Goal: Task Accomplishment & Management: Manage account settings

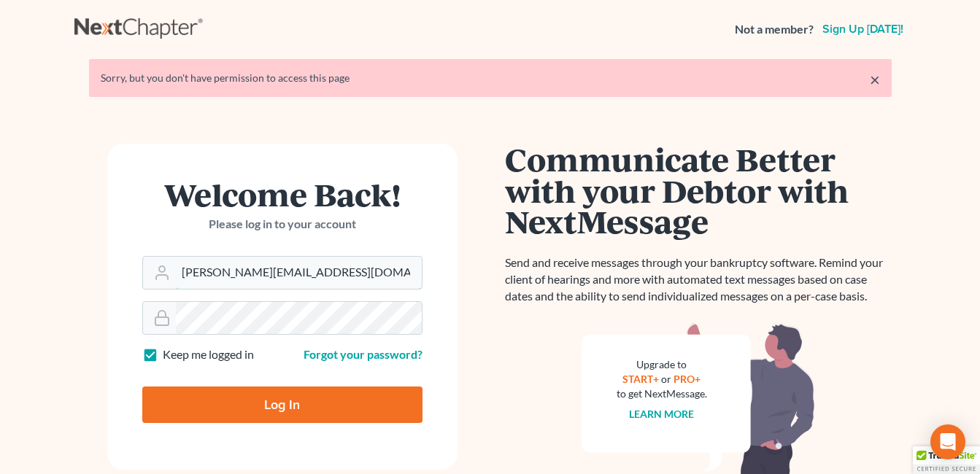
drag, startPoint x: 145, startPoint y: 279, endPoint x: 136, endPoint y: 282, distance: 9.7
click at [137, 281] on form "Welcome Back! Please log in to your account Email Address danielle@fcwlegal.com…" at bounding box center [282, 307] width 350 height 326
type input "[EMAIL_ADDRESS][DOMAIN_NAME]"
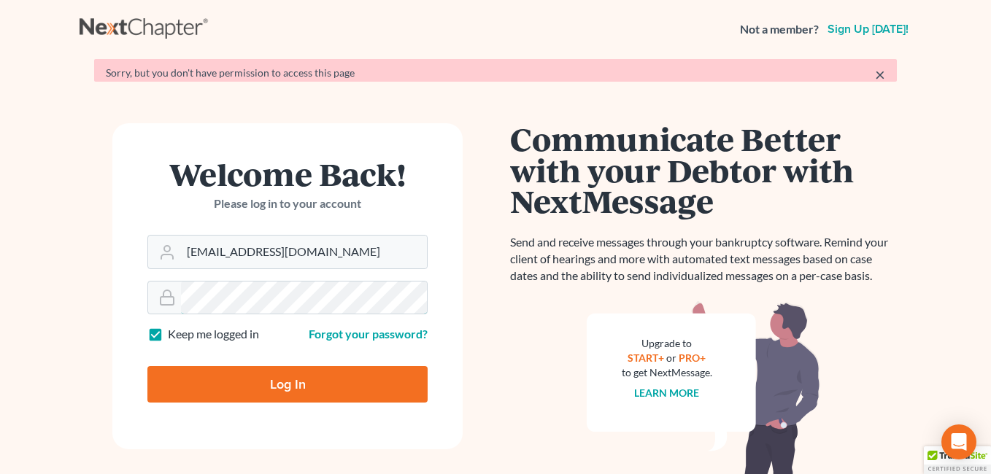
click at [148, 322] on form "Welcome Back! Please log in to your account Email Address fesenmyer_law@hotmail…" at bounding box center [287, 286] width 350 height 326
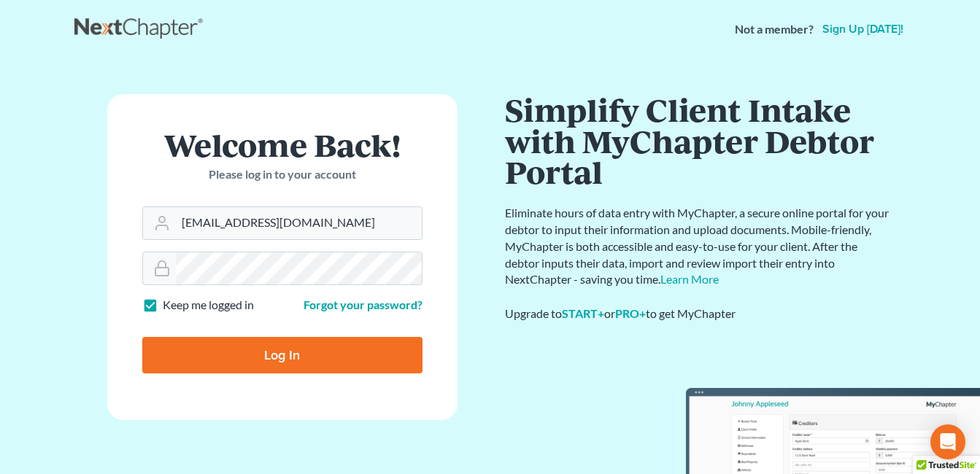
click at [153, 348] on input "Log In" at bounding box center [282, 355] width 280 height 36
type input "Thinking..."
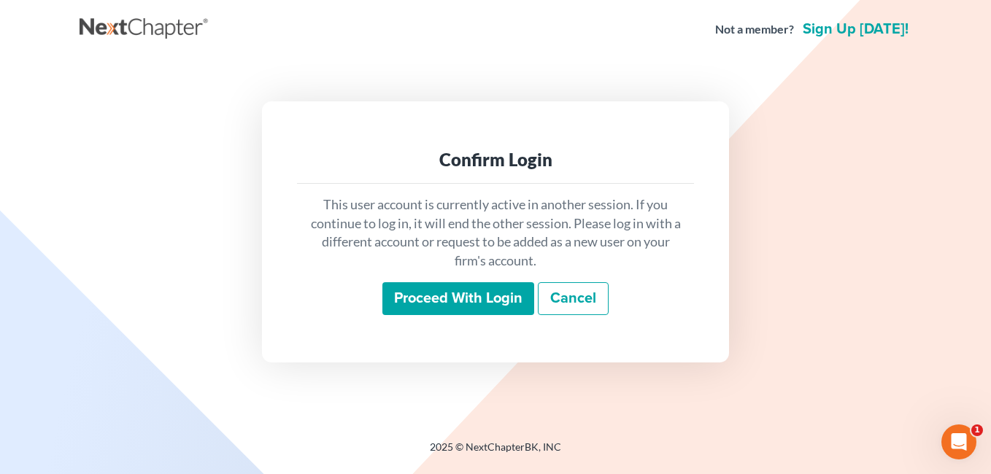
click at [436, 300] on input "Proceed with login" at bounding box center [458, 299] width 152 height 34
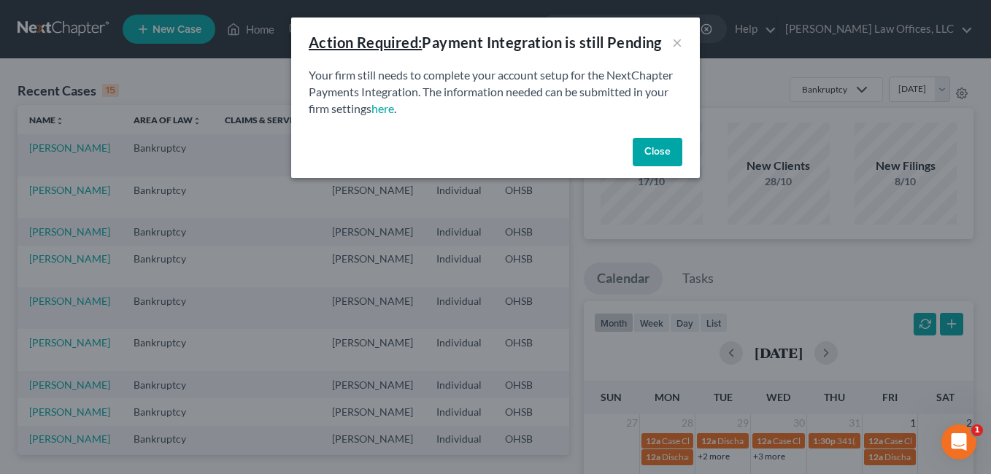
click at [651, 152] on button "Close" at bounding box center [657, 152] width 50 height 29
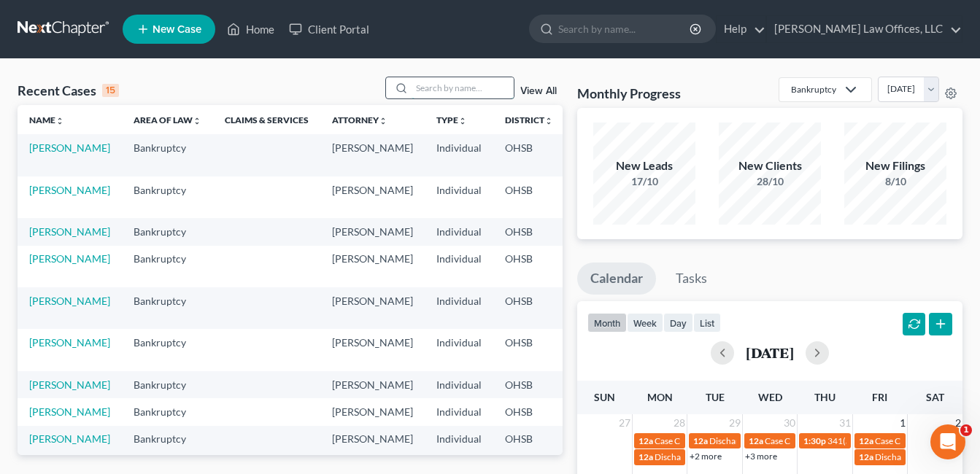
click at [462, 91] on input "search" at bounding box center [462, 87] width 102 height 21
type input "[PERSON_NAME]"
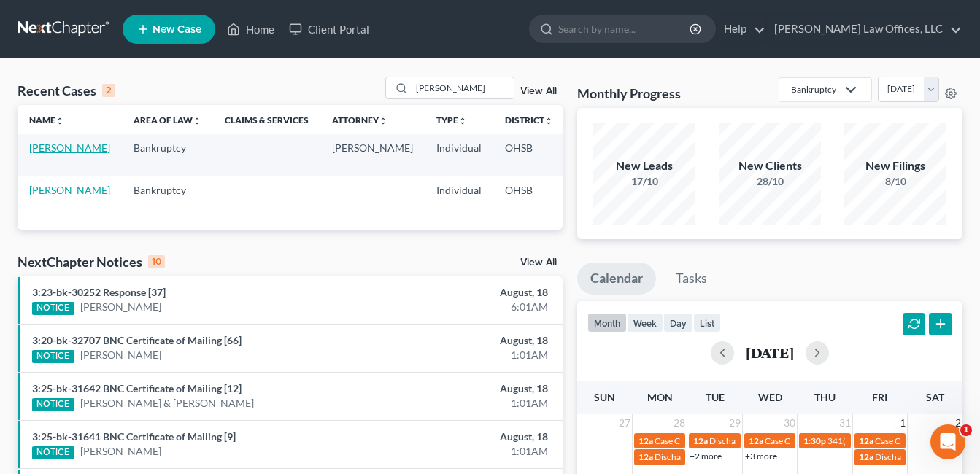
click at [49, 154] on link "[PERSON_NAME]" at bounding box center [69, 148] width 81 height 12
click at [47, 151] on link "[PERSON_NAME]" at bounding box center [69, 148] width 81 height 12
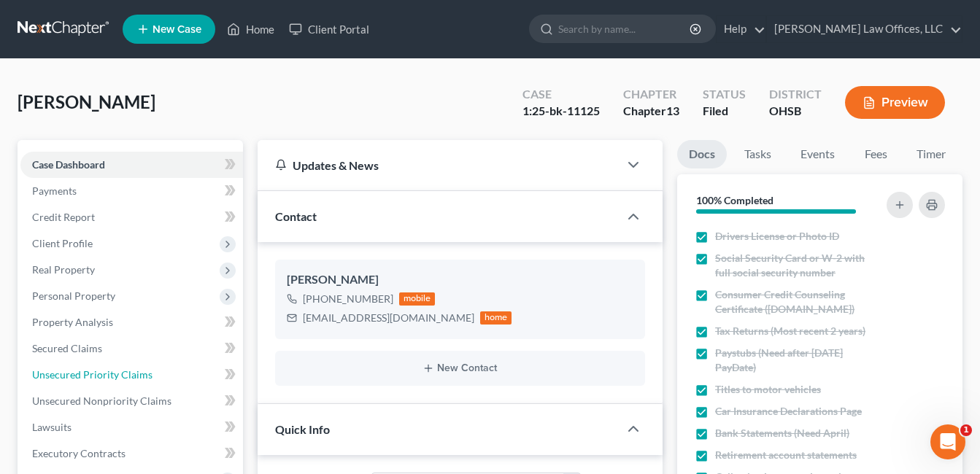
click at [108, 373] on span "Unsecured Priority Claims" at bounding box center [92, 374] width 120 height 12
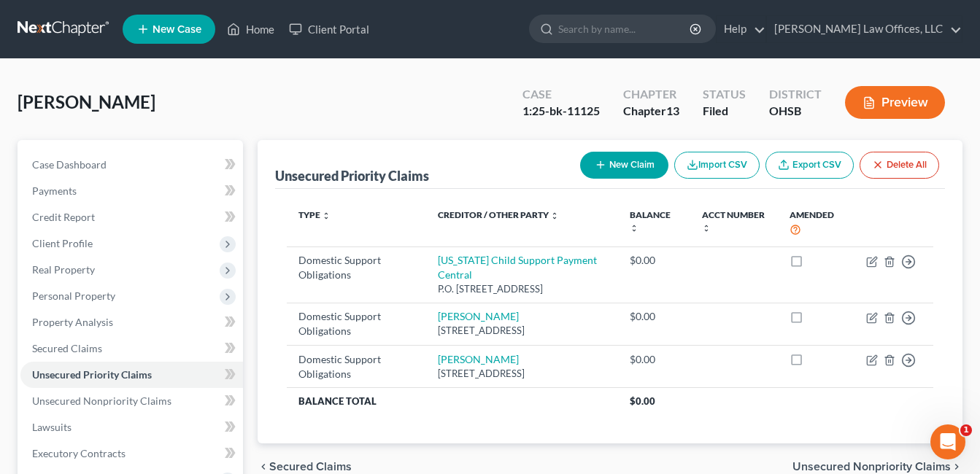
scroll to position [354, 0]
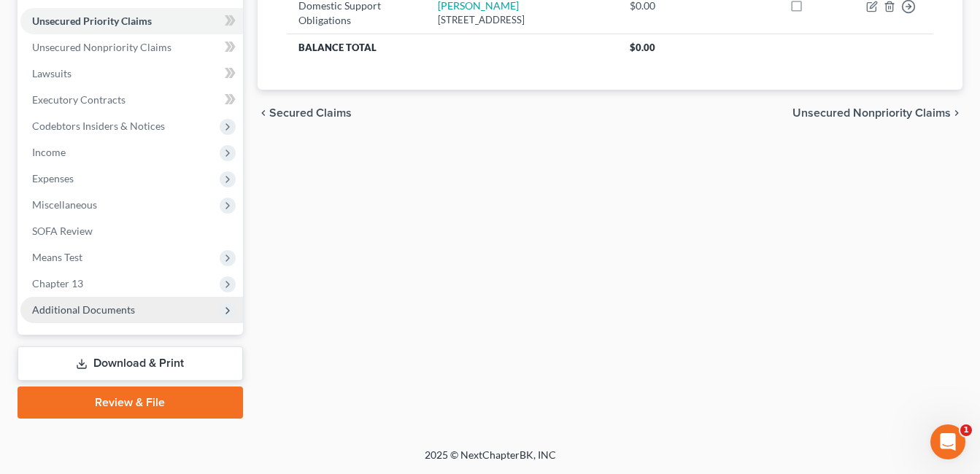
click at [81, 309] on span "Additional Documents" at bounding box center [83, 309] width 103 height 12
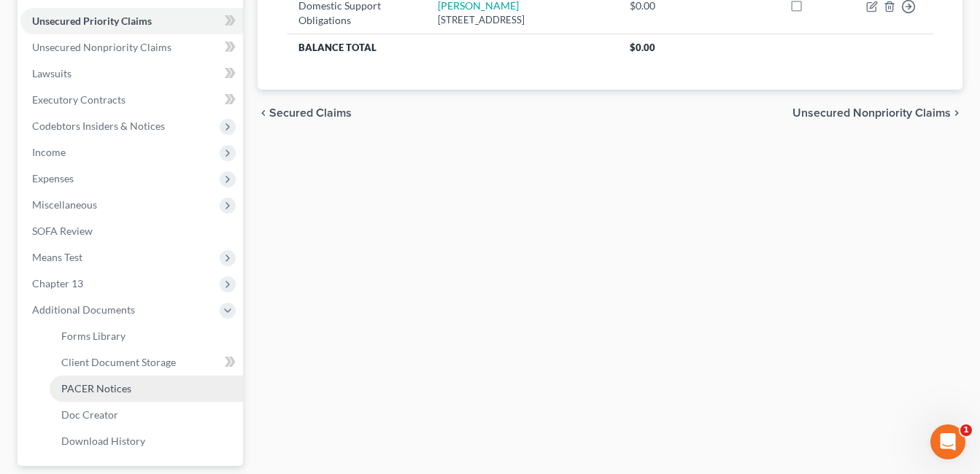
drag, startPoint x: 106, startPoint y: 395, endPoint x: 159, endPoint y: 384, distance: 54.5
click at [106, 395] on link "PACER Notices" at bounding box center [146, 389] width 193 height 26
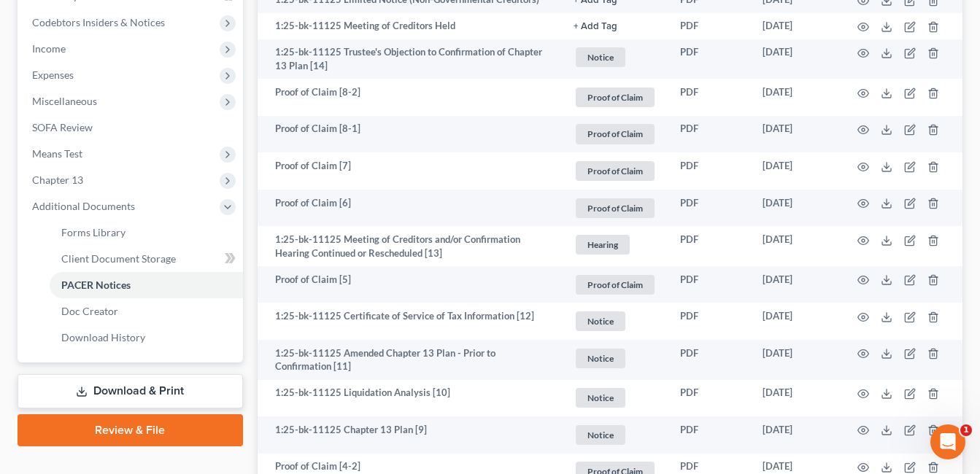
scroll to position [511, 0]
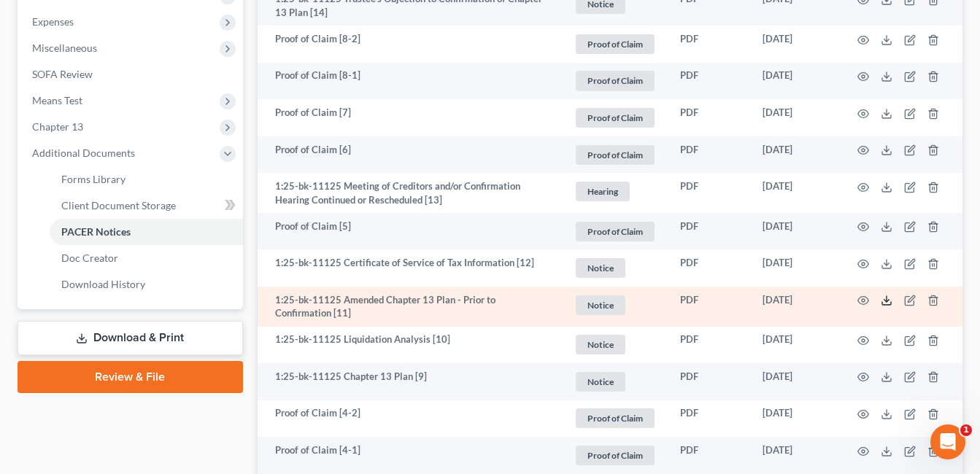
click at [886, 301] on line at bounding box center [886, 299] width 0 height 6
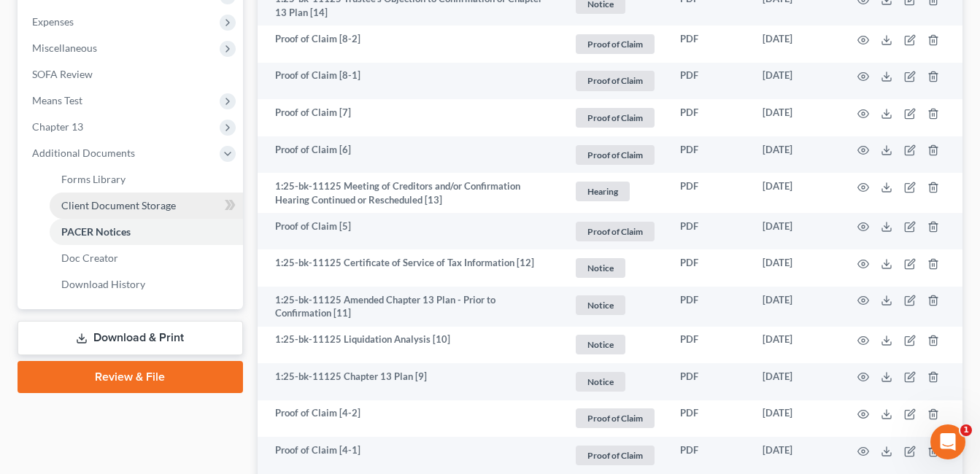
click at [129, 206] on span "Client Document Storage" at bounding box center [118, 205] width 115 height 12
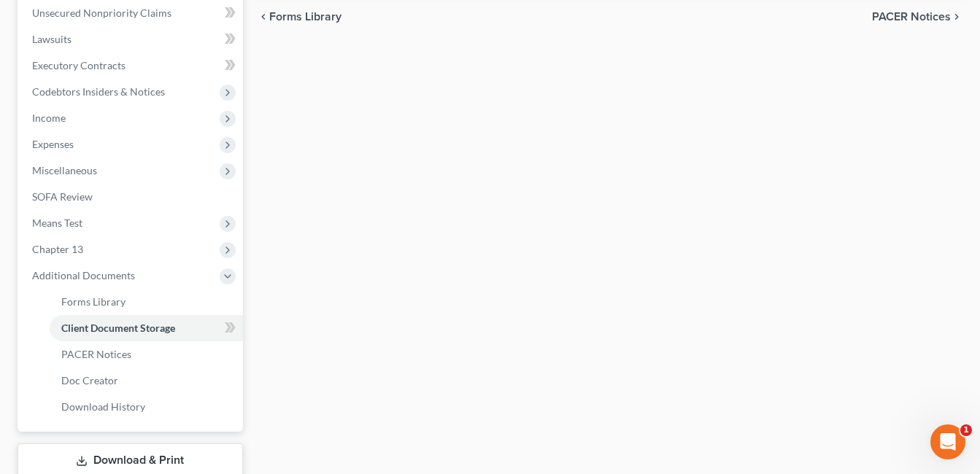
scroll to position [303, 0]
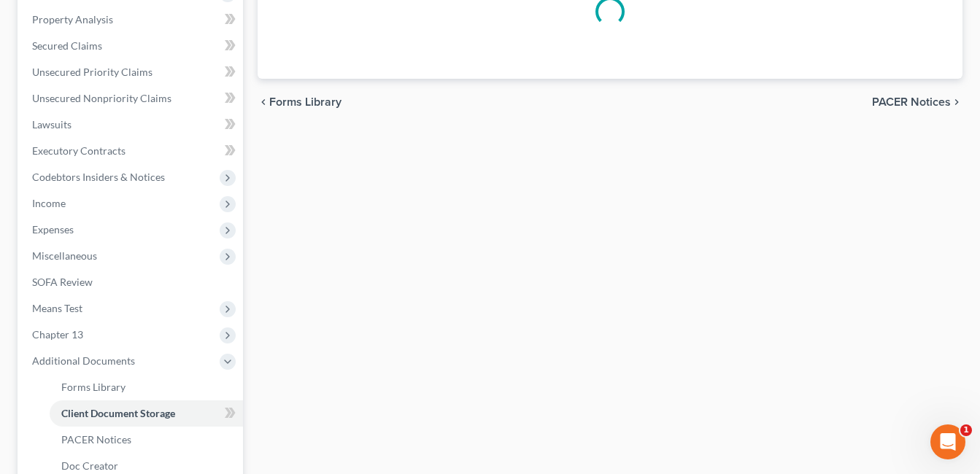
select select "7"
select select "53"
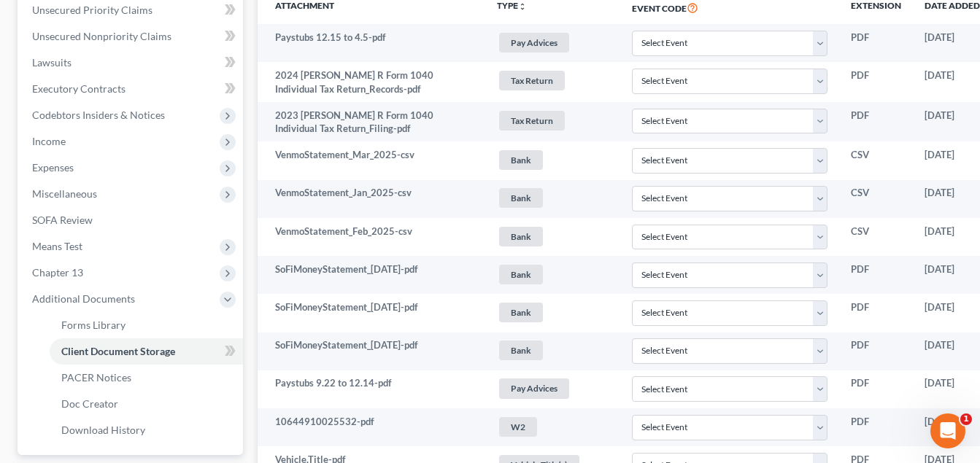
scroll to position [365, 133]
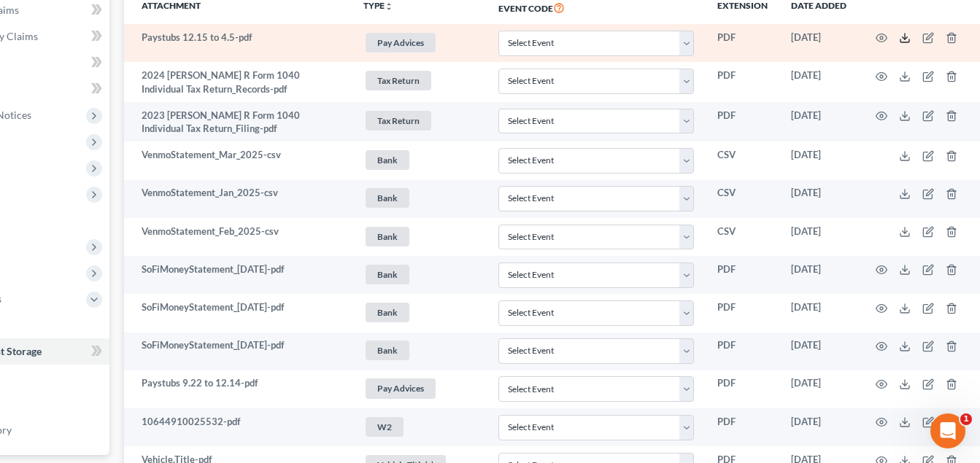
click at [903, 37] on icon at bounding box center [905, 38] width 12 height 12
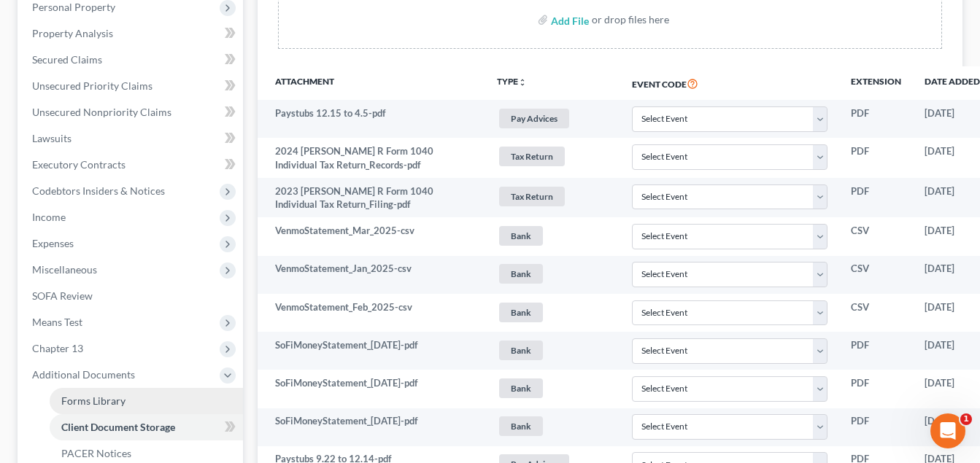
scroll to position [73, 0]
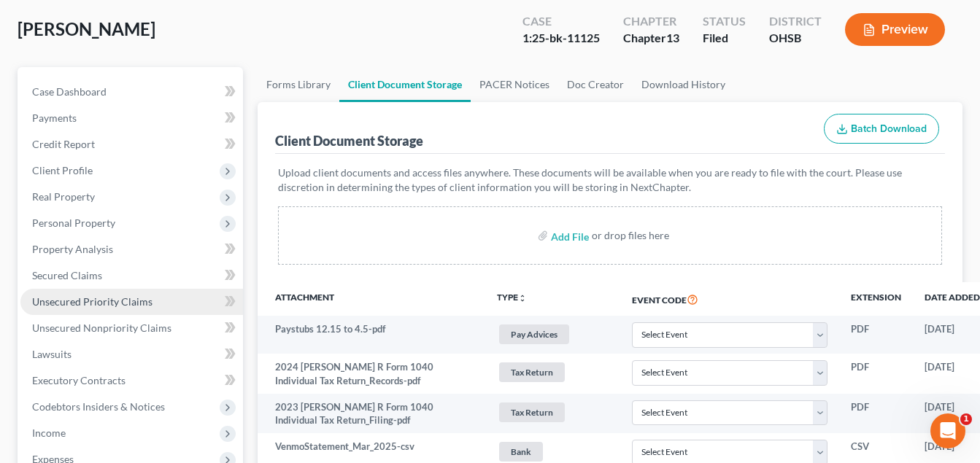
click at [95, 306] on span "Unsecured Priority Claims" at bounding box center [92, 301] width 120 height 12
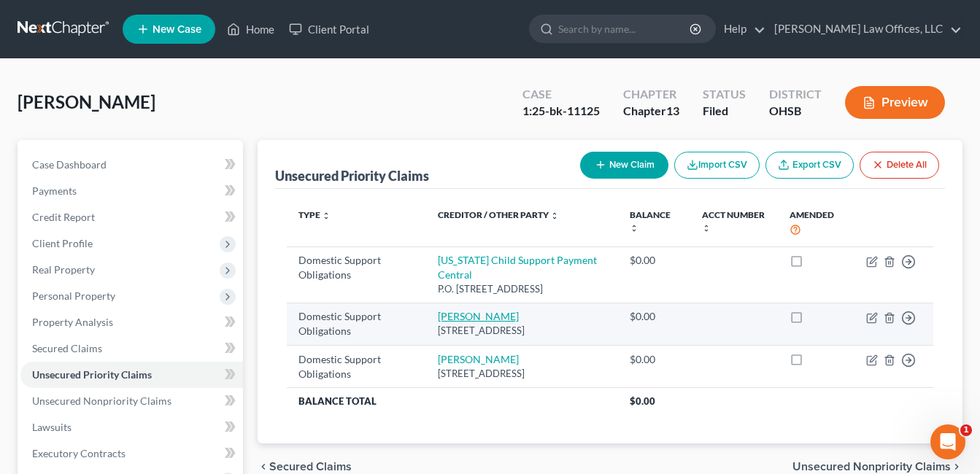
drag, startPoint x: 546, startPoint y: 331, endPoint x: 440, endPoint y: 316, distance: 106.9
click at [440, 316] on td "[PERSON_NAME] [STREET_ADDRESS]" at bounding box center [522, 324] width 192 height 42
drag, startPoint x: 441, startPoint y: 317, endPoint x: 460, endPoint y: 328, distance: 21.7
copy td "[PERSON_NAME] [STREET_ADDRESS]"
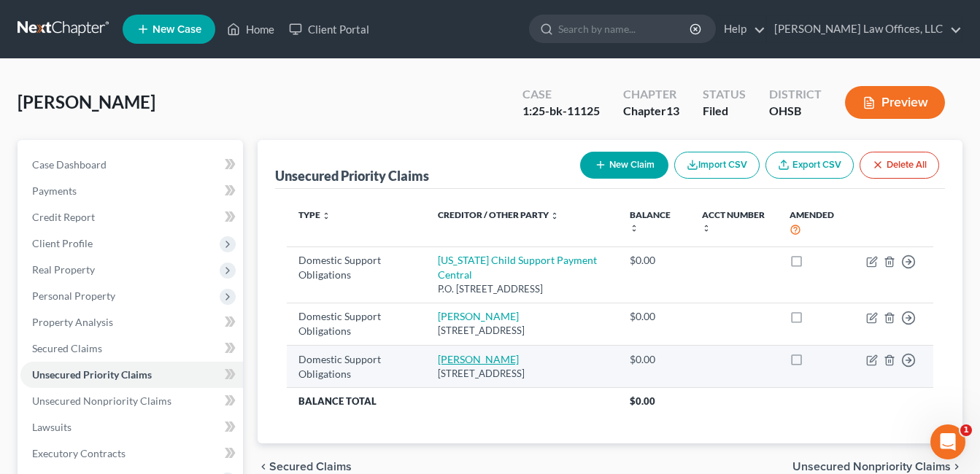
drag, startPoint x: 454, startPoint y: 382, endPoint x: 440, endPoint y: 360, distance: 26.3
click at [440, 360] on td "[PERSON_NAME] [STREET_ADDRESS]" at bounding box center [522, 366] width 192 height 42
drag, startPoint x: 439, startPoint y: 360, endPoint x: 459, endPoint y: 371, distance: 22.9
copy td "[PERSON_NAME] [STREET_ADDRESS]"
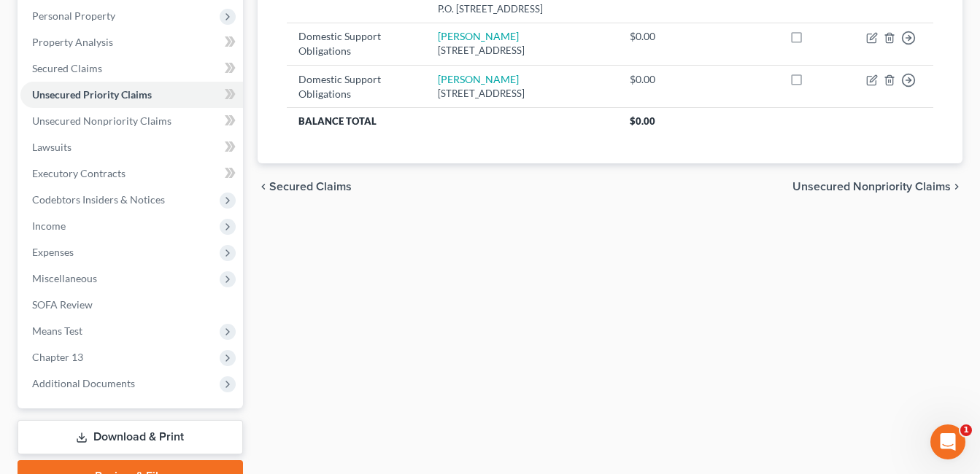
scroll to position [354, 0]
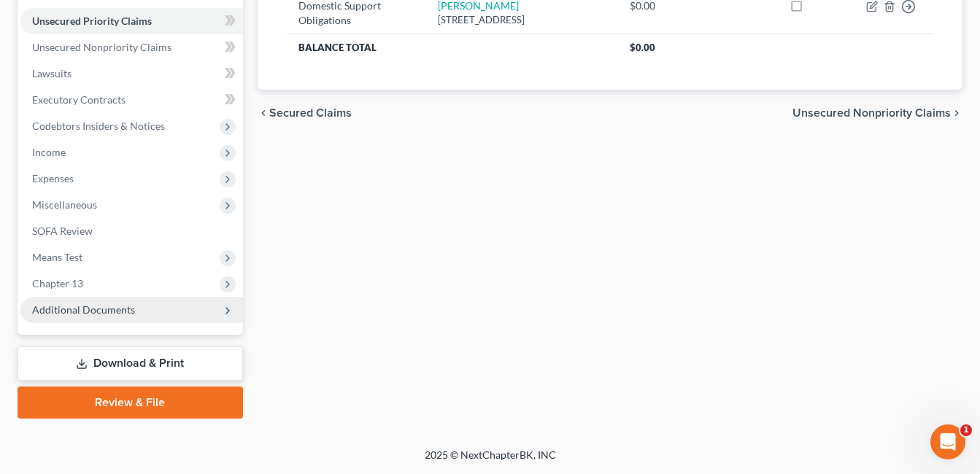
click at [136, 316] on span "Additional Documents" at bounding box center [131, 310] width 222 height 26
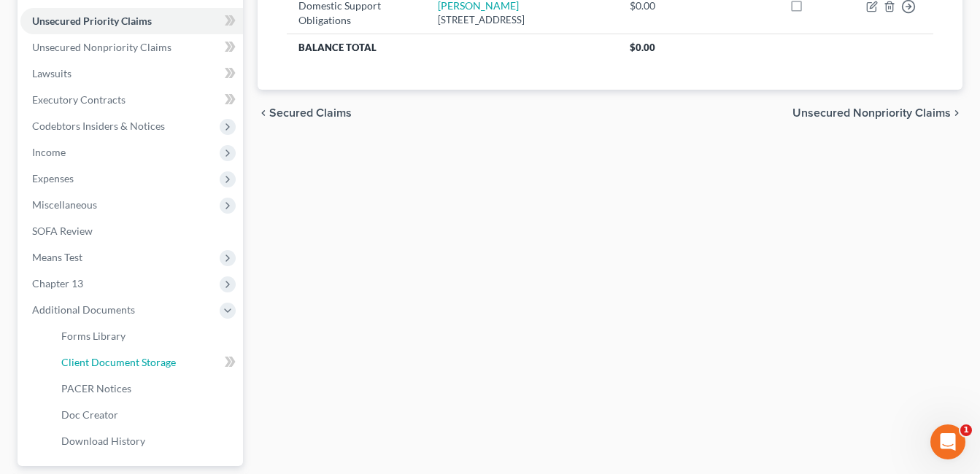
drag, startPoint x: 150, startPoint y: 358, endPoint x: 304, endPoint y: 344, distance: 154.6
click at [150, 359] on span "Client Document Storage" at bounding box center [118, 362] width 115 height 12
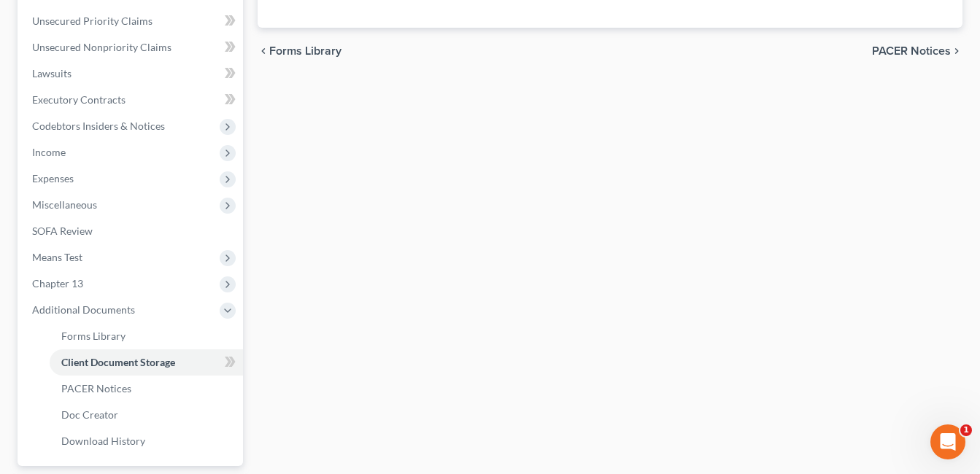
scroll to position [279, 0]
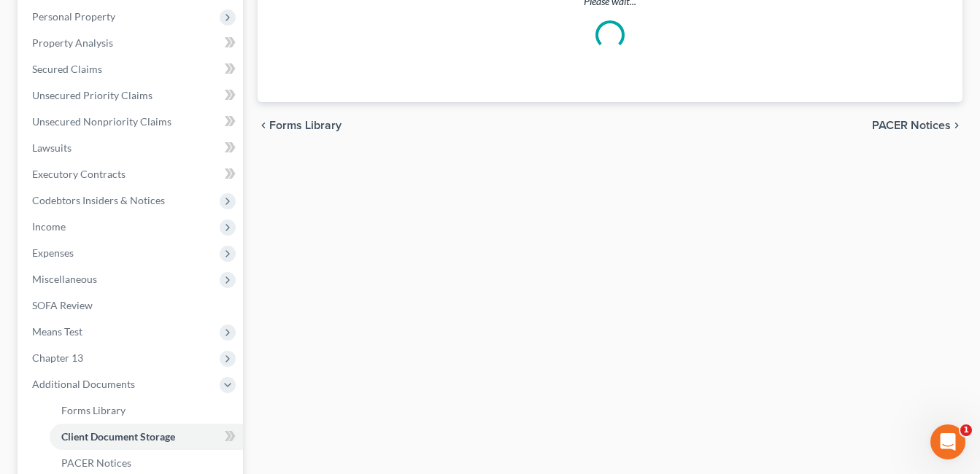
select select "7"
select select "53"
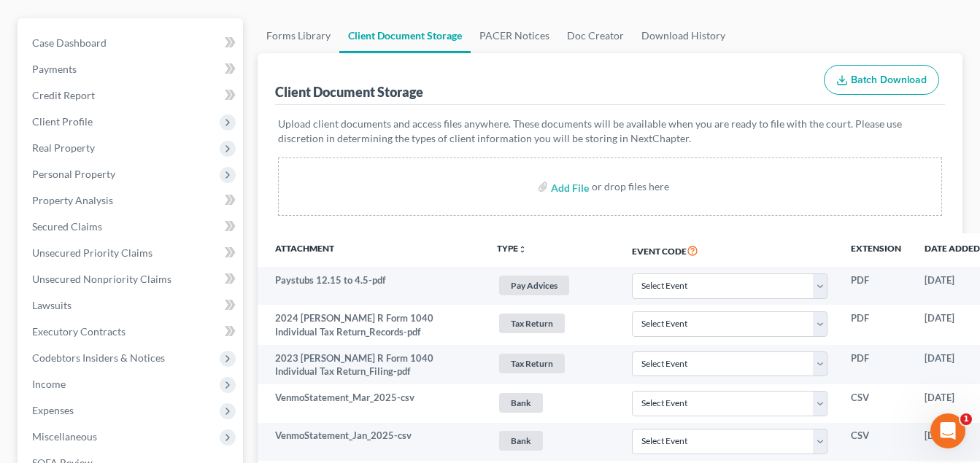
scroll to position [511, 0]
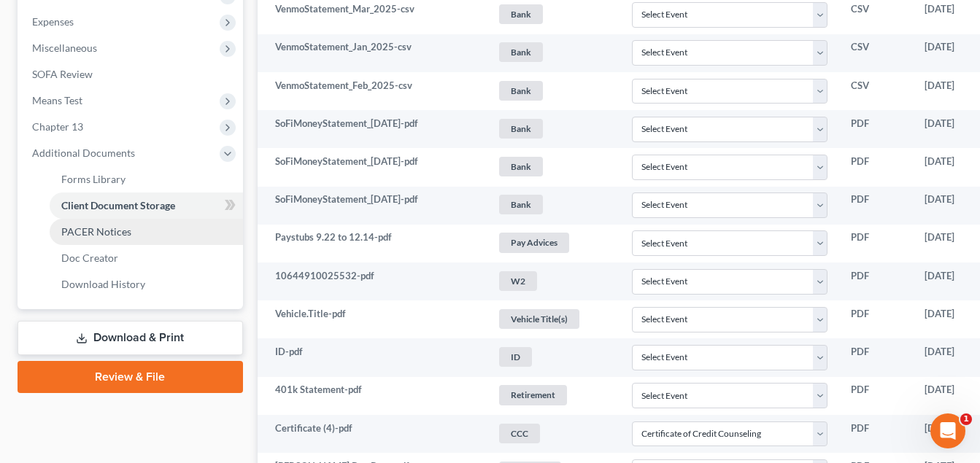
click at [138, 231] on link "PACER Notices" at bounding box center [146, 232] width 193 height 26
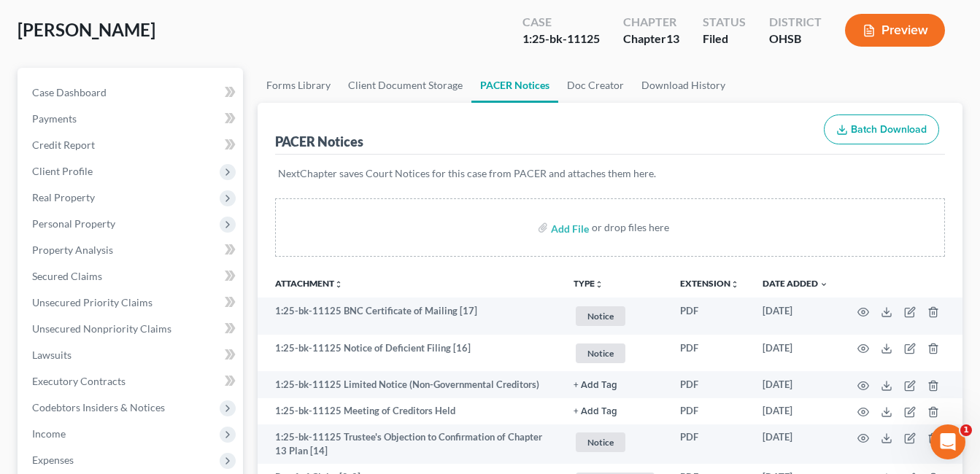
scroll to position [365, 0]
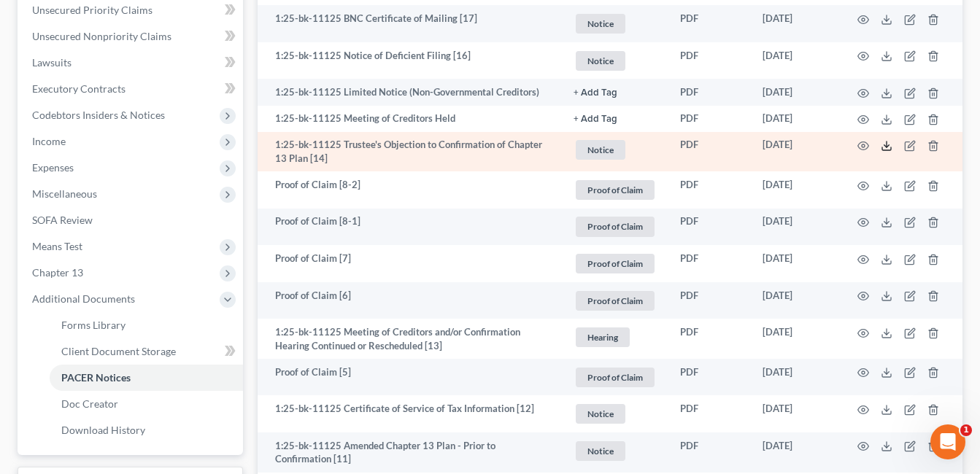
click at [886, 147] on polyline at bounding box center [886, 146] width 5 height 2
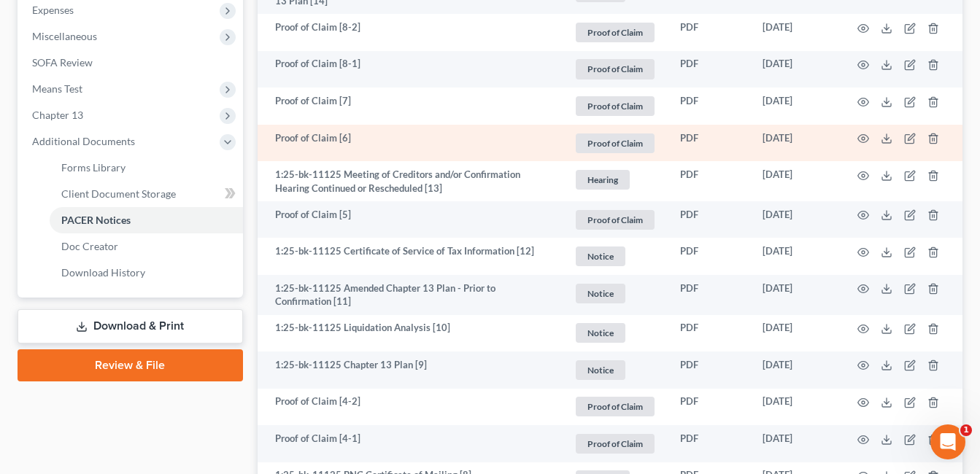
scroll to position [511, 0]
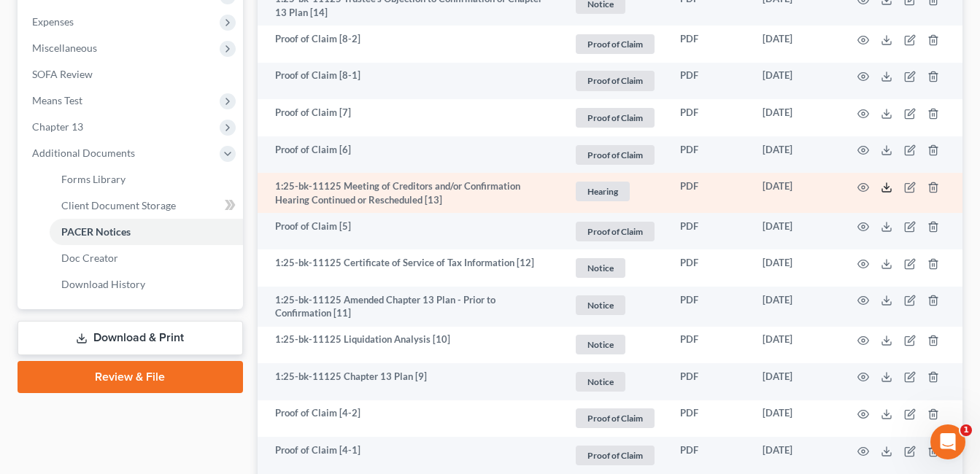
click at [888, 187] on icon at bounding box center [886, 188] width 12 height 12
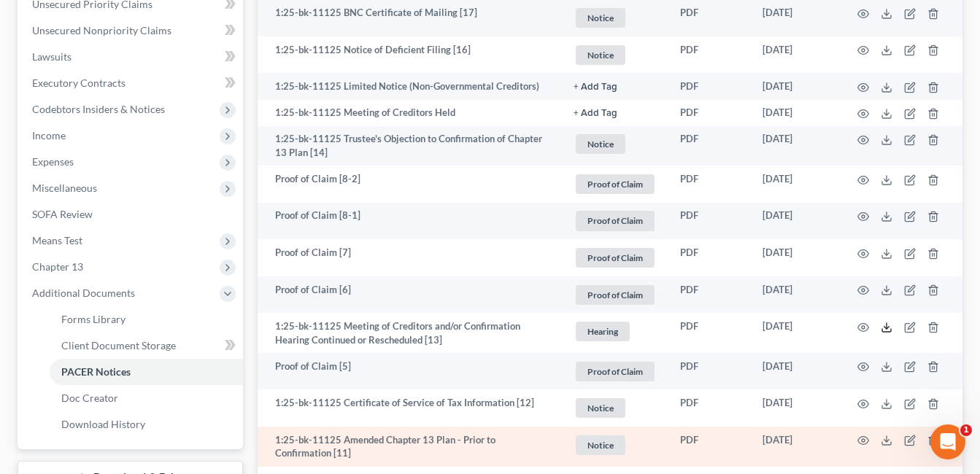
scroll to position [365, 0]
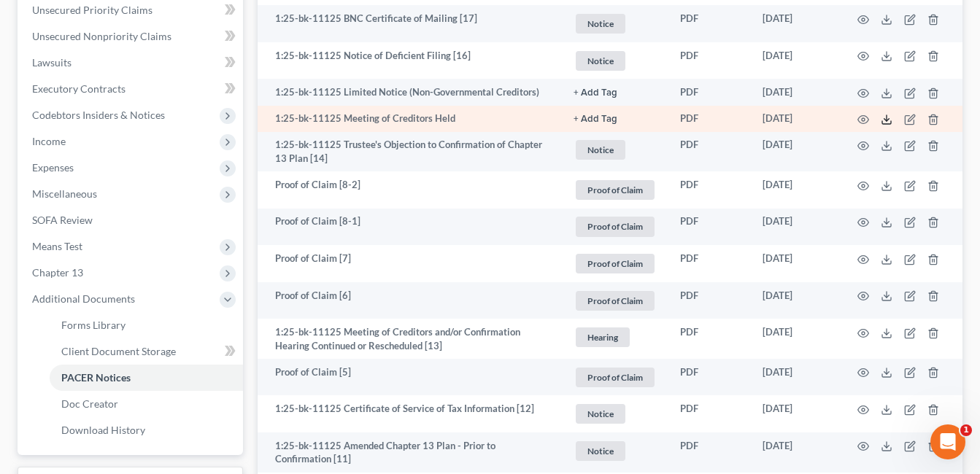
click at [884, 121] on icon at bounding box center [886, 120] width 12 height 12
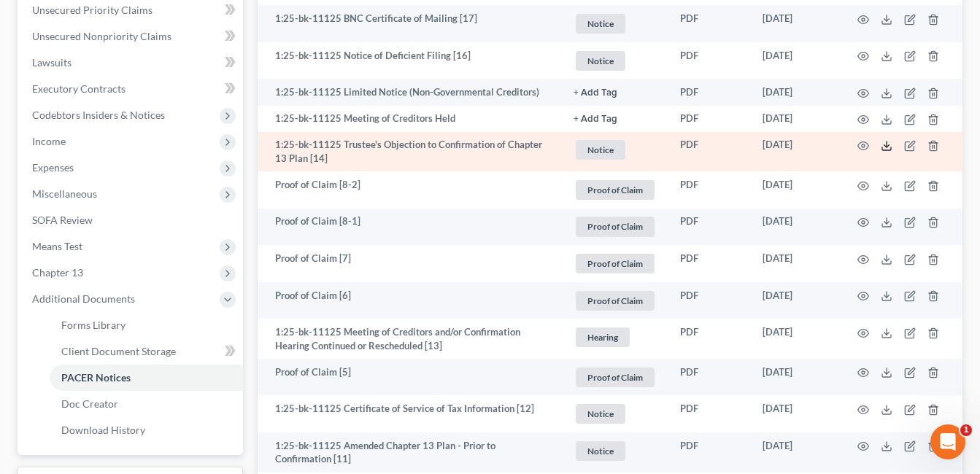
click at [881, 144] on icon at bounding box center [886, 146] width 12 height 12
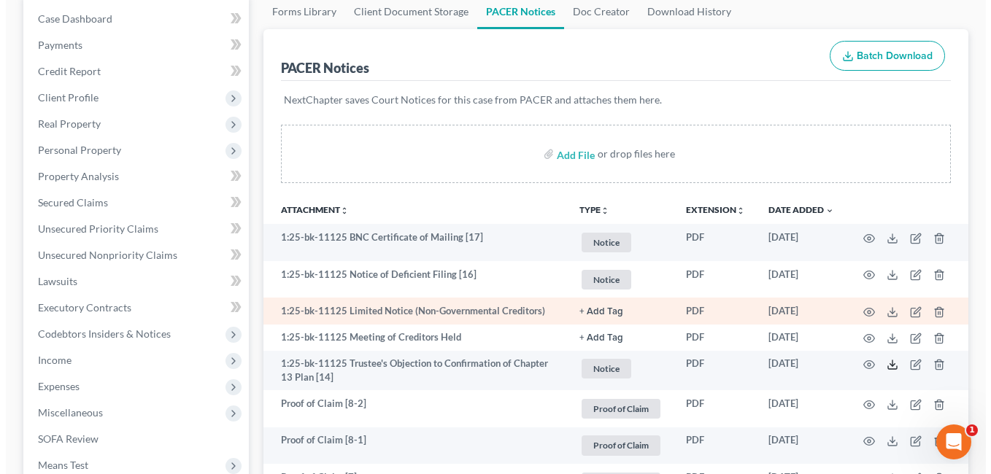
scroll to position [0, 0]
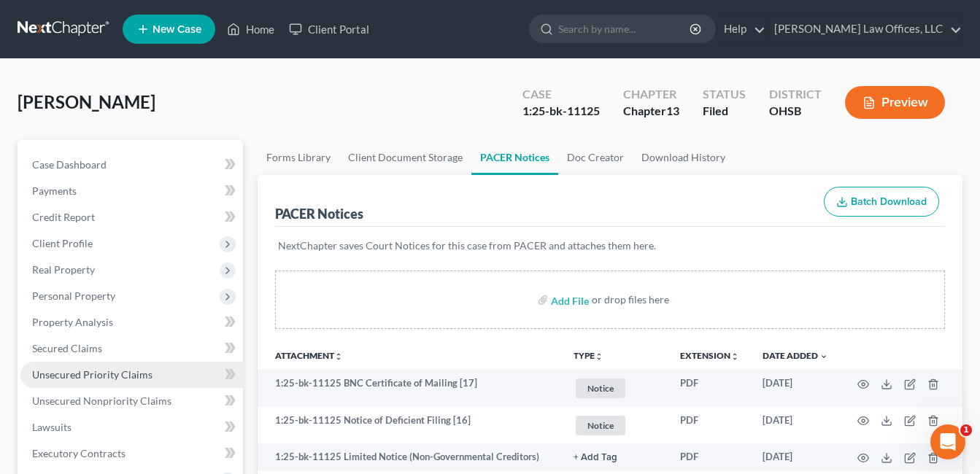
click at [105, 376] on span "Unsecured Priority Claims" at bounding box center [92, 374] width 120 height 12
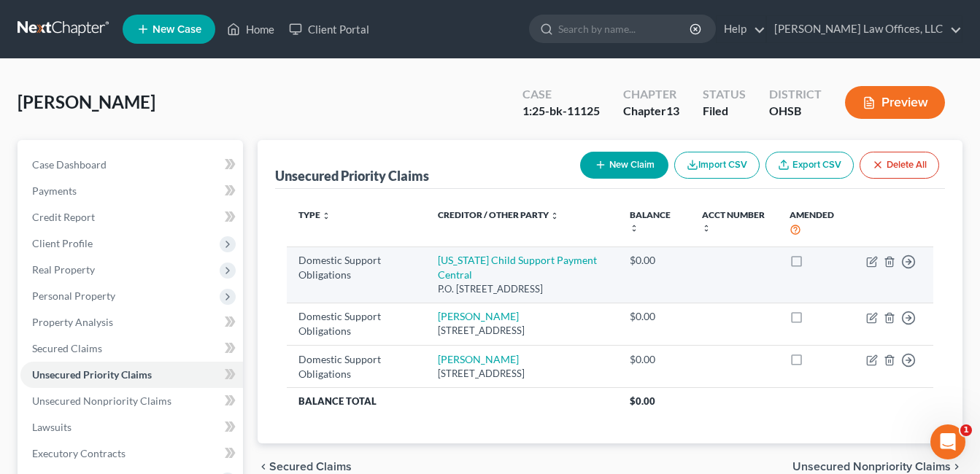
drag, startPoint x: 489, startPoint y: 289, endPoint x: 438, endPoint y: 260, distance: 58.2
click at [438, 260] on td "[US_STATE] Child Support Payment Central P.O. [STREET_ADDRESS]" at bounding box center [522, 275] width 192 height 56
drag, startPoint x: 438, startPoint y: 260, endPoint x: 471, endPoint y: 271, distance: 34.6
copy td "[US_STATE] Child Support Payment Central P.O. [STREET_ADDRESS]"
click at [867, 263] on icon "button" at bounding box center [871, 261] width 9 height 9
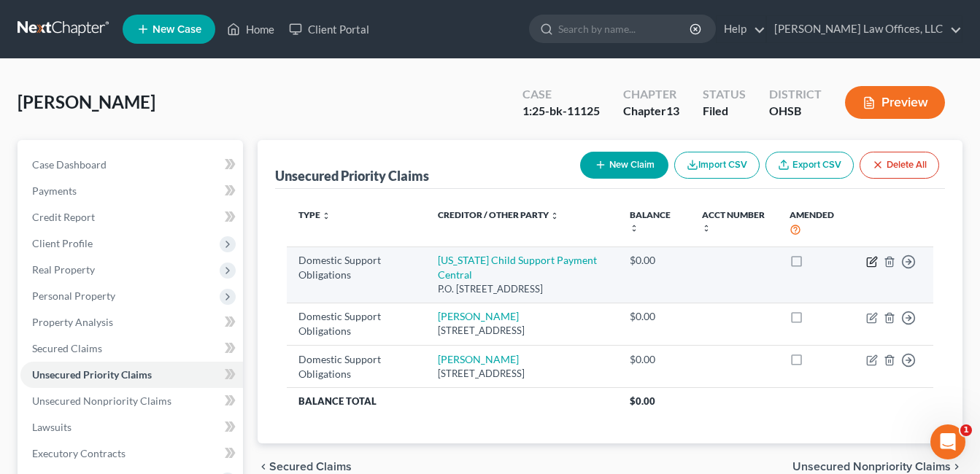
select select "36"
select select "0"
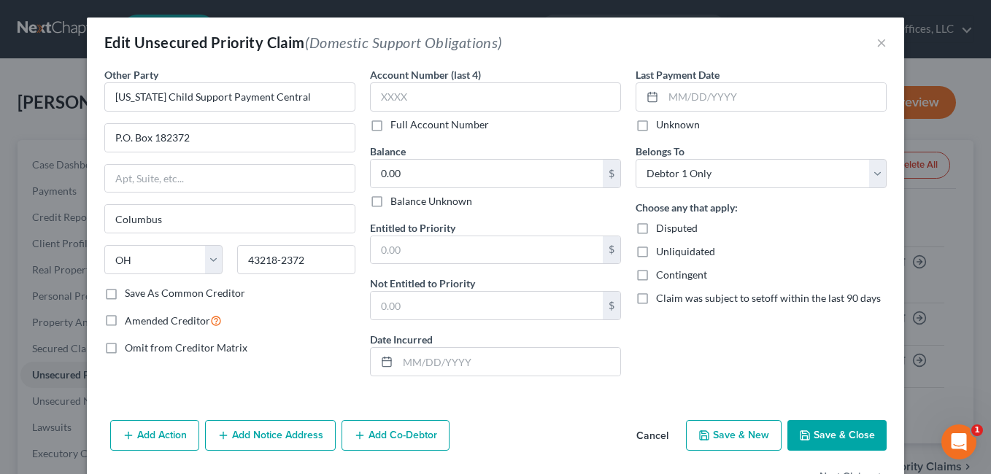
click at [125, 320] on label "Amended Creditor" at bounding box center [173, 320] width 97 height 17
click at [131, 320] on input "Amended Creditor" at bounding box center [135, 316] width 9 height 9
checkbox input "true"
click at [280, 428] on button "Add Notice Address" at bounding box center [270, 435] width 131 height 31
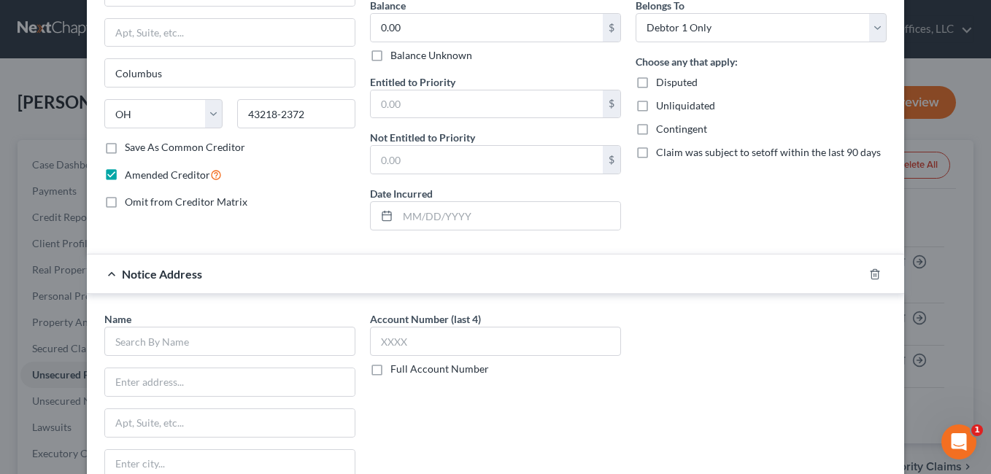
scroll to position [219, 0]
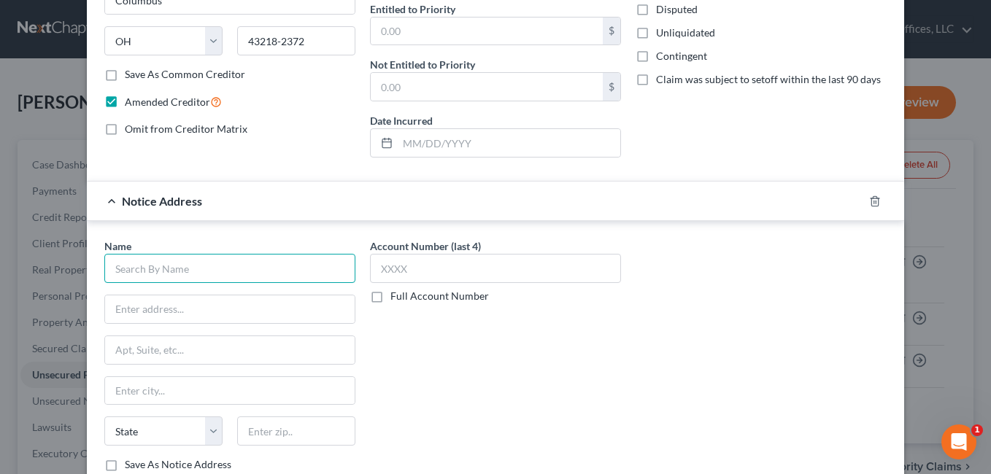
paste input "ODJFS/Office of Child Support P. O. [GEOGRAPHIC_DATA]-3203"
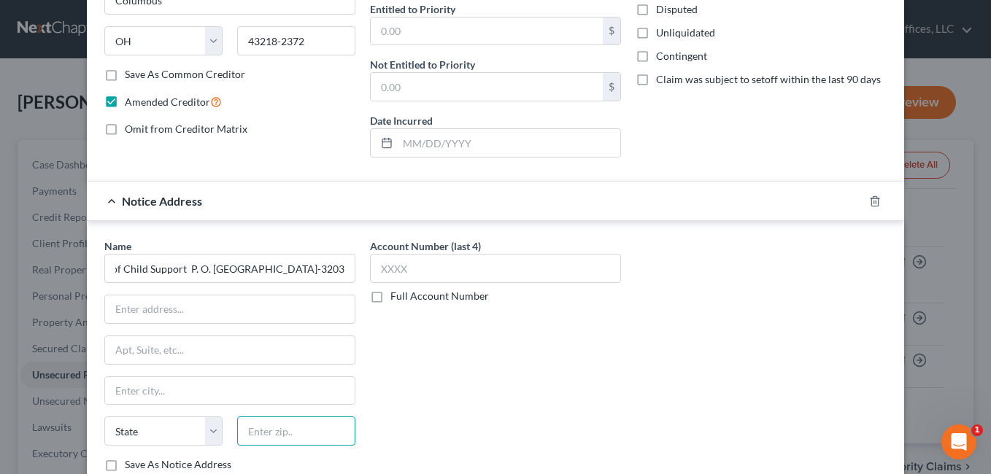
scroll to position [0, 0]
click at [263, 426] on input "text" at bounding box center [296, 431] width 118 height 29
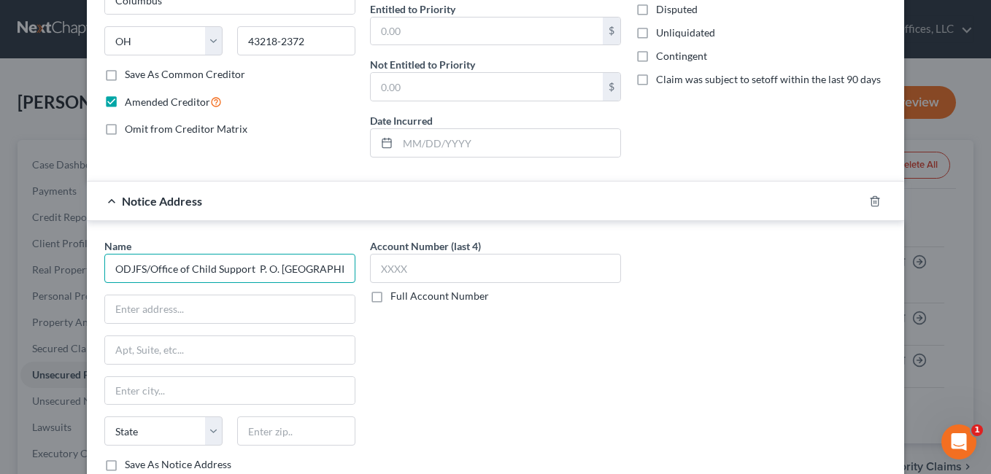
click at [206, 278] on input "ODJFS/Office of Child Support P. O. [GEOGRAPHIC_DATA]-3203" at bounding box center [229, 268] width 251 height 29
drag, startPoint x: 249, startPoint y: 269, endPoint x: 500, endPoint y: 270, distance: 250.9
click at [500, 270] on div "Name * ODJFS/Office of Child Support P. O. [GEOGRAPHIC_DATA]-[GEOGRAPHIC_DATA][…" at bounding box center [495, 361] width 797 height 245
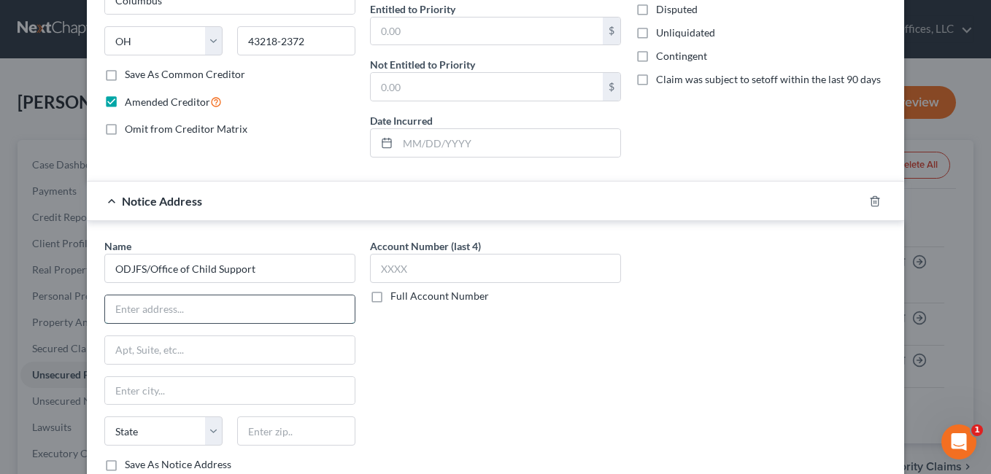
type input "ODJFS/Office of Child Support"
paste input "P. O. [GEOGRAPHIC_DATA]-3203"
type input "P. O. [GEOGRAPHIC_DATA]-3203"
click at [268, 430] on input "text" at bounding box center [296, 431] width 118 height 29
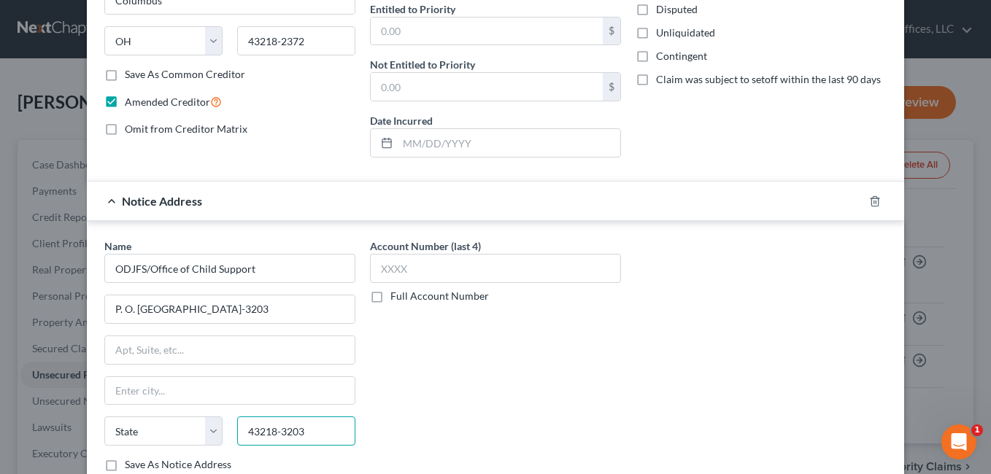
type input "43218-3203"
click at [222, 391] on input "text" at bounding box center [229, 391] width 249 height 28
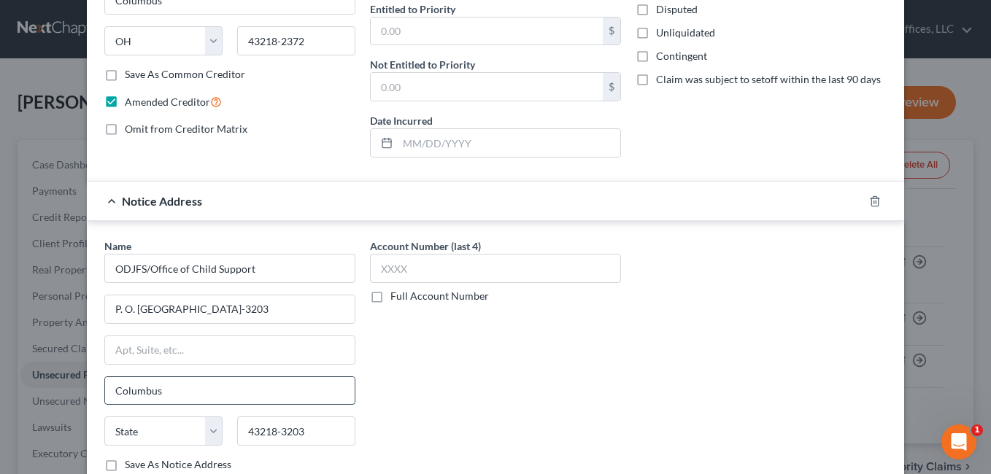
type input "Columbus"
select select "36"
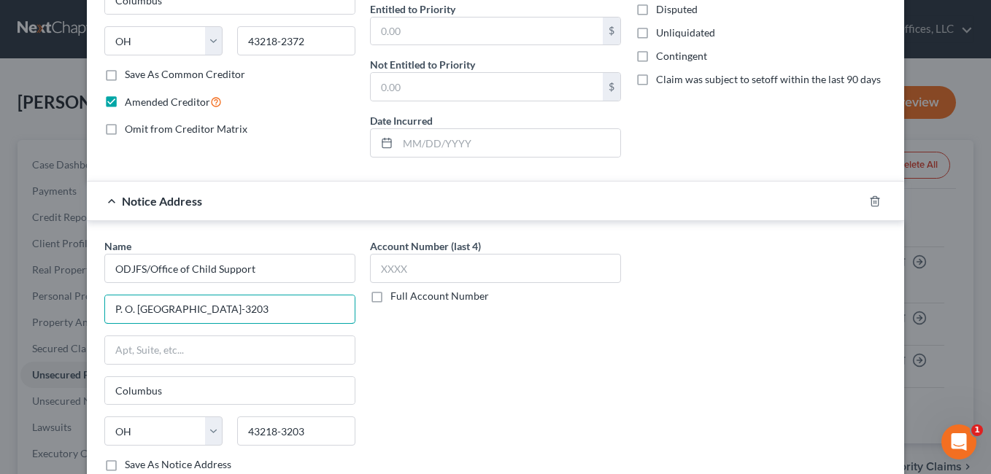
drag, startPoint x: 191, startPoint y: 308, endPoint x: 390, endPoint y: 290, distance: 199.2
click at [390, 290] on div "Name * ODJFS/Office of Child Support P. O. [GEOGRAPHIC_DATA]-[GEOGRAPHIC_DATA][…" at bounding box center [495, 361] width 797 height 245
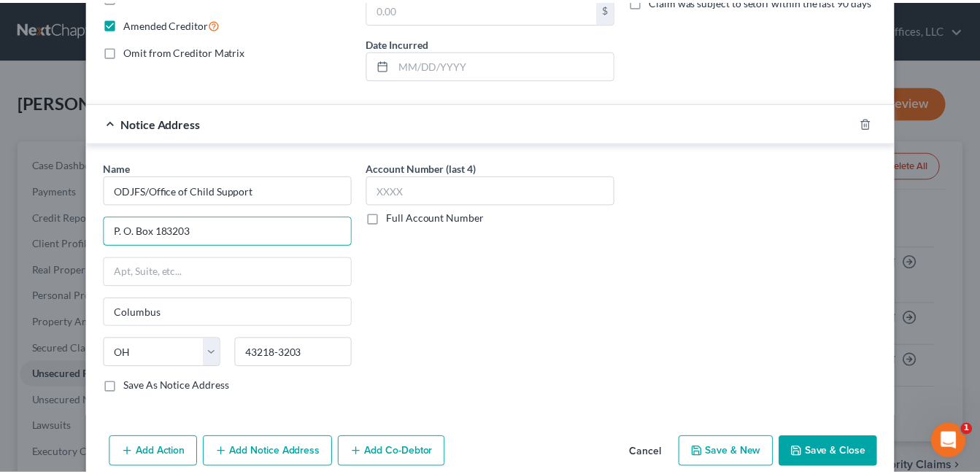
scroll to position [362, 0]
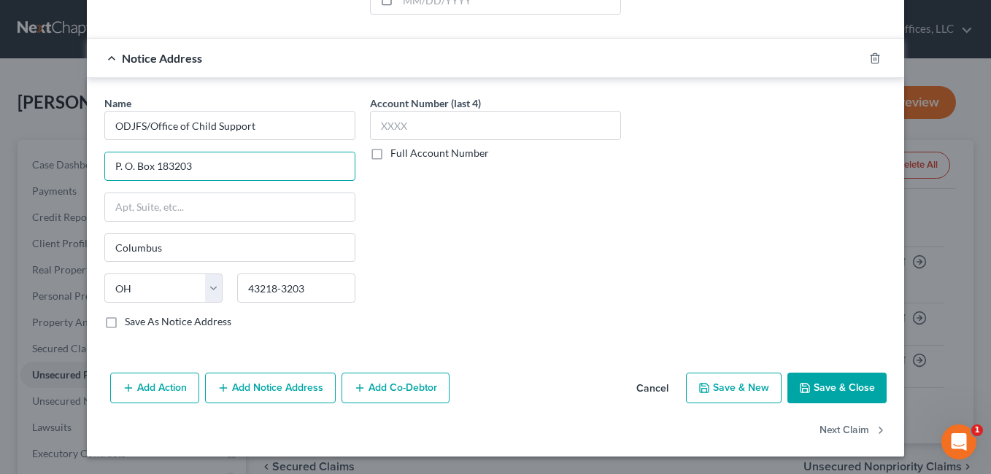
type input "P. O. Box 183203"
click at [808, 384] on button "Save & Close" at bounding box center [836, 388] width 99 height 31
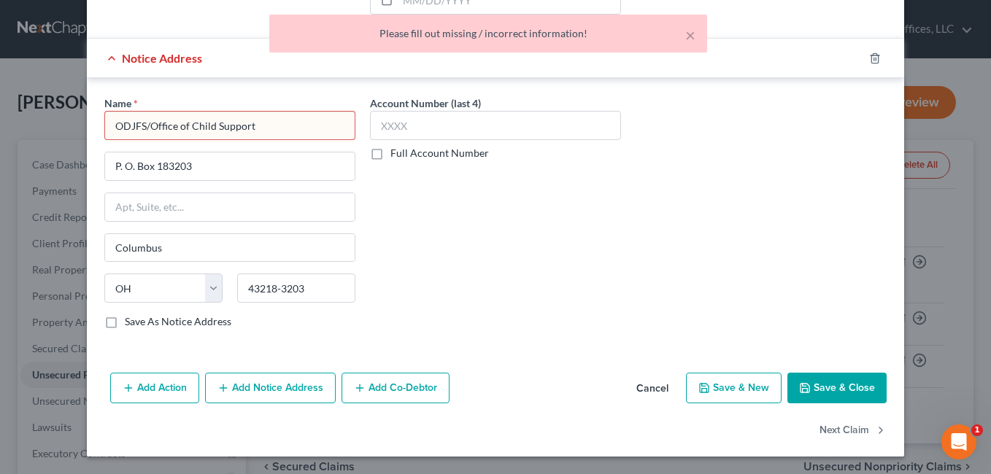
click at [288, 130] on input "ODJFS/Office of Child Support" at bounding box center [229, 125] width 251 height 29
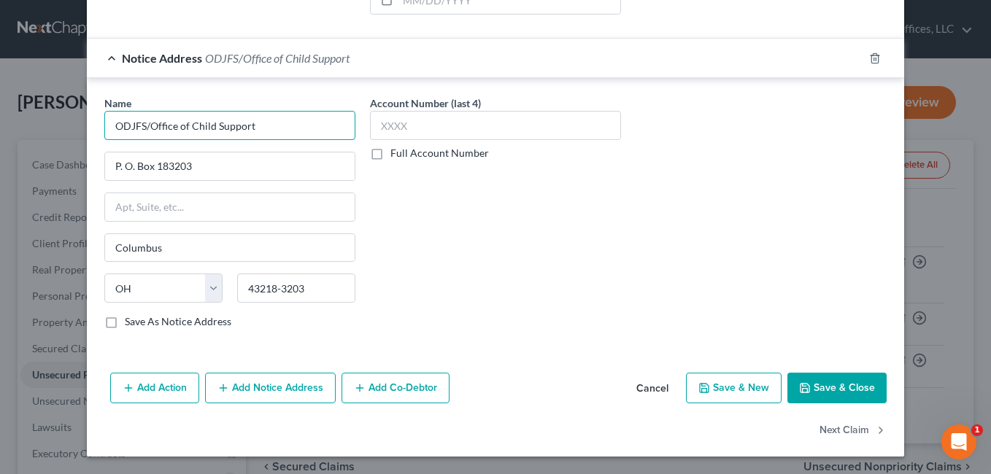
type input "ODJFS/Office of Child Support"
click at [125, 322] on label "Save As Notice Address" at bounding box center [178, 321] width 106 height 15
click at [131, 322] on input "Save As Notice Address" at bounding box center [135, 318] width 9 height 9
checkbox input "true"
type input "ODJFS/Office of Child Support"
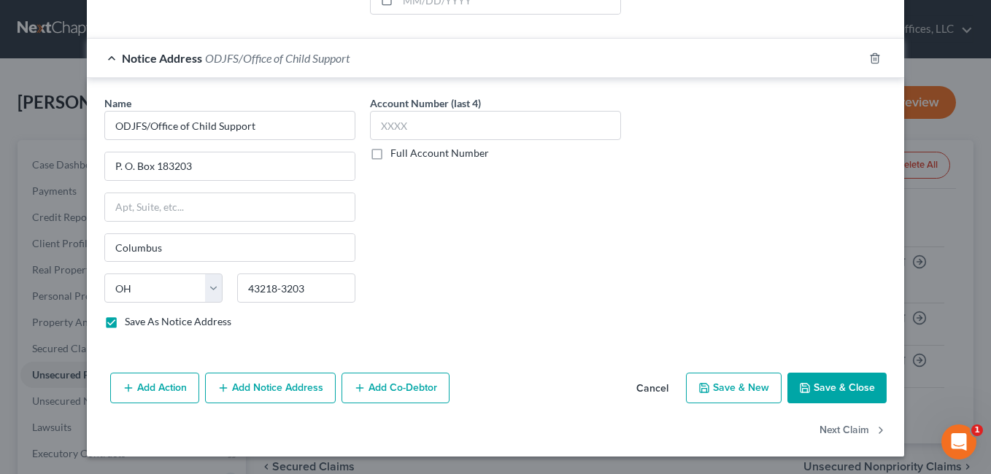
click at [828, 392] on button "Save & Close" at bounding box center [836, 388] width 99 height 31
checkbox input "false"
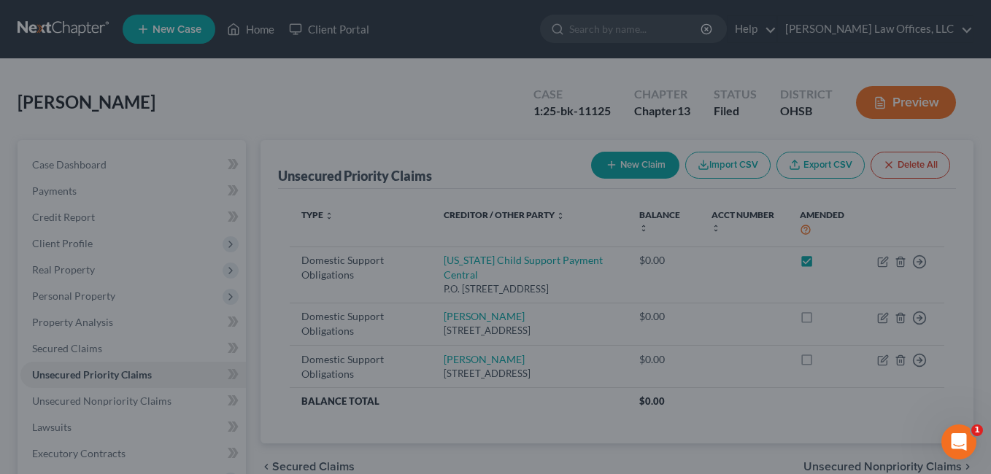
checkbox input "true"
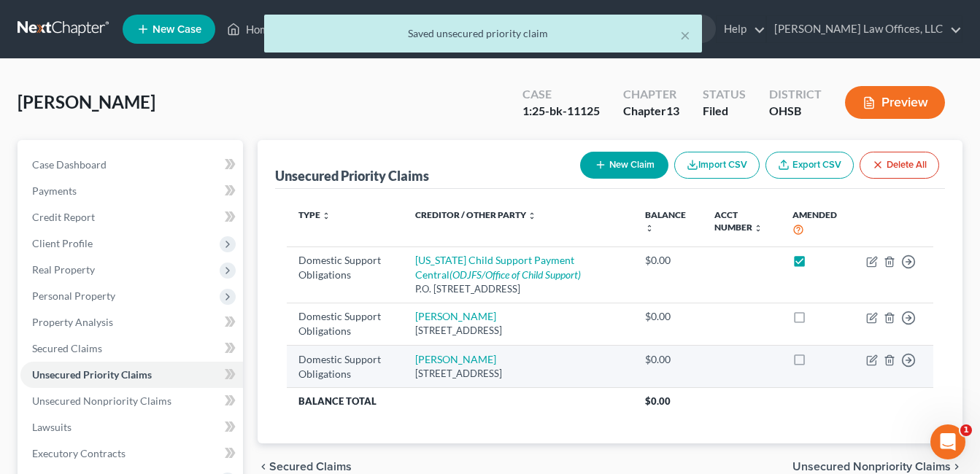
drag, startPoint x: 797, startPoint y: 321, endPoint x: 801, endPoint y: 348, distance: 27.3
click at [813, 320] on label at bounding box center [813, 320] width 0 height 0
click at [818, 319] on input "checkbox" at bounding box center [822, 313] width 9 height 9
checkbox input "true"
click at [813, 363] on label at bounding box center [813, 363] width 0 height 0
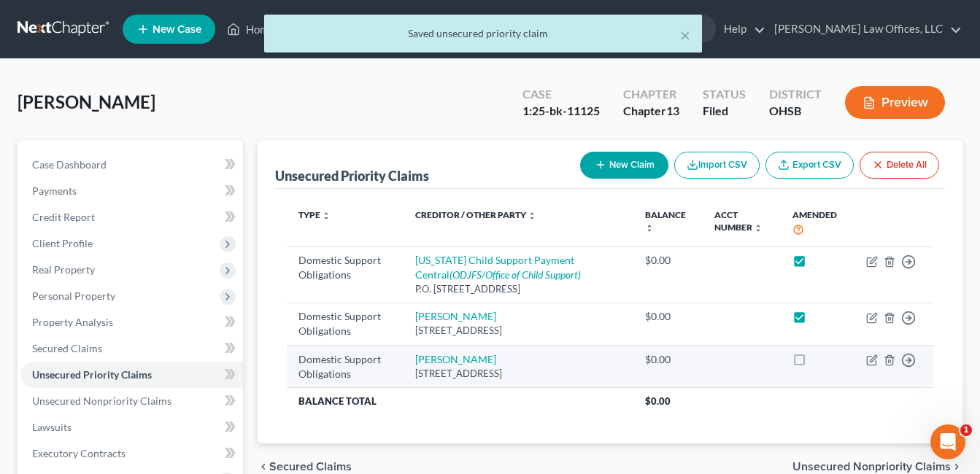
click at [818, 358] on input "checkbox" at bounding box center [822, 356] width 9 height 9
checkbox input "true"
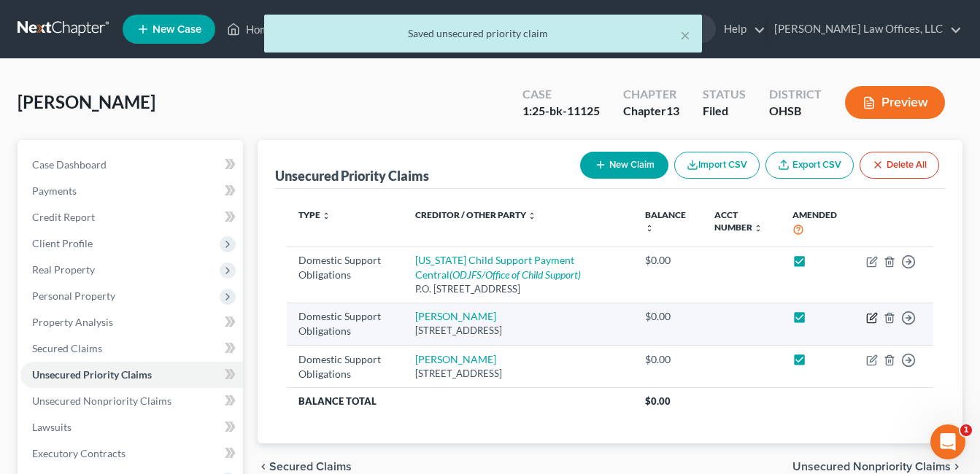
click at [872, 317] on icon "button" at bounding box center [872, 318] width 12 height 12
select select "36"
select select "0"
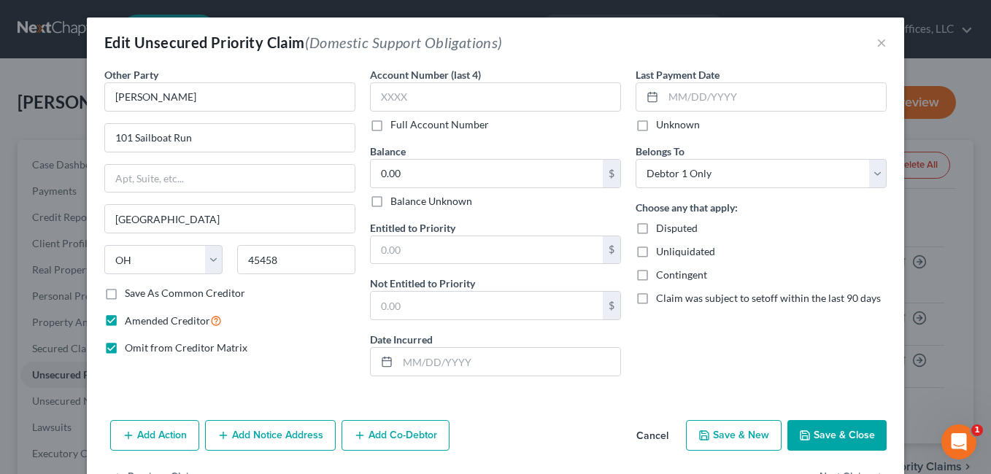
click at [125, 346] on label "Omit from Creditor Matrix" at bounding box center [186, 348] width 123 height 15
click at [131, 346] on input "Omit from Creditor Matrix" at bounding box center [135, 345] width 9 height 9
checkbox input "false"
click at [818, 436] on button "Save & Close" at bounding box center [836, 435] width 99 height 31
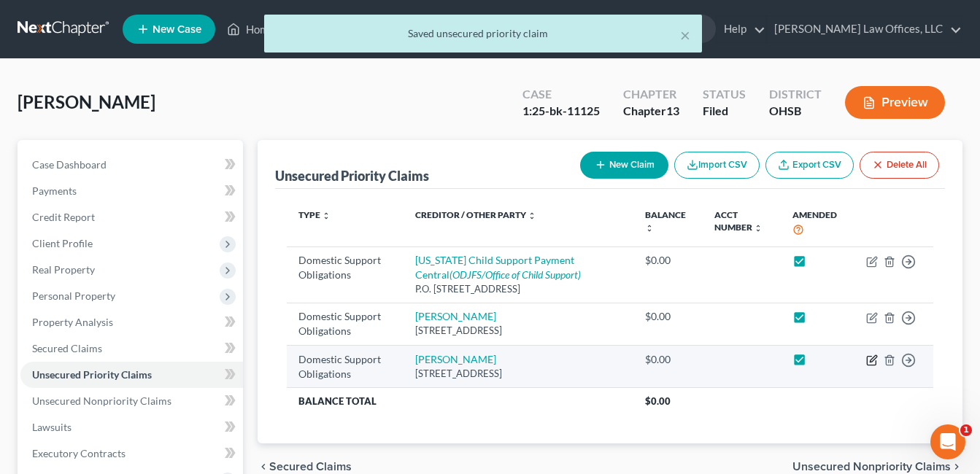
click at [873, 359] on icon "button" at bounding box center [872, 361] width 12 height 12
select select "36"
select select "0"
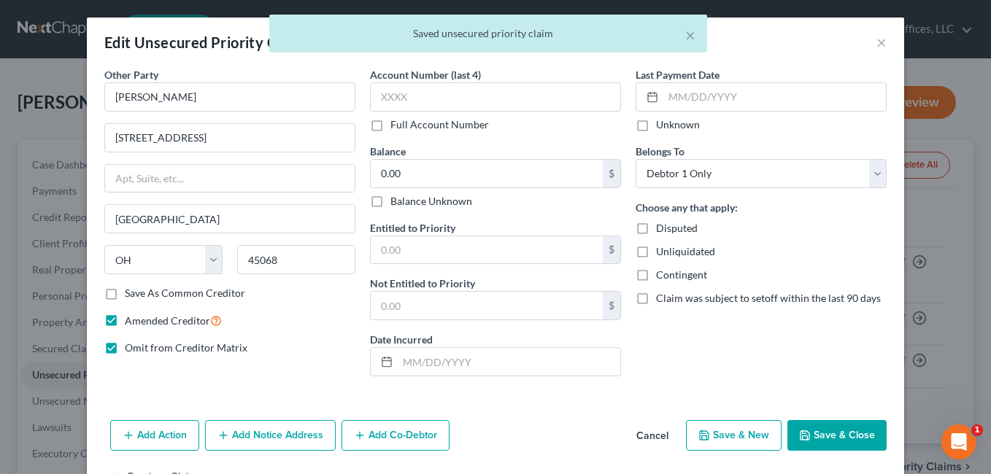
click at [125, 349] on label "Omit from Creditor Matrix" at bounding box center [186, 348] width 123 height 15
click at [131, 349] on input "Omit from Creditor Matrix" at bounding box center [135, 345] width 9 height 9
checkbox input "false"
click at [842, 437] on button "Save & Close" at bounding box center [836, 435] width 99 height 31
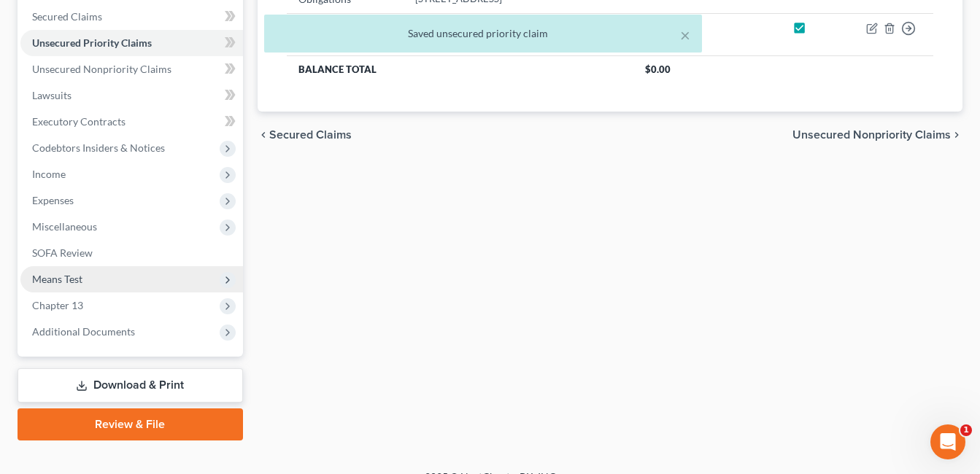
scroll to position [354, 0]
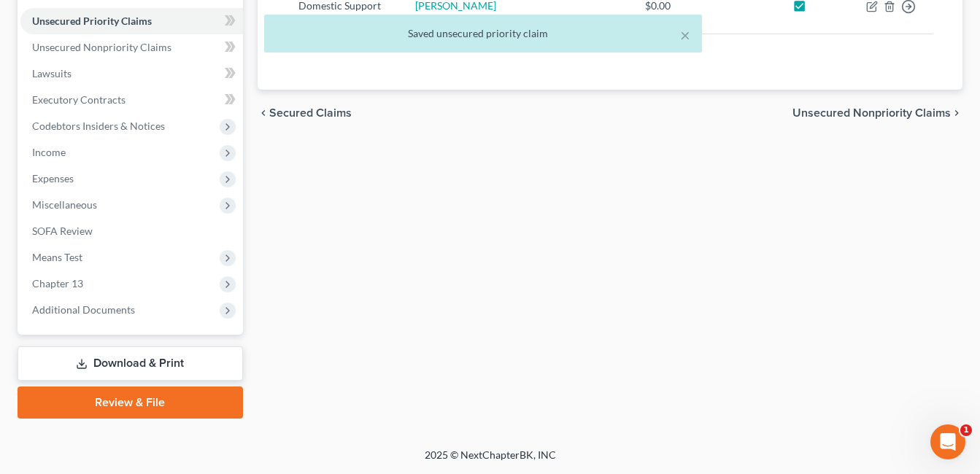
click at [146, 358] on link "Download & Print" at bounding box center [130, 363] width 225 height 34
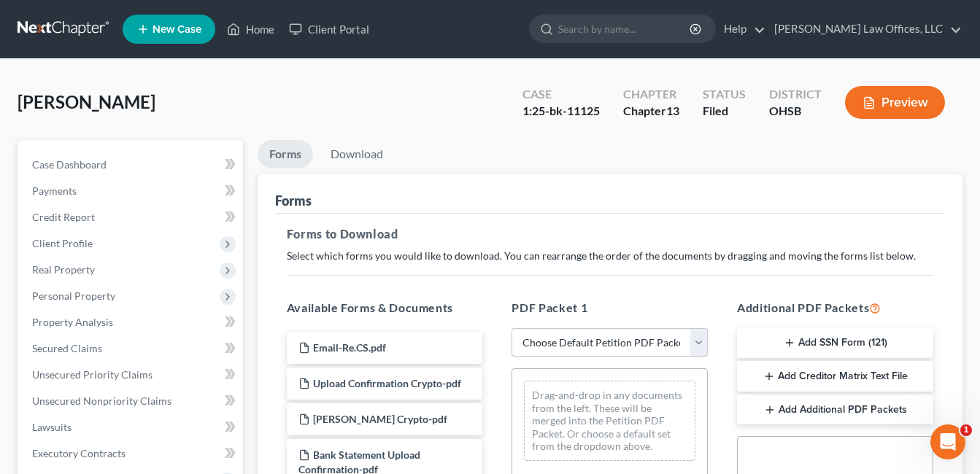
click at [700, 346] on select "Choose Default Petition PDF Packet Complete Bankruptcy Petition (all forms and …" at bounding box center [609, 342] width 196 height 29
select select "2"
click at [511, 328] on select "Choose Default Petition PDF Packet Complete Bankruptcy Petition (all forms and …" at bounding box center [609, 342] width 196 height 29
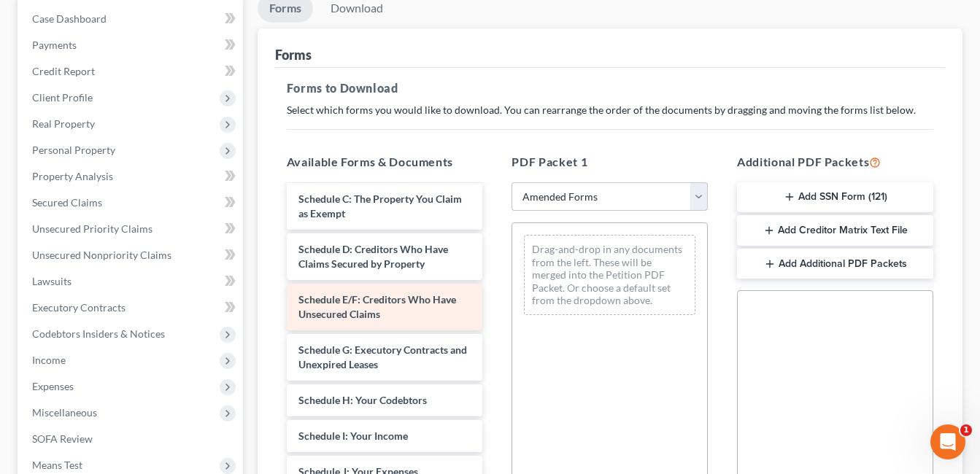
scroll to position [146, 0]
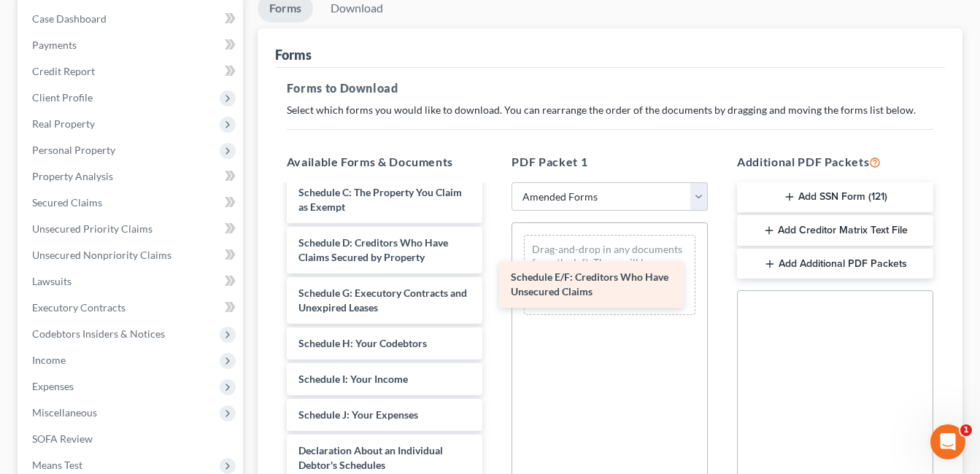
drag, startPoint x: 422, startPoint y: 296, endPoint x: 635, endPoint y: 280, distance: 212.9
click at [495, 280] on div "Schedule E/F: Creditors Who Have Unsecured Claims Voluntary Petition for Indivi…" at bounding box center [385, 397] width 220 height 714
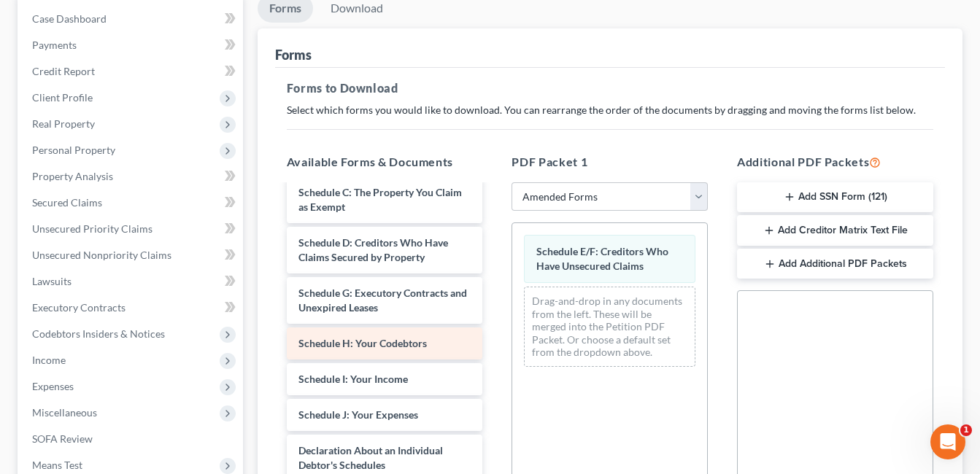
scroll to position [0, 0]
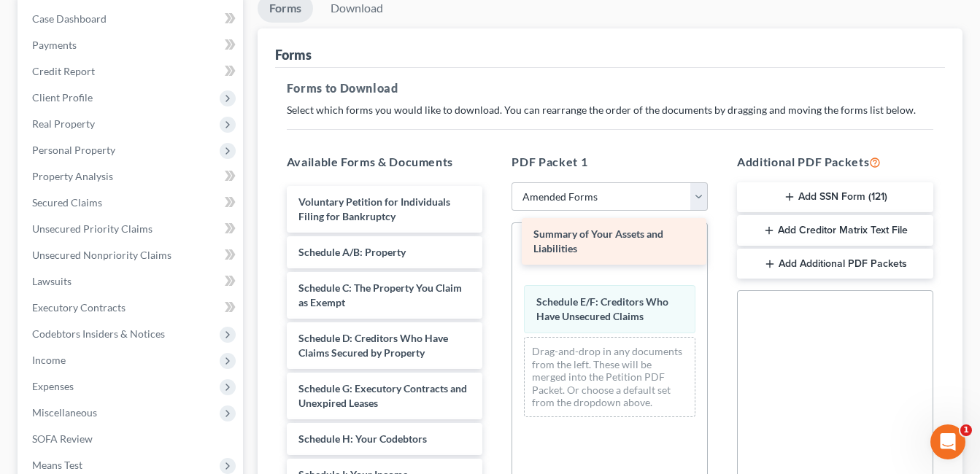
drag, startPoint x: 391, startPoint y: 255, endPoint x: 626, endPoint y: 236, distance: 235.6
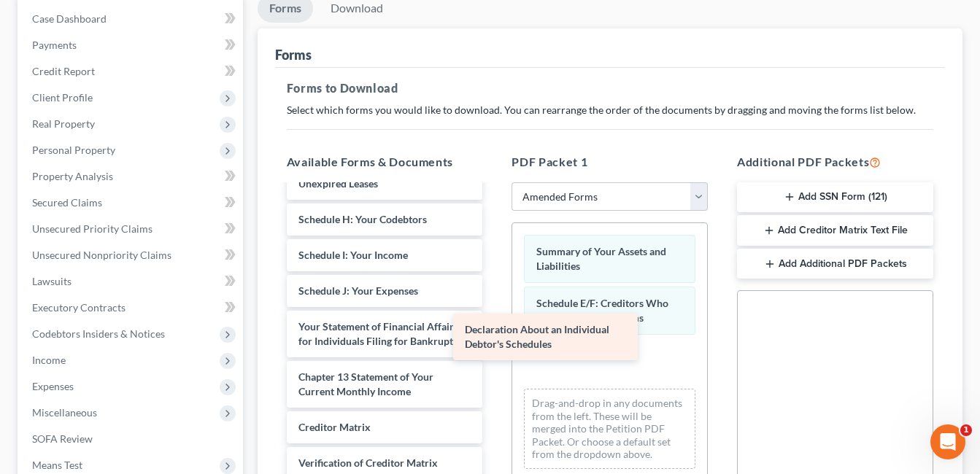
scroll to position [249, 0]
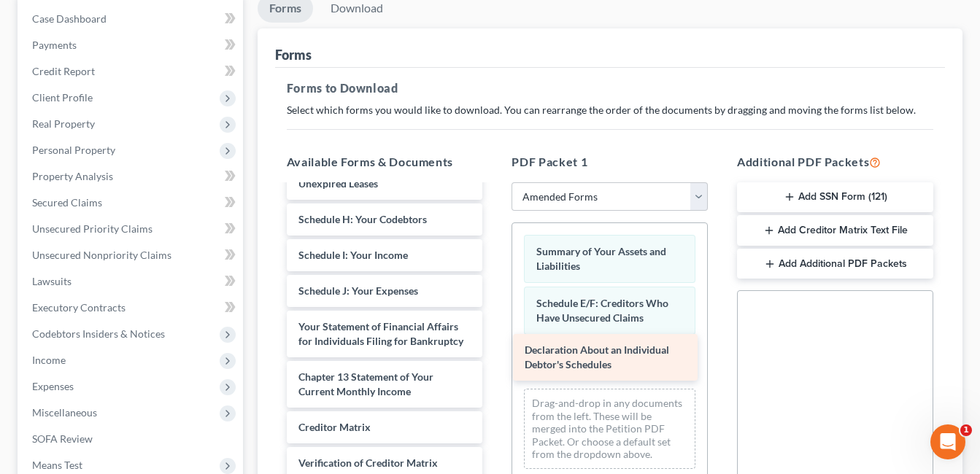
drag, startPoint x: 380, startPoint y: 259, endPoint x: 606, endPoint y: 355, distance: 245.5
click at [495, 355] on div "Declaration About an Individual Debtor's Schedules Voluntary Petition for Indiv…" at bounding box center [385, 272] width 220 height 613
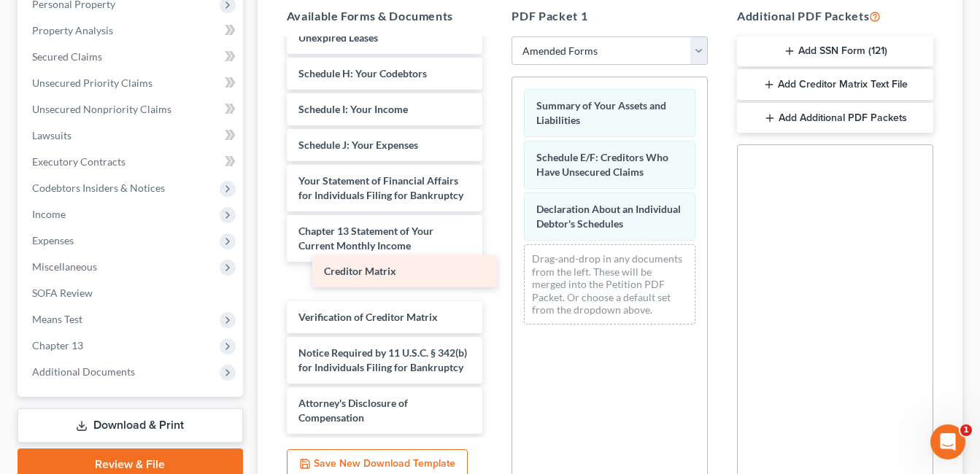
scroll to position [213, 0]
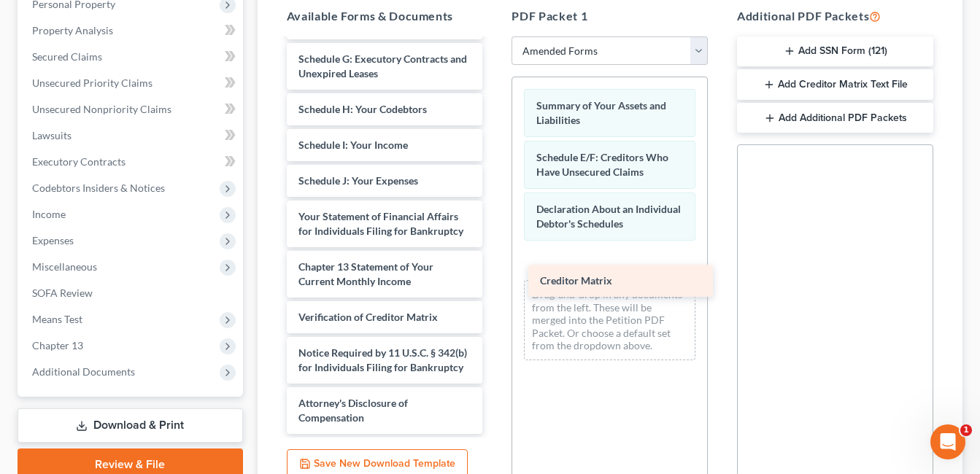
drag, startPoint x: 394, startPoint y: 268, endPoint x: 635, endPoint y: 282, distance: 241.8
click at [495, 282] on div "Creditor Matrix Voluntary Petition for Individuals Filing for Bankruptcy Schedu…" at bounding box center [385, 145] width 220 height 578
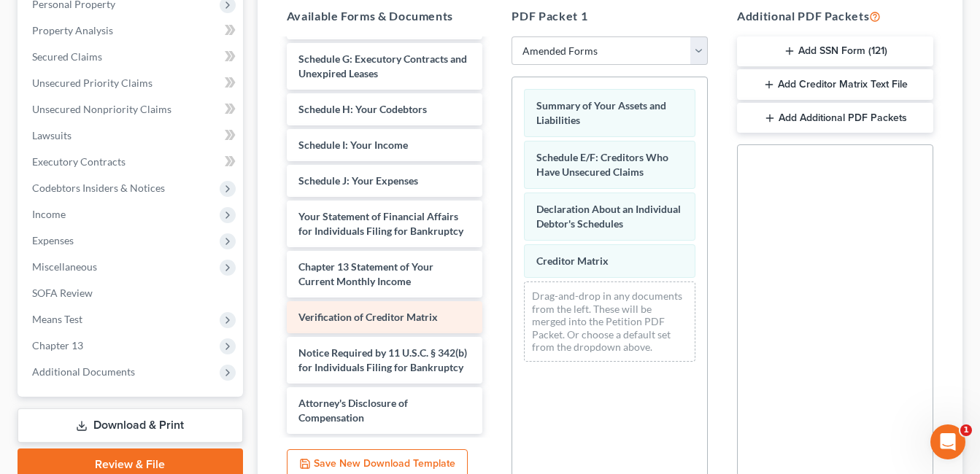
scroll to position [177, 0]
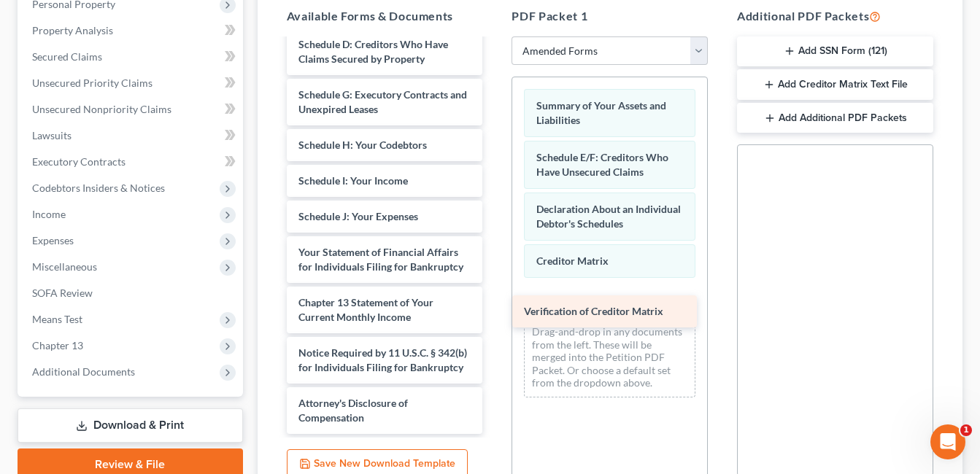
drag, startPoint x: 410, startPoint y: 301, endPoint x: 635, endPoint y: 310, distance: 225.6
click at [495, 310] on div "Verification of Creditor Matrix Voluntary Petition for Individuals Filing for B…" at bounding box center [385, 163] width 220 height 542
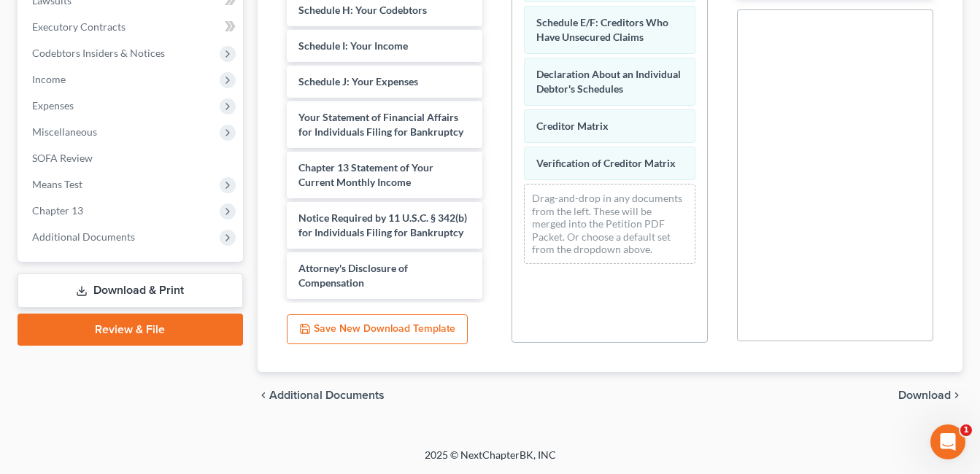
click at [940, 392] on span "Download" at bounding box center [924, 396] width 53 height 12
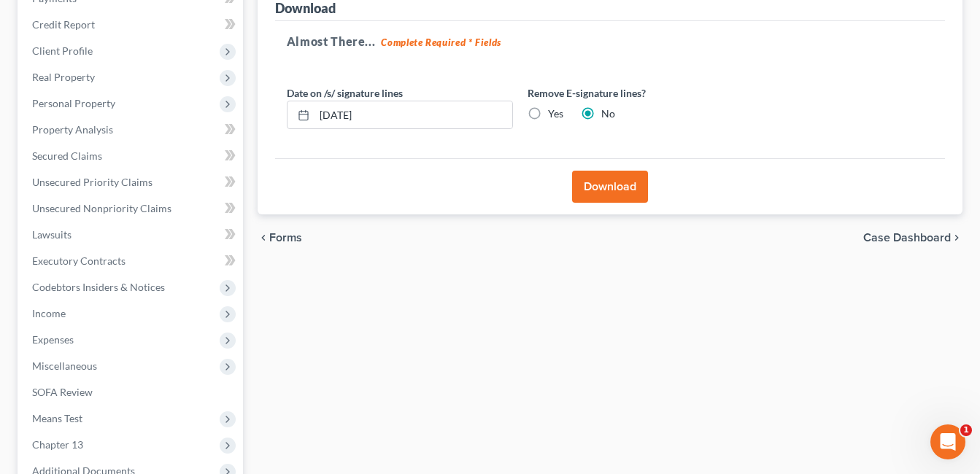
scroll to position [135, 0]
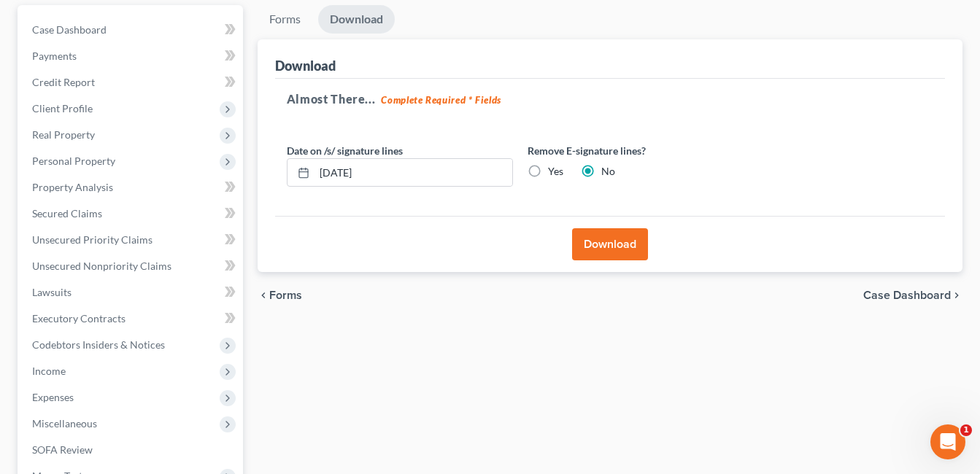
click at [612, 241] on button "Download" at bounding box center [610, 244] width 76 height 32
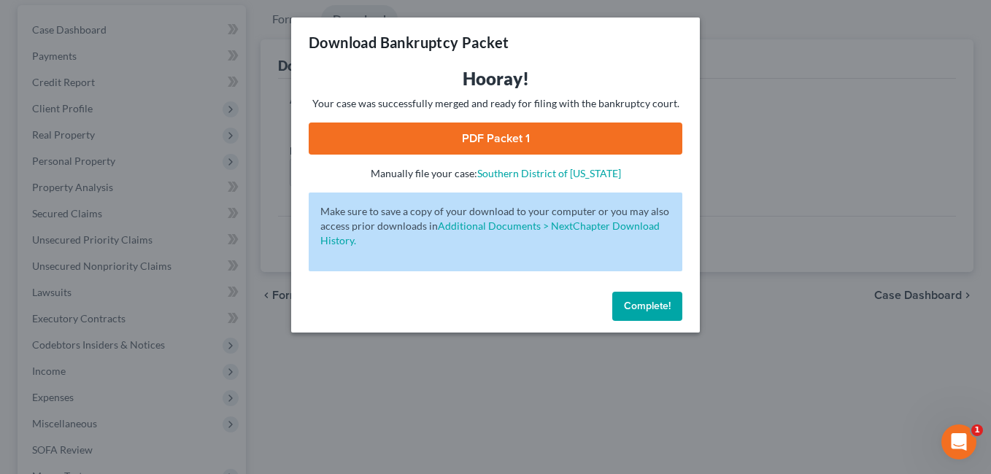
click at [466, 140] on link "PDF Packet 1" at bounding box center [495, 139] width 373 height 32
click at [659, 308] on span "Complete!" at bounding box center [647, 306] width 47 height 12
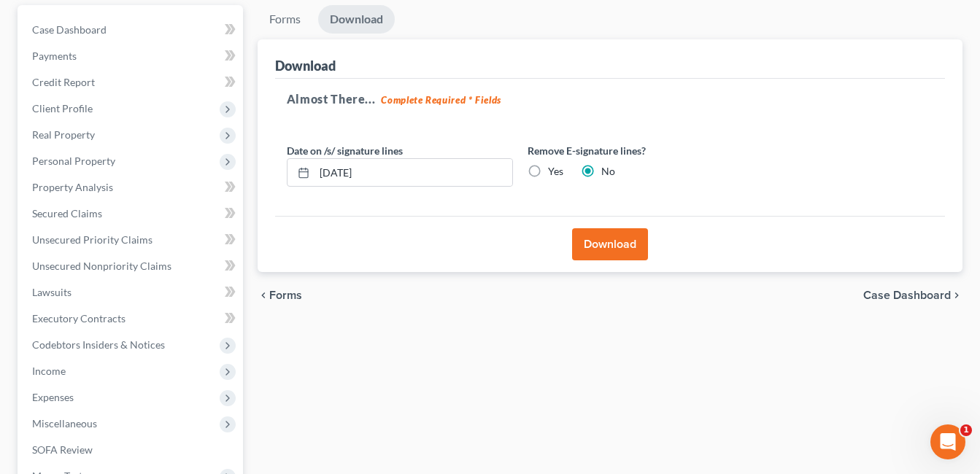
click at [364, 291] on div "chevron_left Forms Case Dashboard chevron_right" at bounding box center [609, 295] width 705 height 47
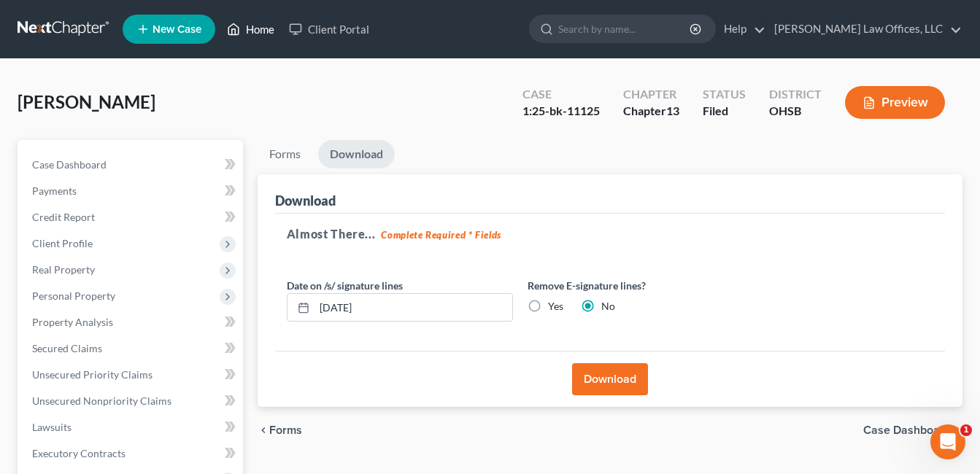
click at [268, 28] on link "Home" at bounding box center [251, 29] width 62 height 26
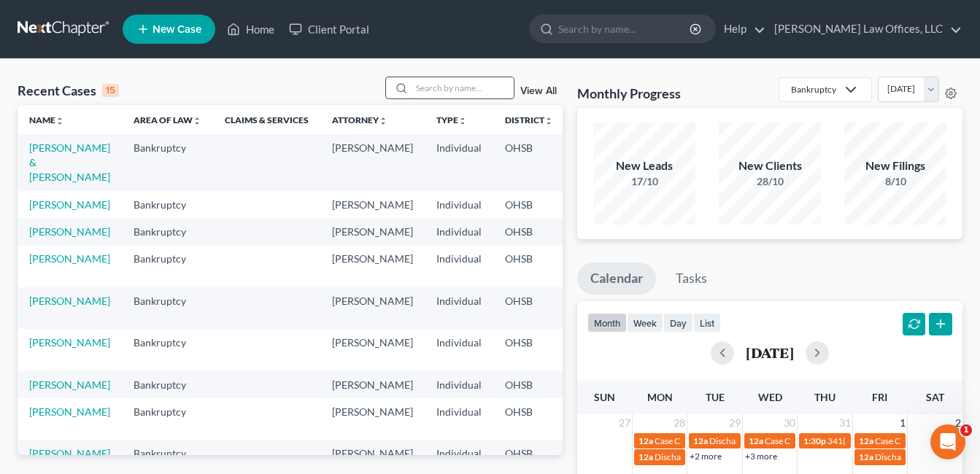
click at [467, 85] on input "search" at bounding box center [462, 87] width 102 height 21
type input "[PERSON_NAME]"
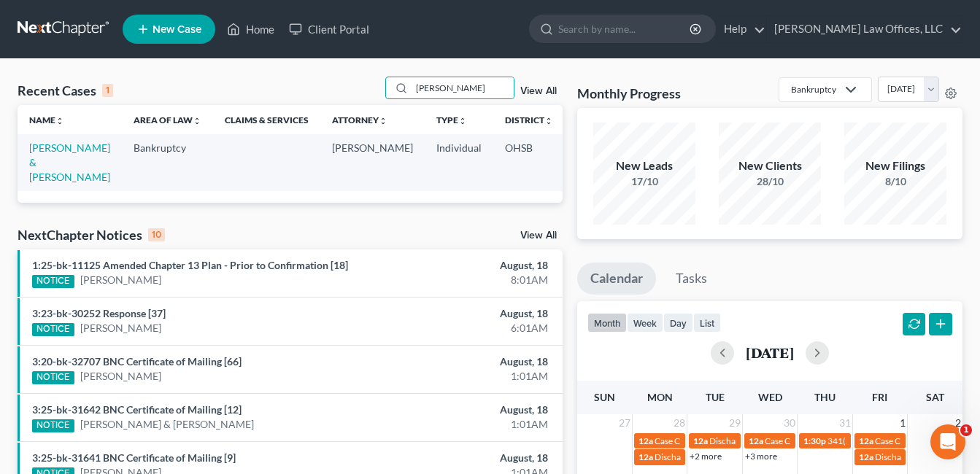
click at [51, 155] on td "[PERSON_NAME] & [PERSON_NAME]" at bounding box center [70, 162] width 104 height 56
click at [49, 162] on link "[PERSON_NAME] & [PERSON_NAME]" at bounding box center [69, 163] width 81 height 42
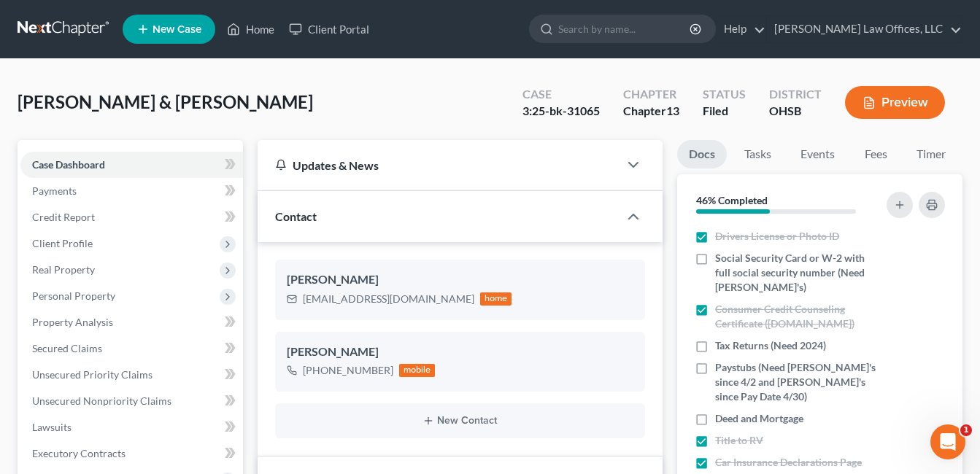
scroll to position [292, 0]
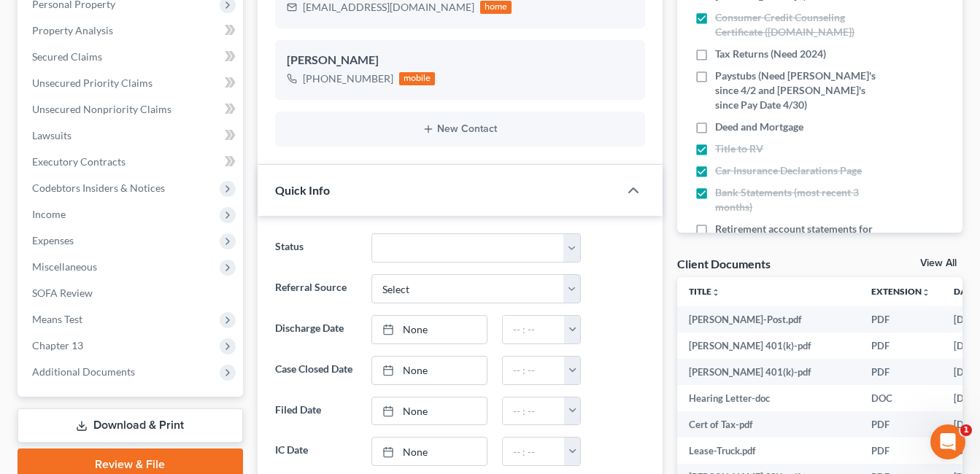
click at [133, 388] on div "Case Dashboard Payments Invoices Payments Payments Credit Report Client Profile…" at bounding box center [130, 122] width 225 height 549
click at [133, 372] on span "Additional Documents" at bounding box center [131, 372] width 222 height 26
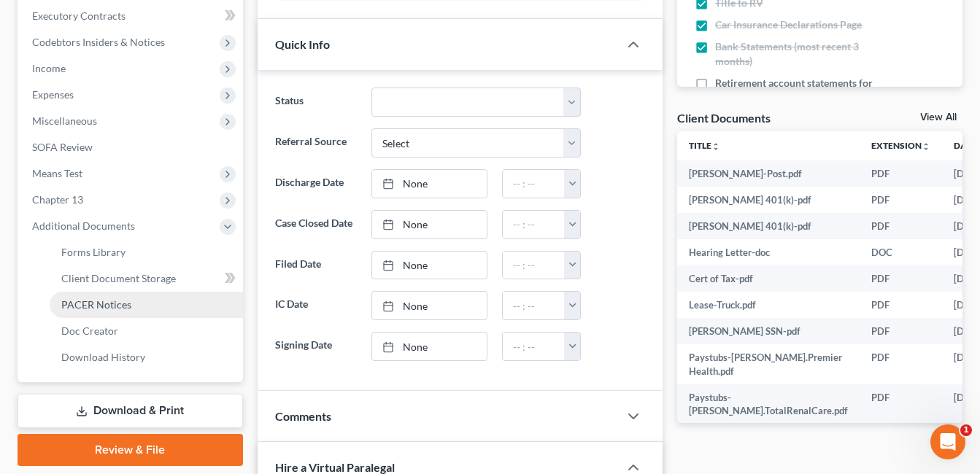
click at [136, 303] on link "PACER Notices" at bounding box center [146, 305] width 193 height 26
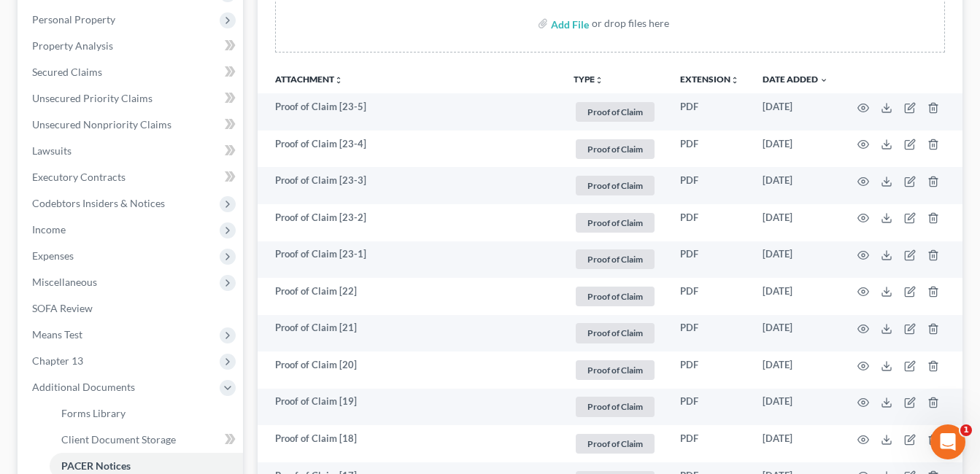
scroll to position [511, 0]
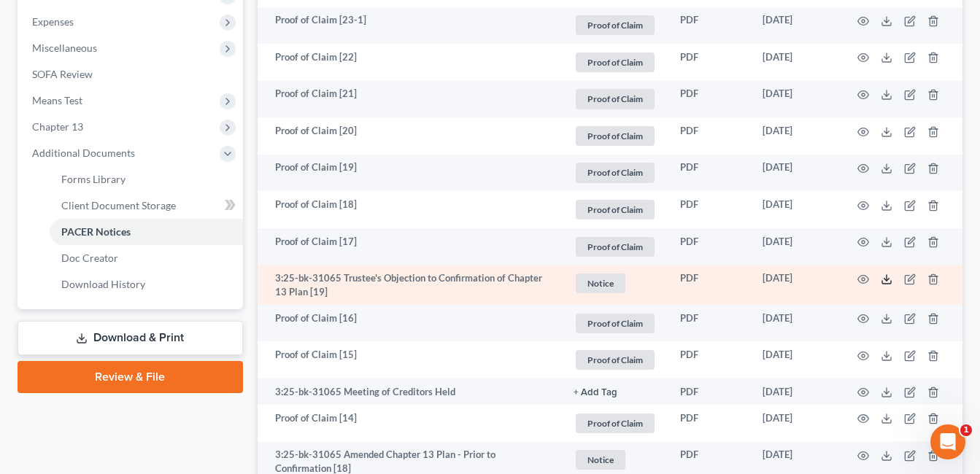
click at [886, 279] on line at bounding box center [886, 278] width 0 height 6
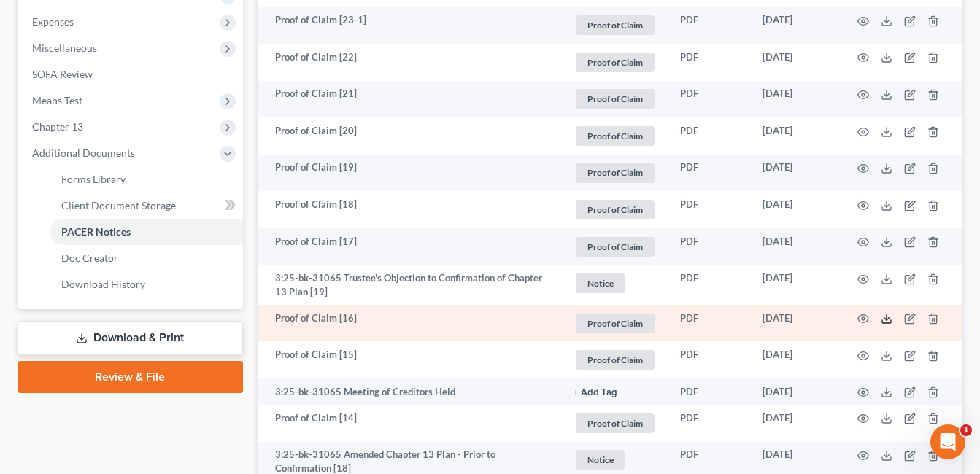
click at [887, 319] on icon at bounding box center [886, 319] width 12 height 12
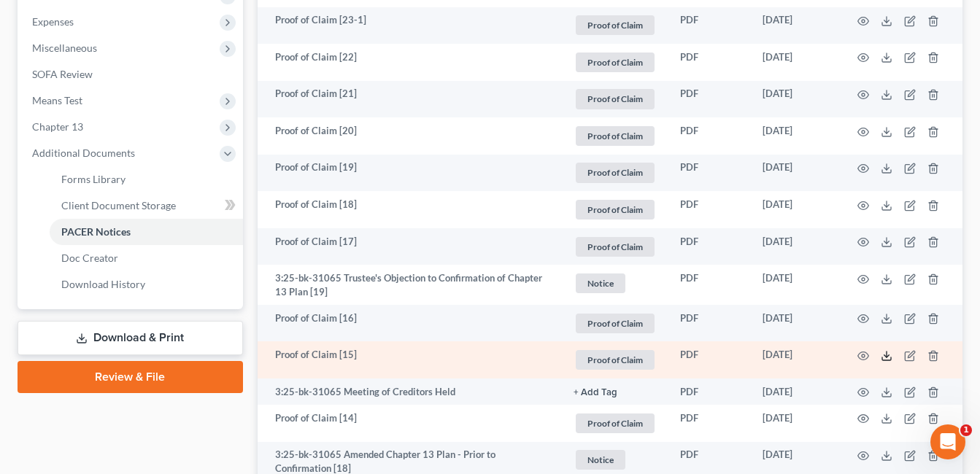
click at [886, 355] on line at bounding box center [886, 355] width 0 height 6
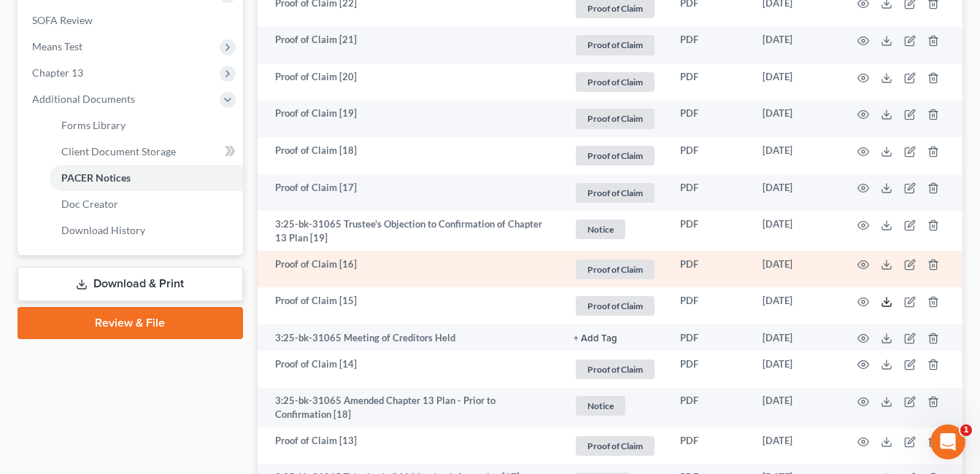
scroll to position [657, 0]
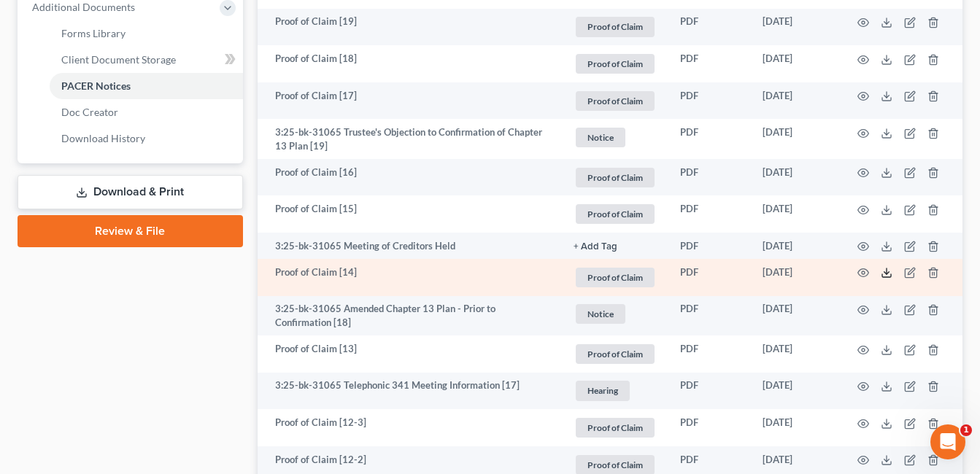
click at [885, 274] on icon at bounding box center [886, 273] width 12 height 12
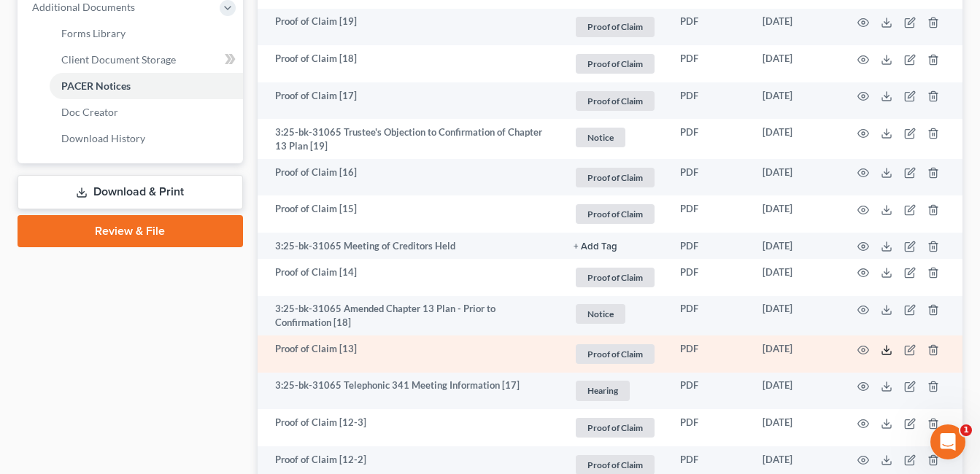
click at [881, 349] on icon at bounding box center [886, 350] width 12 height 12
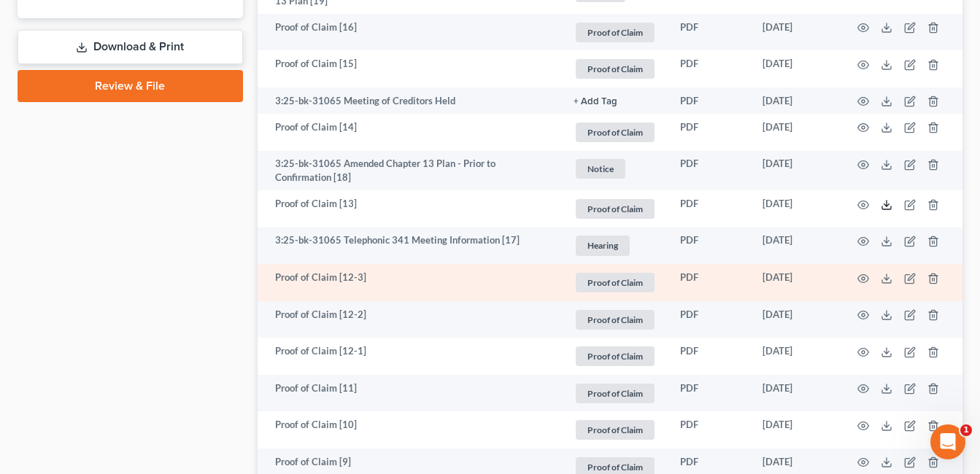
scroll to position [802, 0]
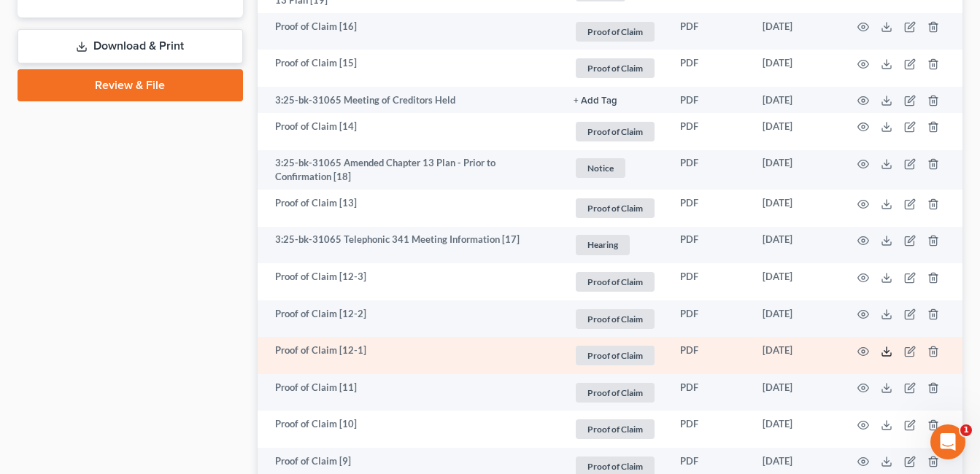
click at [884, 349] on icon at bounding box center [886, 352] width 12 height 12
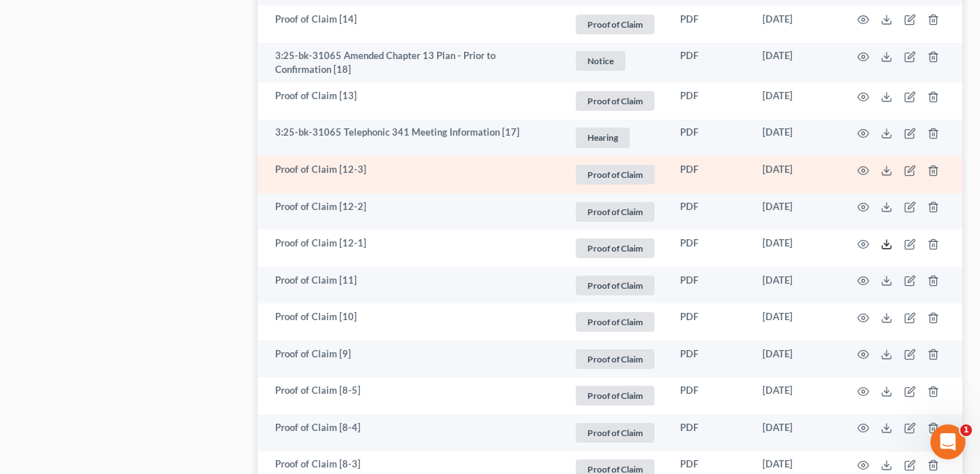
scroll to position [948, 0]
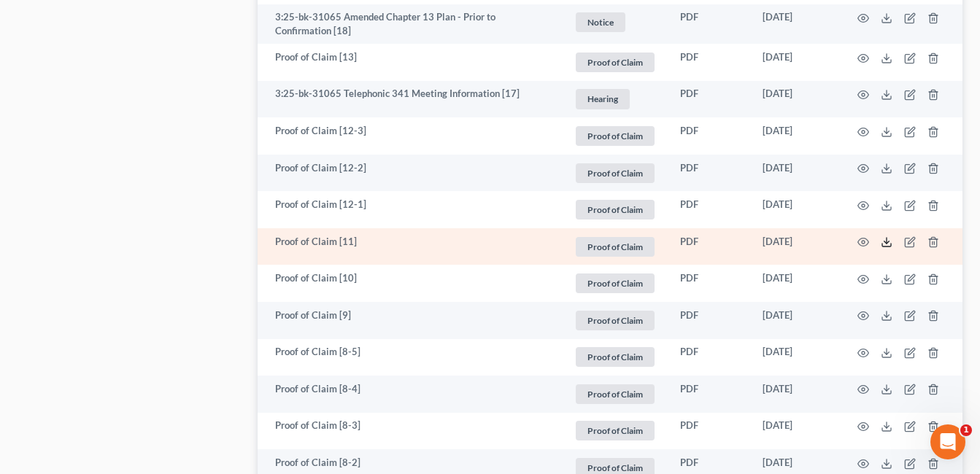
click at [888, 244] on icon at bounding box center [886, 242] width 12 height 12
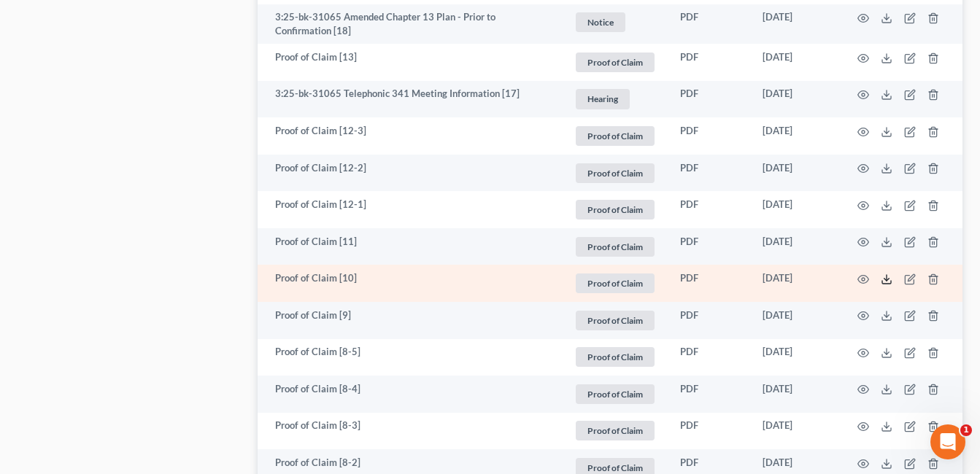
click at [885, 277] on icon at bounding box center [886, 280] width 12 height 12
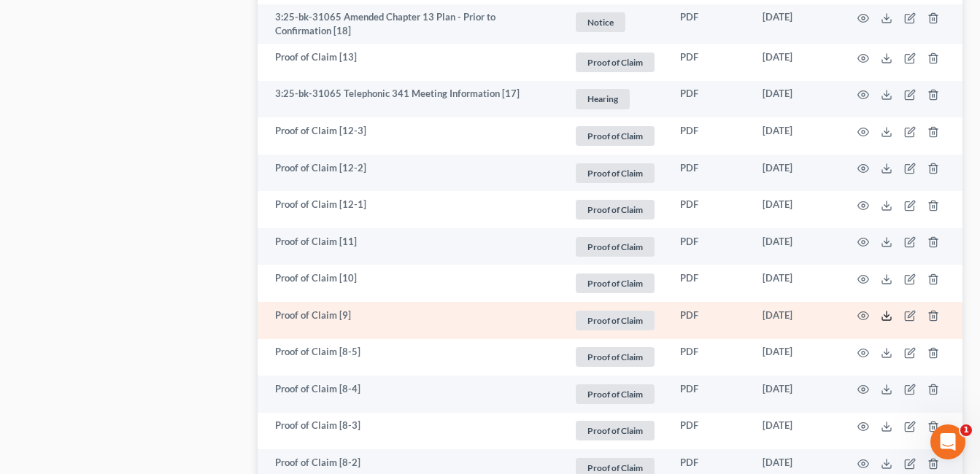
click at [883, 317] on icon at bounding box center [886, 316] width 12 height 12
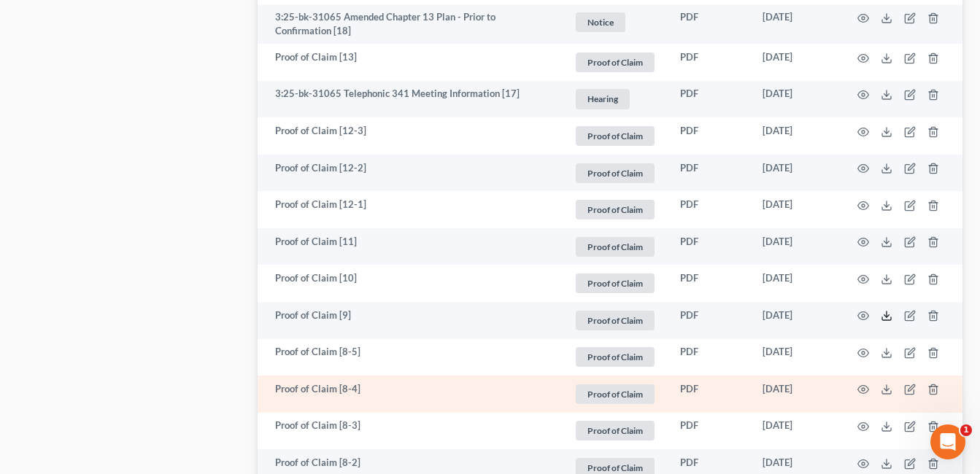
scroll to position [1021, 0]
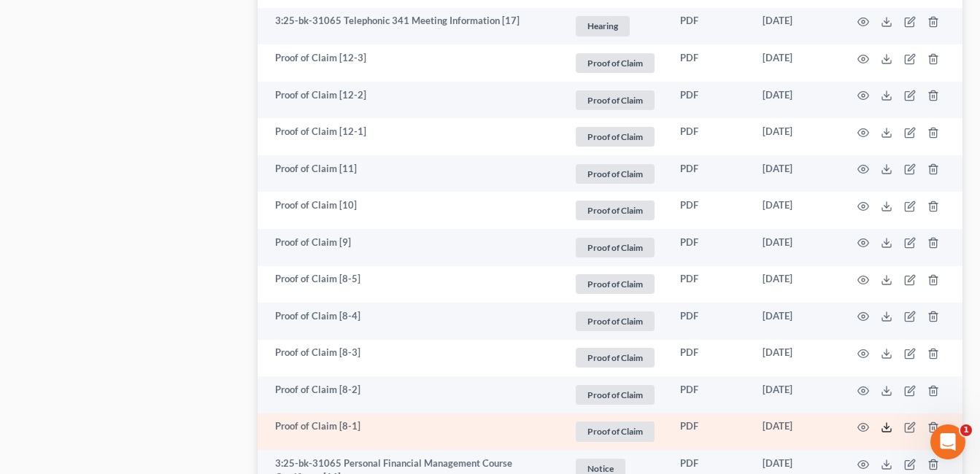
click at [886, 426] on icon at bounding box center [886, 428] width 12 height 12
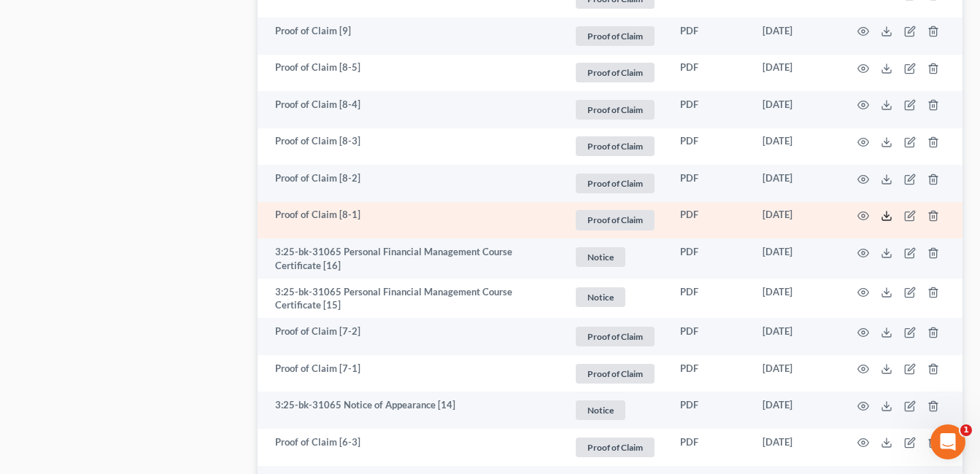
scroll to position [1240, 0]
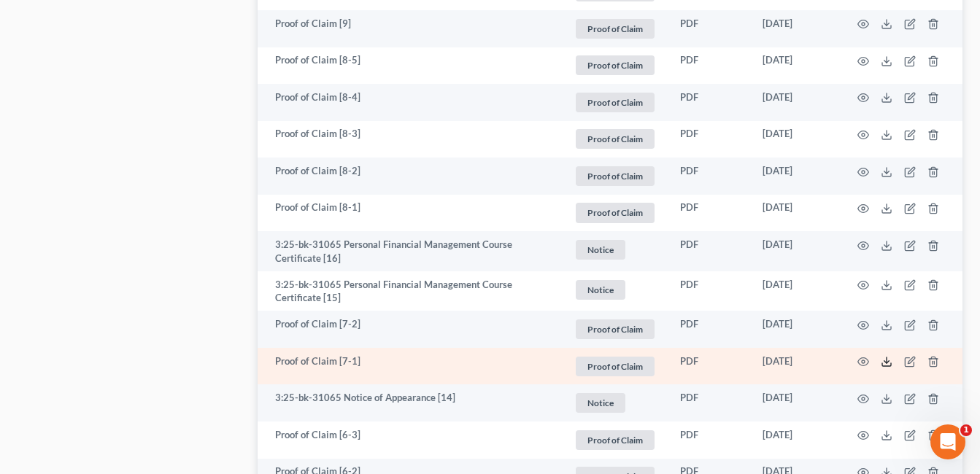
click at [888, 361] on icon at bounding box center [886, 362] width 12 height 12
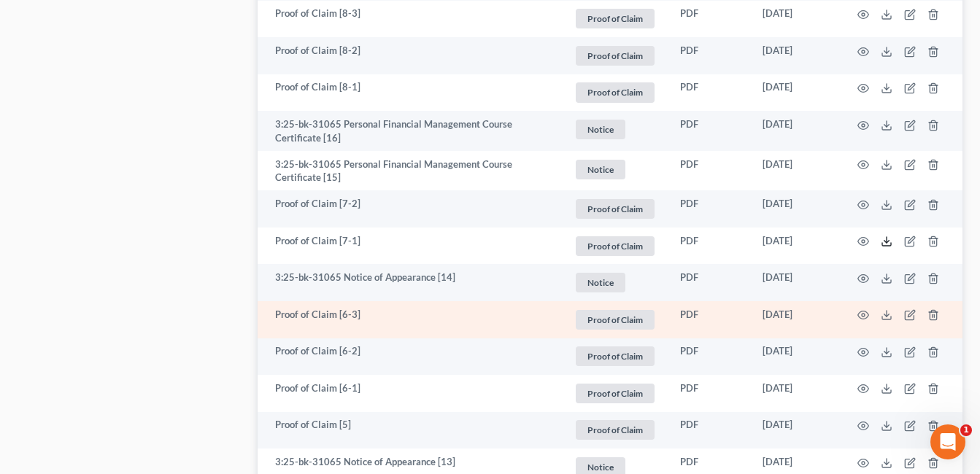
scroll to position [1386, 0]
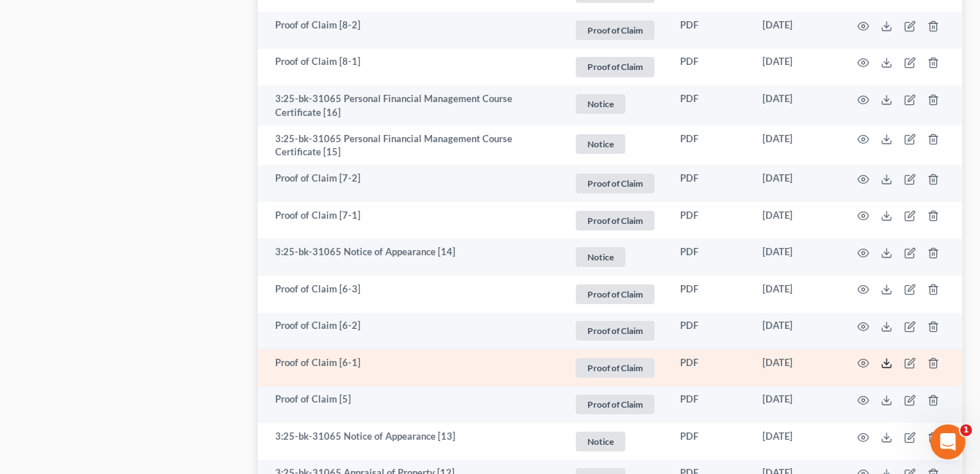
click at [886, 364] on line at bounding box center [886, 362] width 0 height 6
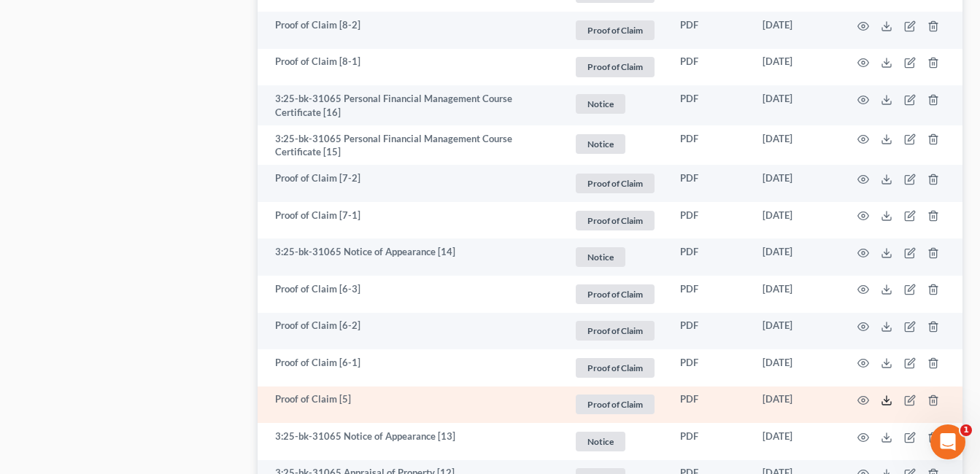
click at [887, 404] on icon at bounding box center [886, 401] width 12 height 12
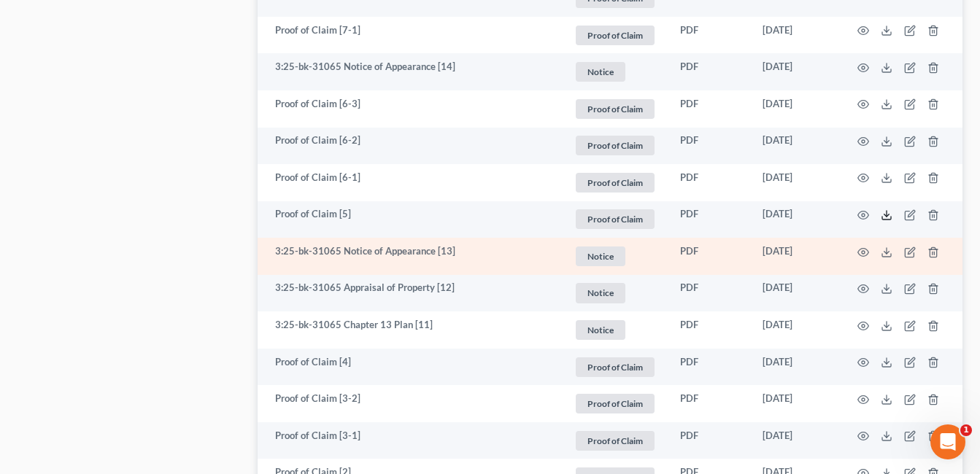
scroll to position [1605, 0]
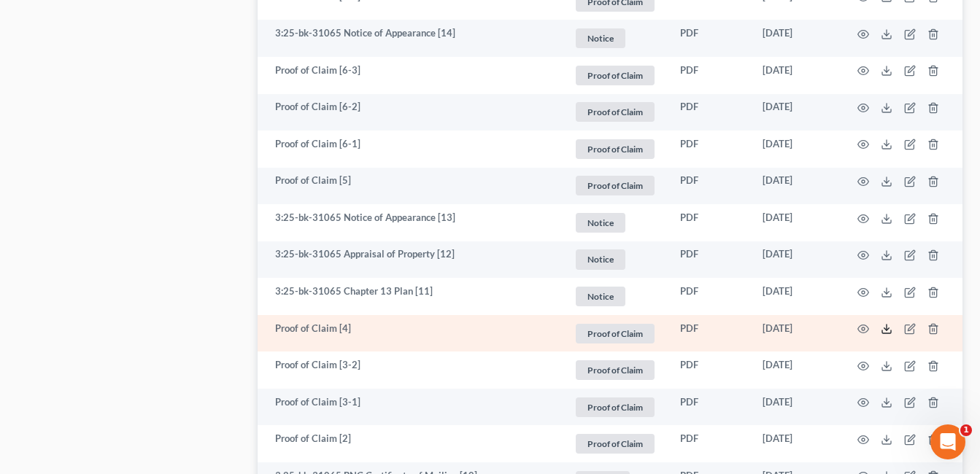
click at [884, 328] on polyline at bounding box center [886, 329] width 5 height 2
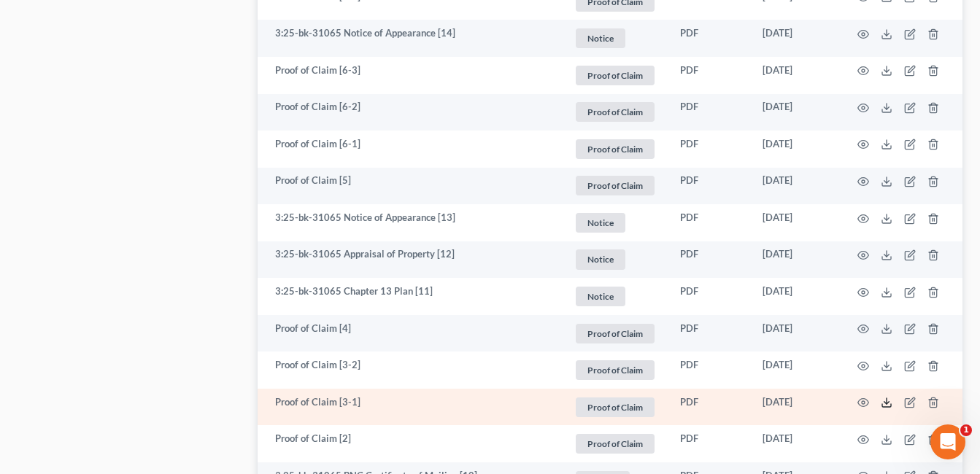
click at [882, 405] on icon at bounding box center [886, 403] width 12 height 12
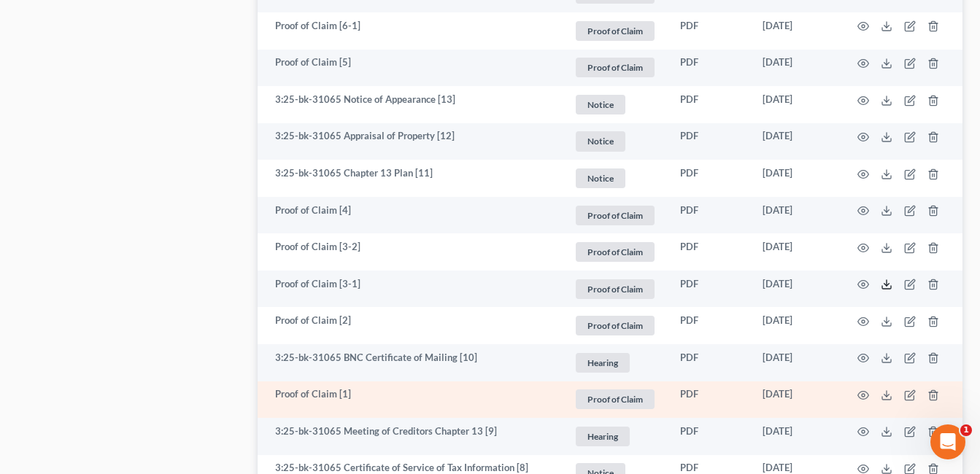
scroll to position [1751, 0]
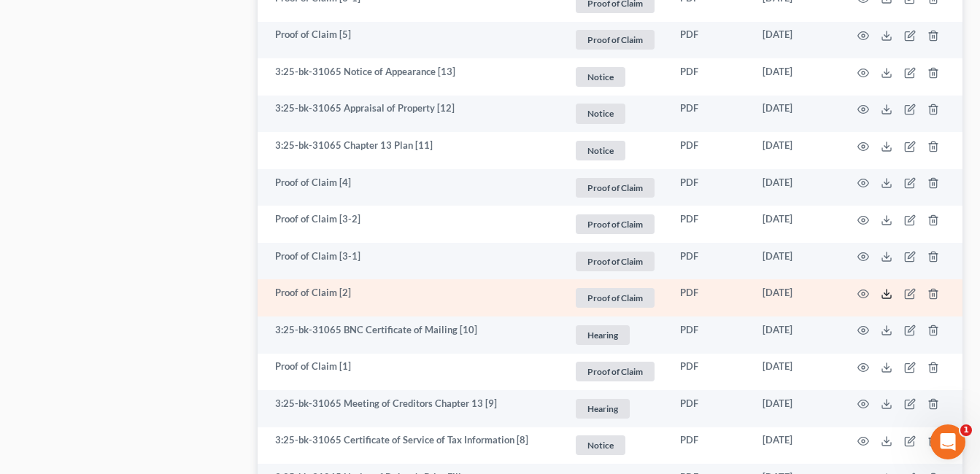
click at [887, 293] on icon at bounding box center [886, 294] width 12 height 12
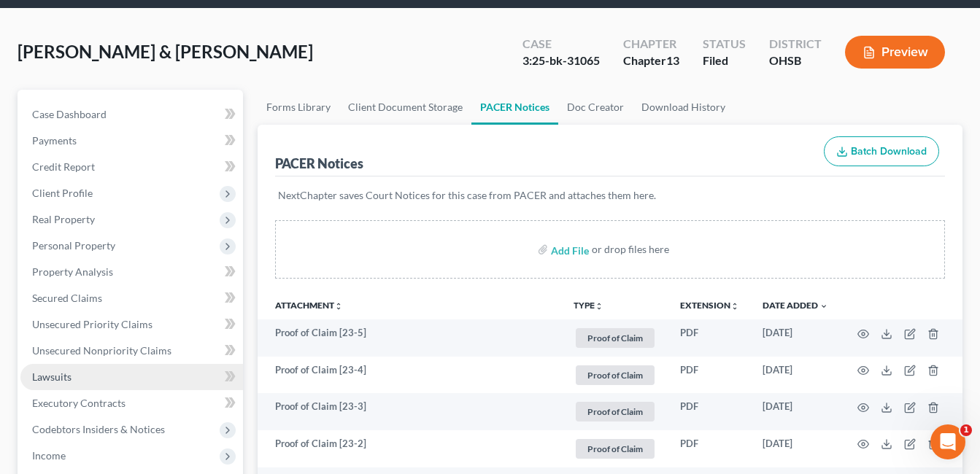
scroll to position [0, 0]
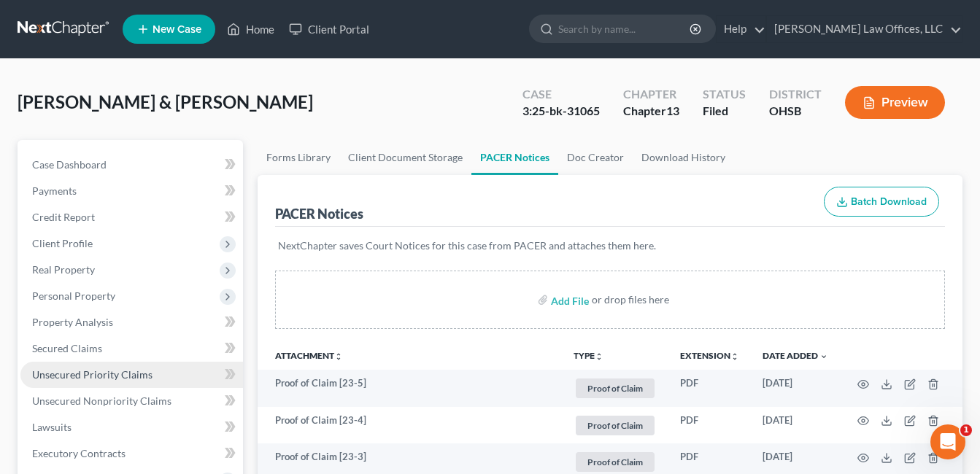
click at [79, 367] on link "Unsecured Priority Claims" at bounding box center [131, 375] width 222 height 26
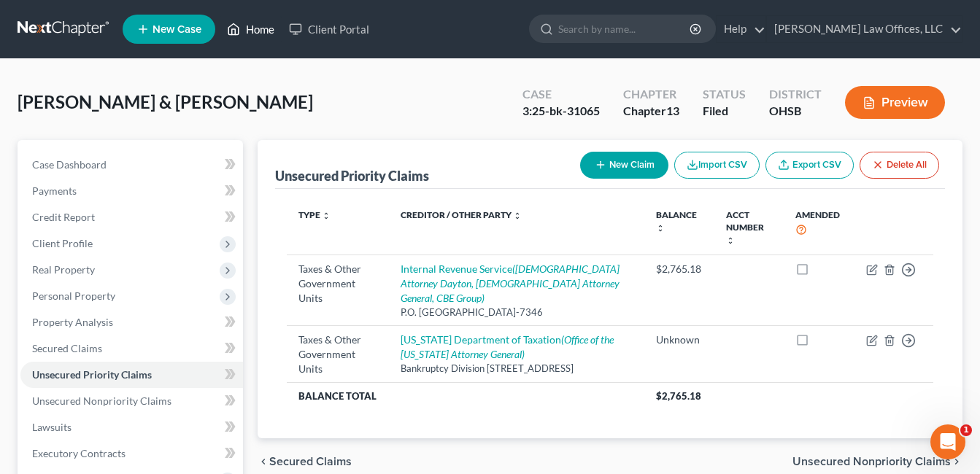
click at [257, 31] on link "Home" at bounding box center [251, 29] width 62 height 26
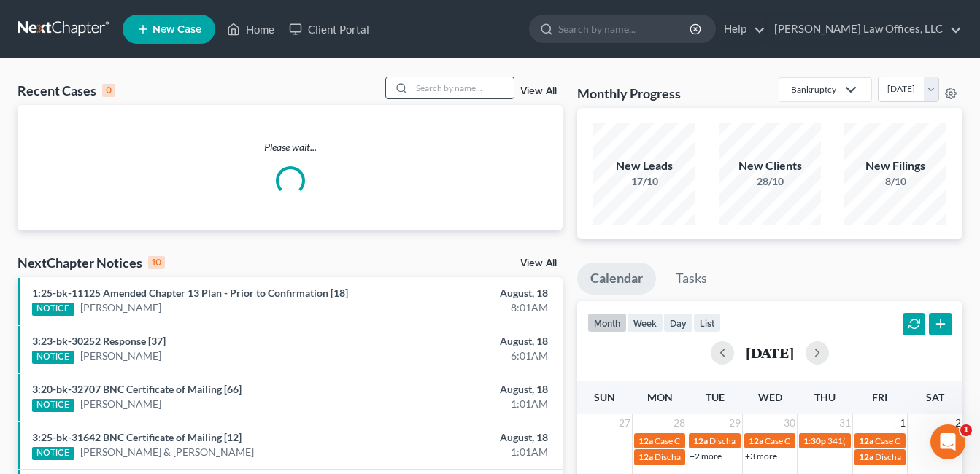
click at [479, 93] on input "search" at bounding box center [462, 87] width 102 height 21
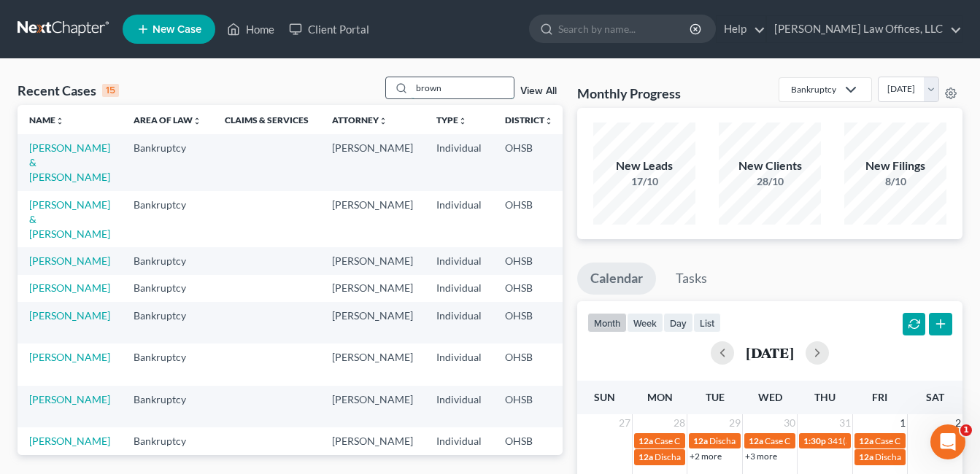
type input "brown"
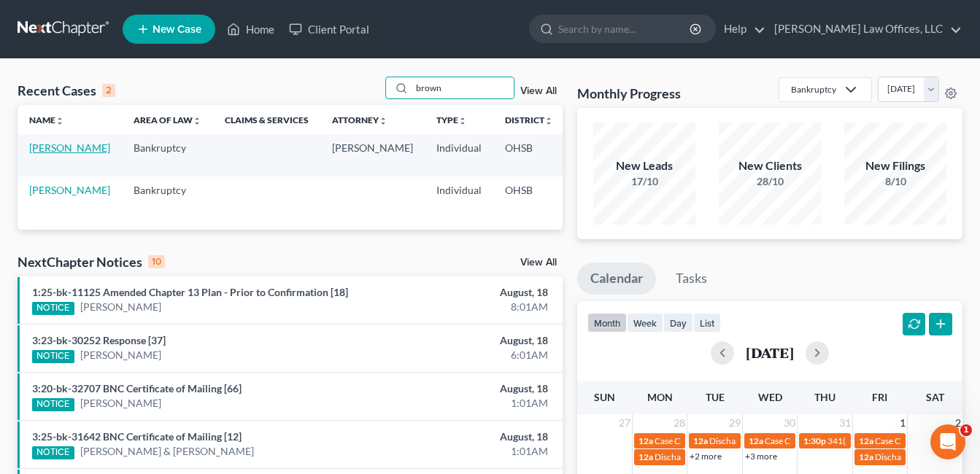
click at [54, 153] on link "[PERSON_NAME]" at bounding box center [69, 148] width 81 height 12
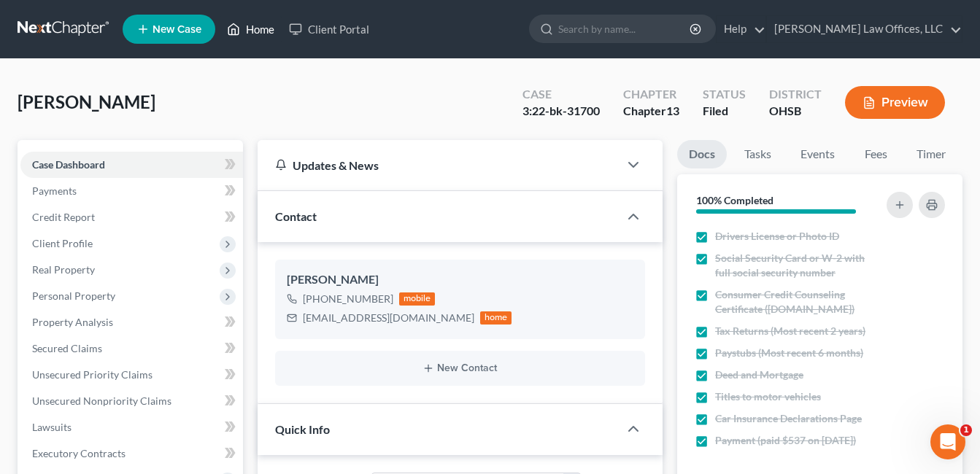
click at [252, 31] on link "Home" at bounding box center [251, 29] width 62 height 26
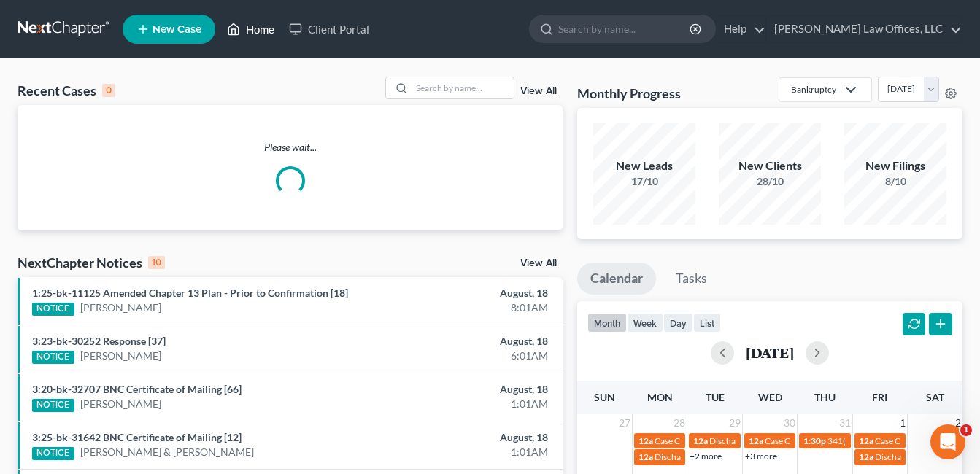
click at [252, 31] on link "Home" at bounding box center [251, 29] width 62 height 26
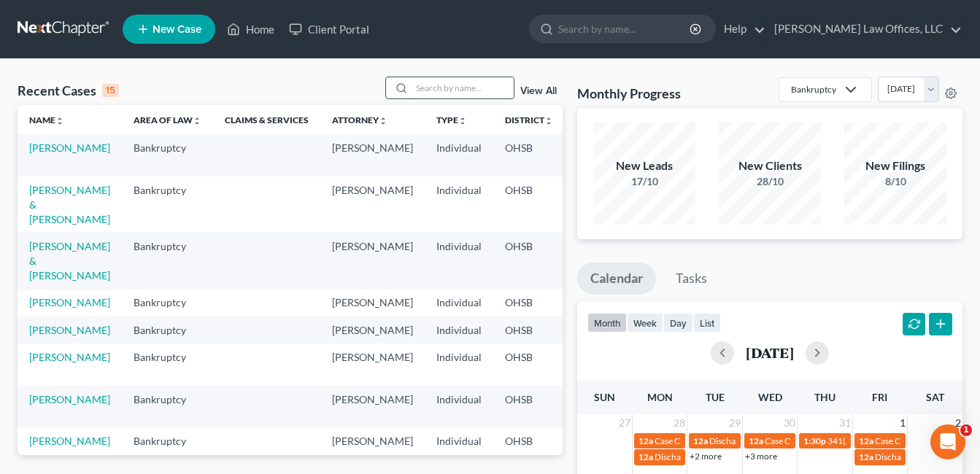
click at [444, 90] on input "search" at bounding box center [462, 87] width 102 height 21
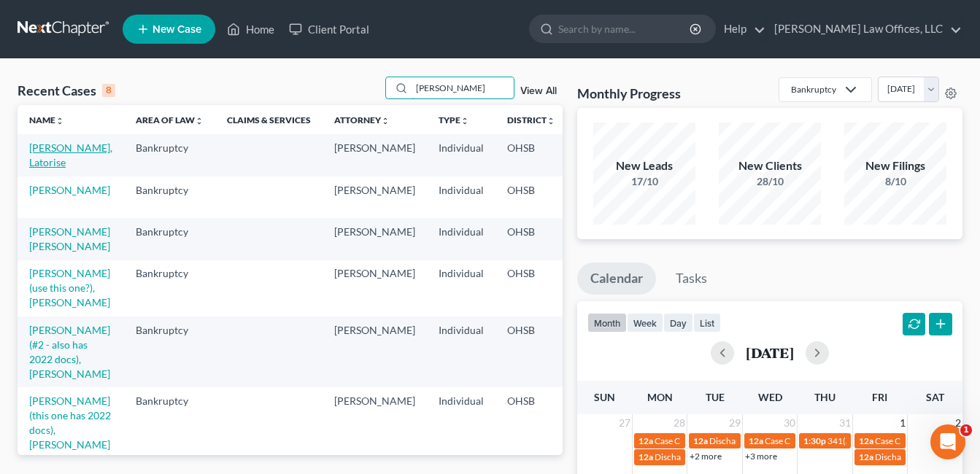
type input "[PERSON_NAME]"
click at [35, 157] on link "[PERSON_NAME], Latorise" at bounding box center [70, 155] width 83 height 27
select select "4"
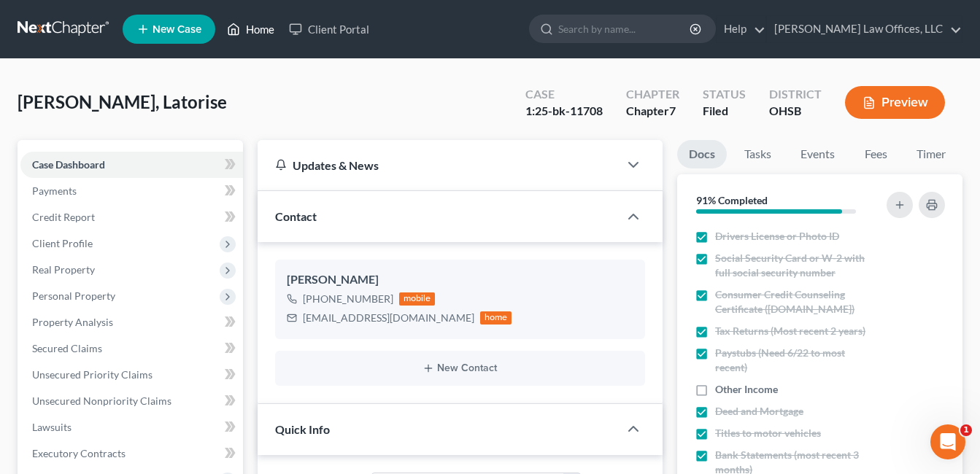
drag, startPoint x: 260, startPoint y: 23, endPoint x: 292, endPoint y: 63, distance: 50.9
click at [260, 23] on link "Home" at bounding box center [251, 29] width 62 height 26
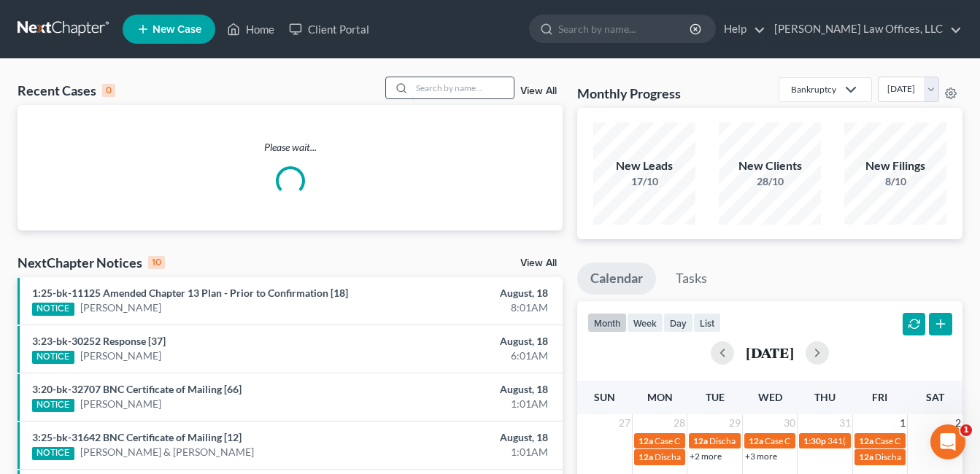
click at [443, 90] on input "search" at bounding box center [462, 87] width 102 height 21
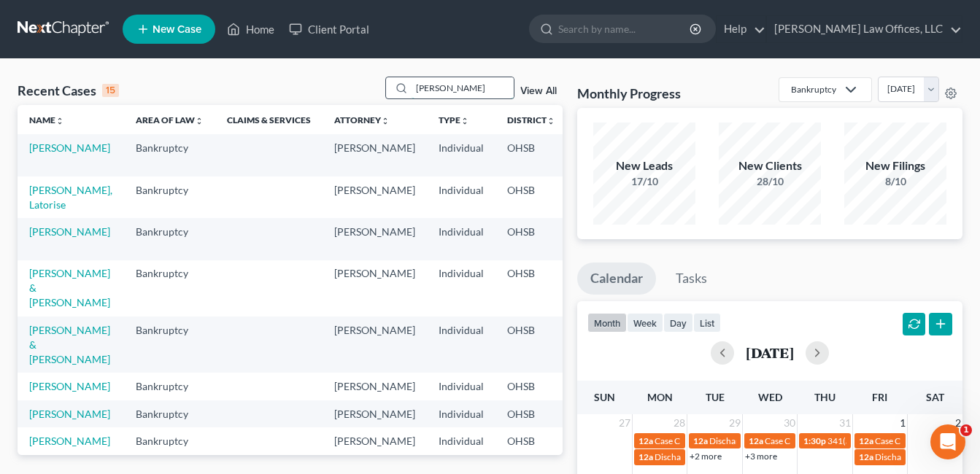
type input "[PERSON_NAME]"
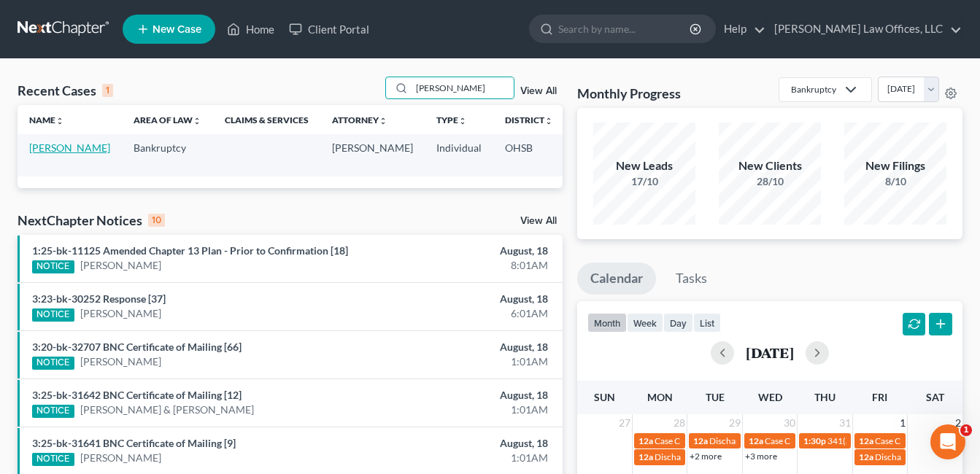
click at [45, 154] on link "[PERSON_NAME]" at bounding box center [69, 148] width 81 height 12
select select "4"
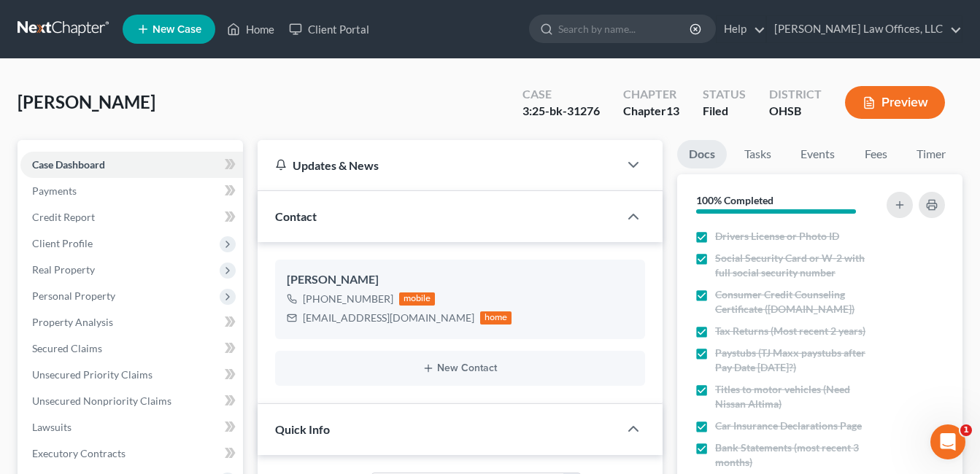
scroll to position [511, 0]
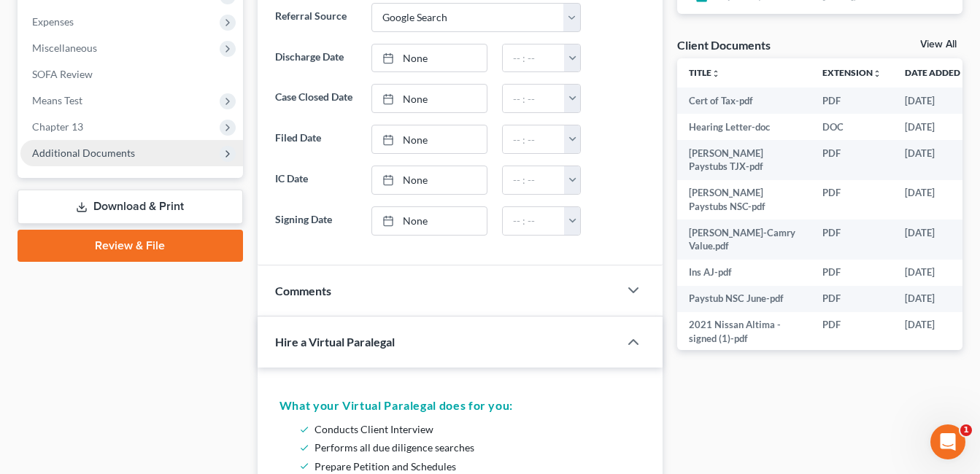
click at [97, 158] on span "Additional Documents" at bounding box center [83, 153] width 103 height 12
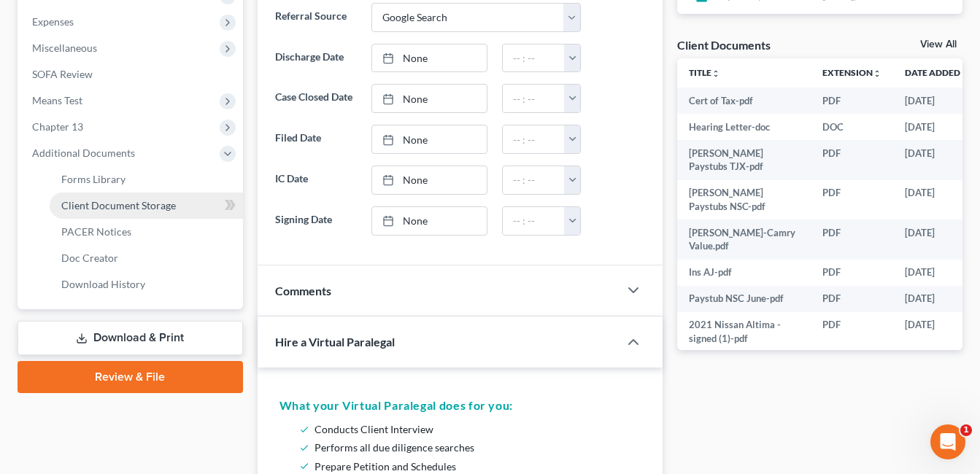
click at [117, 199] on span "Client Document Storage" at bounding box center [118, 205] width 115 height 12
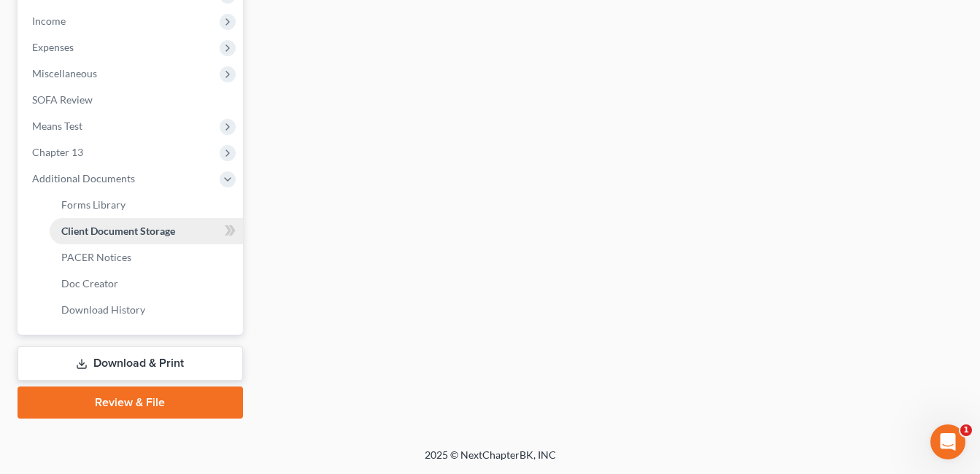
scroll to position [484, 0]
select select "7"
select select "52"
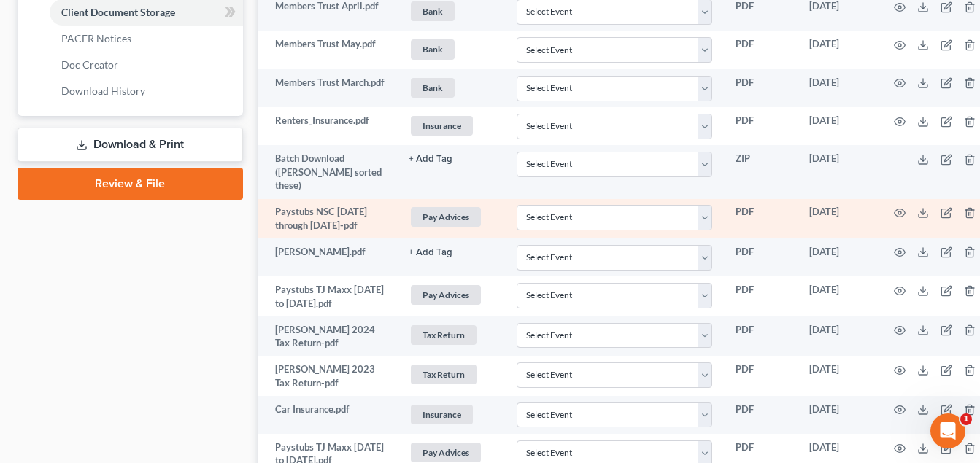
scroll to position [729, 0]
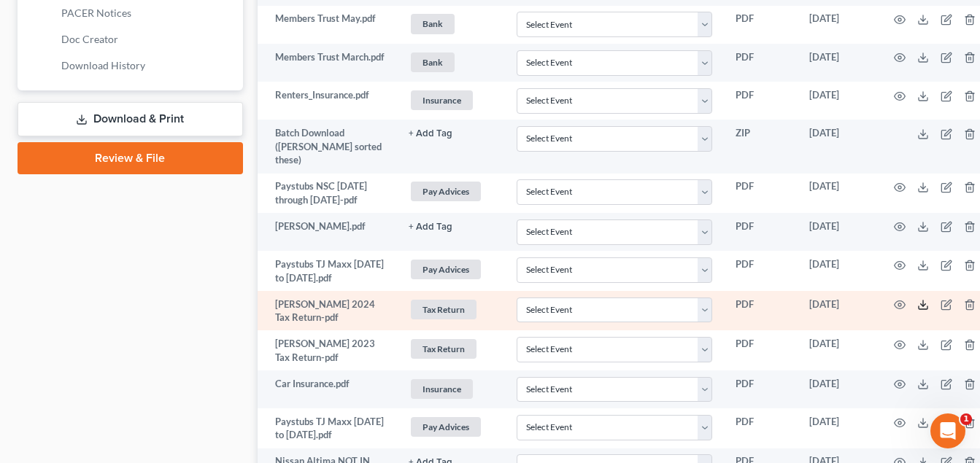
click at [927, 299] on icon at bounding box center [923, 305] width 12 height 12
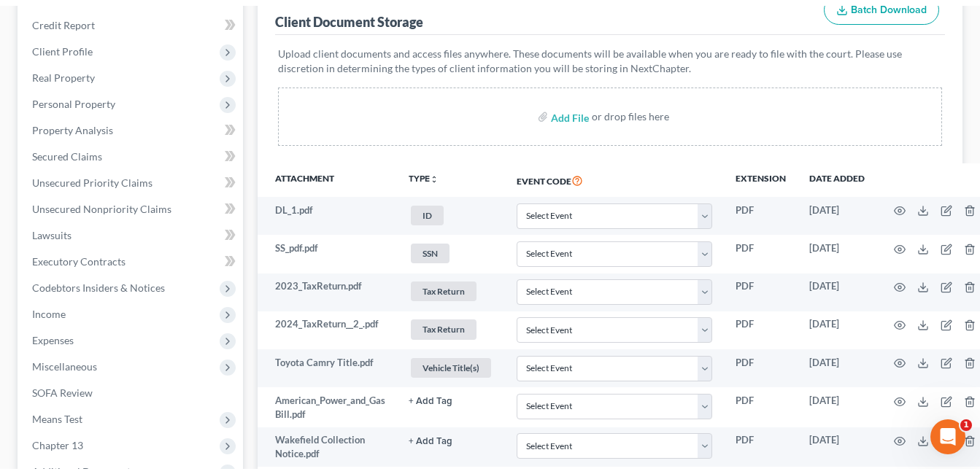
scroll to position [0, 0]
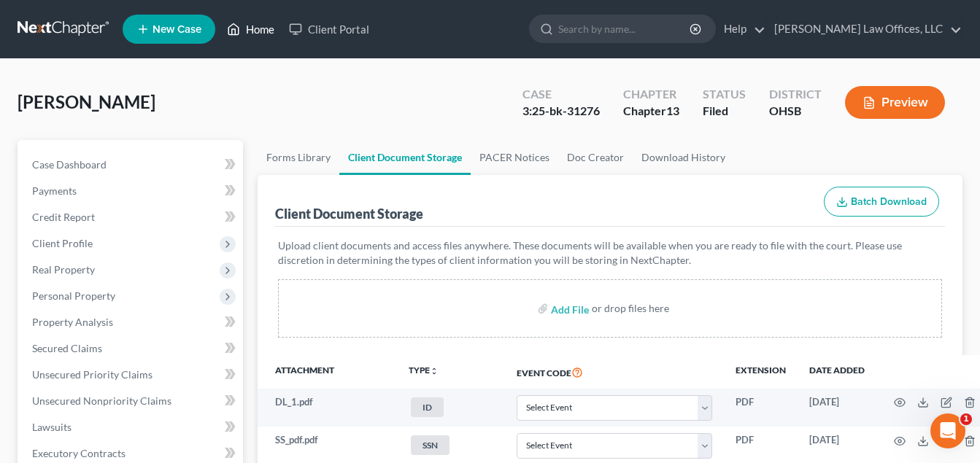
click at [259, 24] on link "Home" at bounding box center [251, 29] width 62 height 26
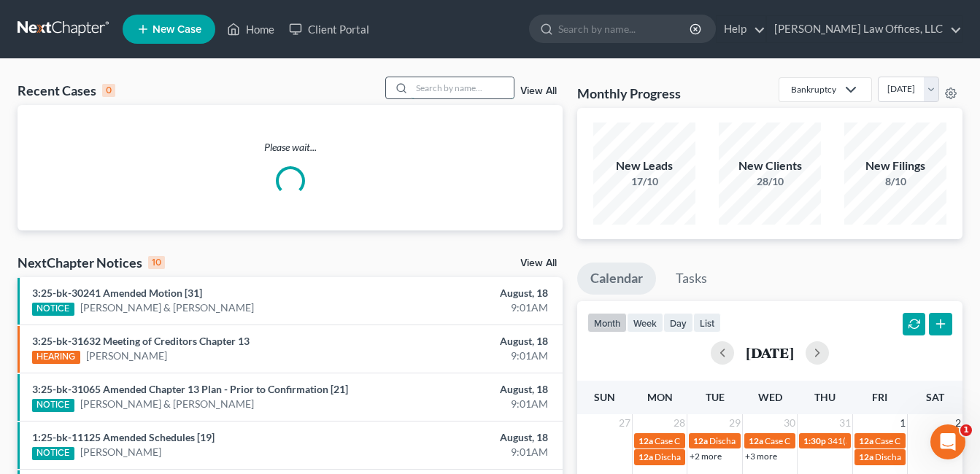
click at [474, 90] on input "search" at bounding box center [462, 87] width 102 height 21
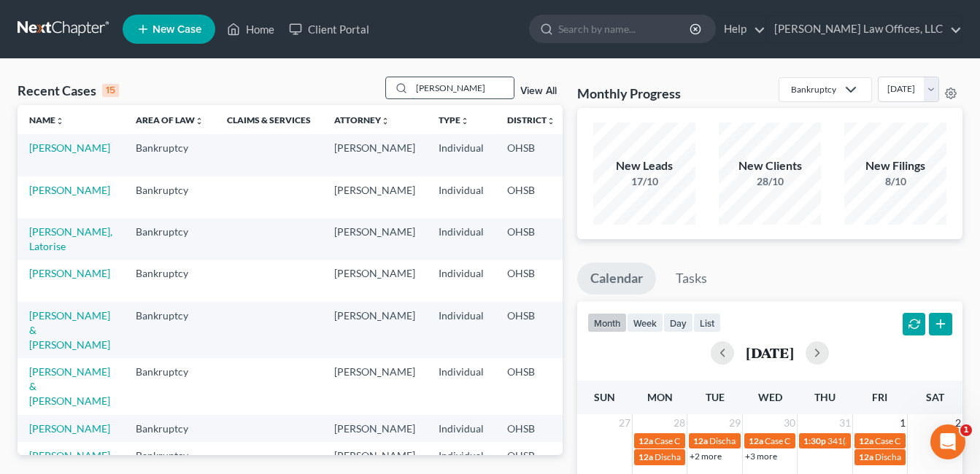
type input "[PERSON_NAME]"
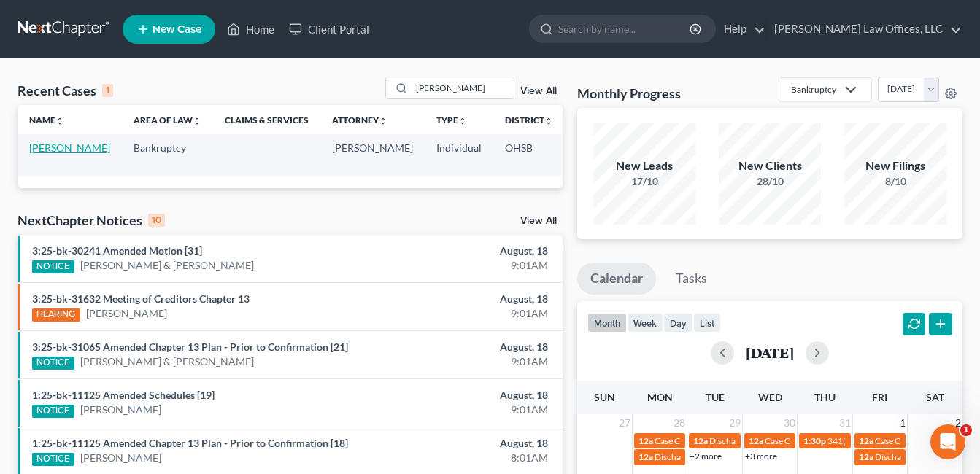
click at [38, 154] on link "[PERSON_NAME]" at bounding box center [69, 148] width 81 height 12
select select "0"
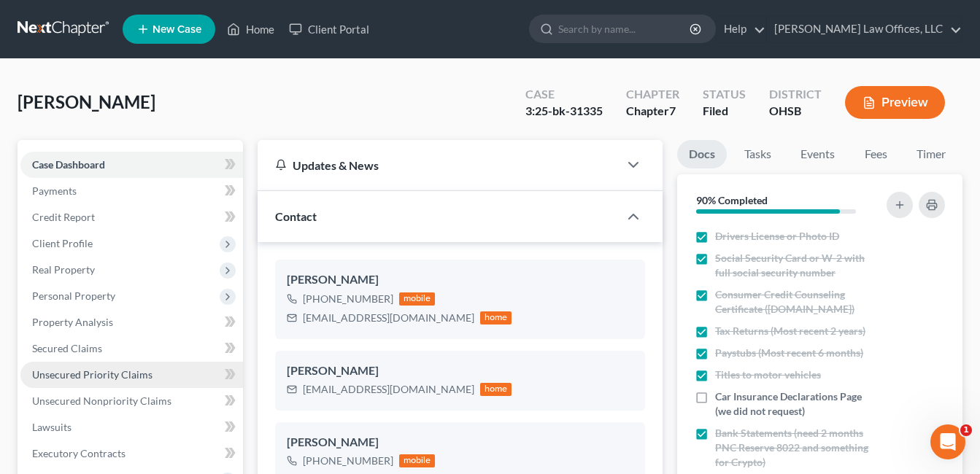
click at [139, 369] on span "Unsecured Priority Claims" at bounding box center [92, 374] width 120 height 12
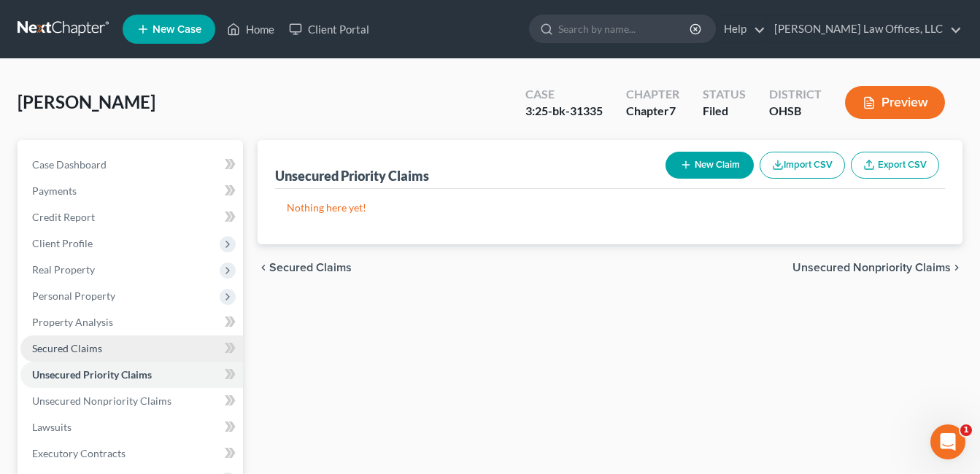
click at [135, 351] on link "Secured Claims" at bounding box center [131, 349] width 222 height 26
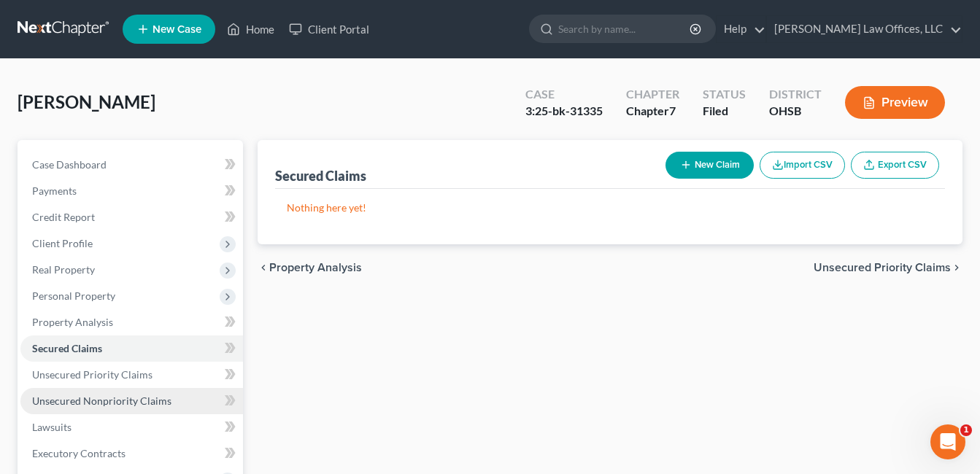
click at [140, 399] on span "Unsecured Nonpriority Claims" at bounding box center [101, 401] width 139 height 12
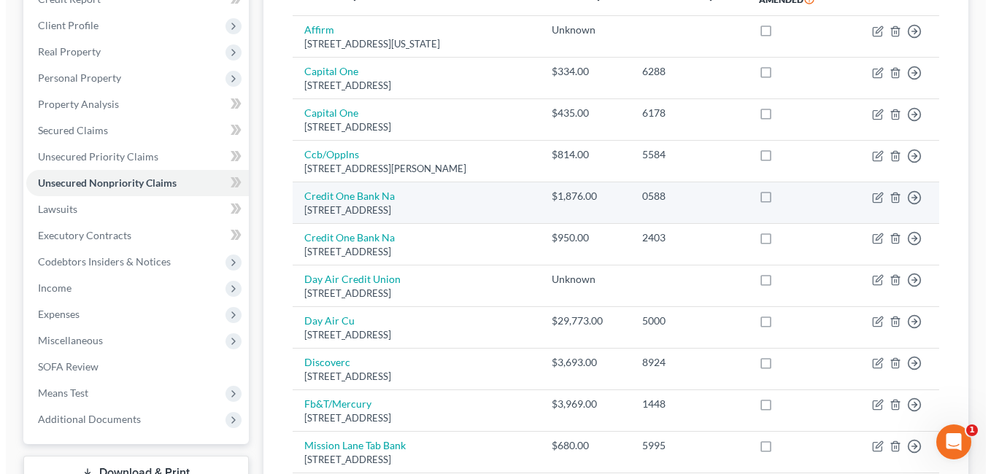
scroll to position [219, 0]
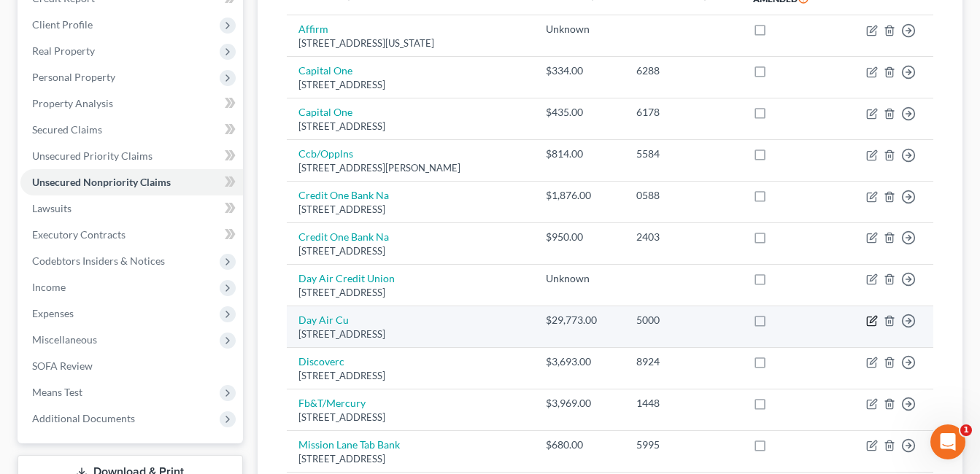
click at [872, 319] on icon "button" at bounding box center [872, 321] width 12 height 12
select select "36"
select select "0"
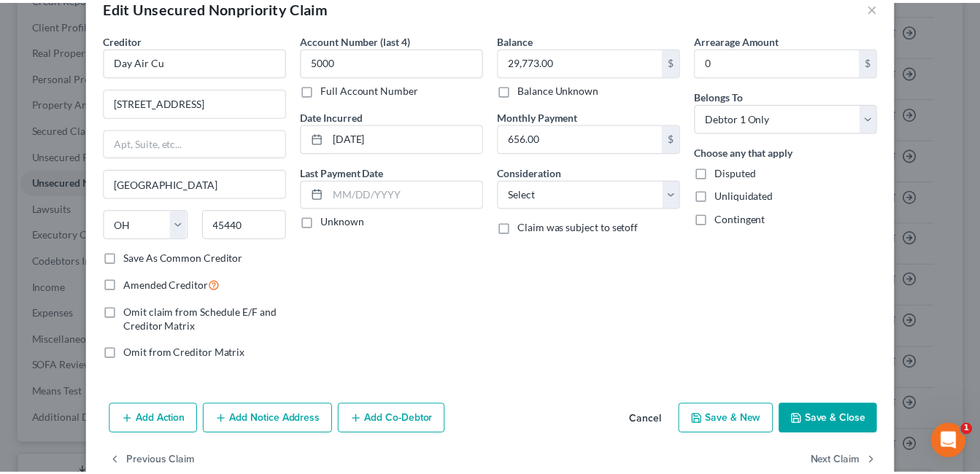
scroll to position [67, 0]
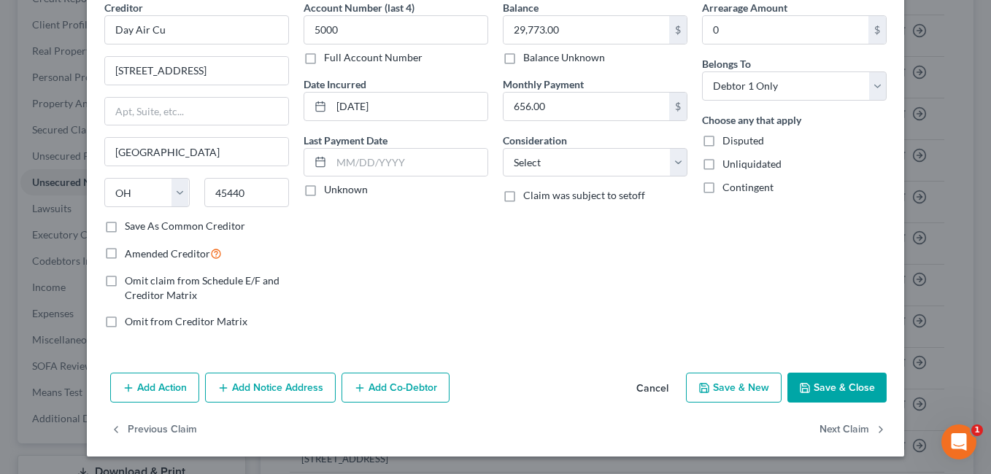
click at [828, 391] on button "Save & Close" at bounding box center [836, 388] width 99 height 31
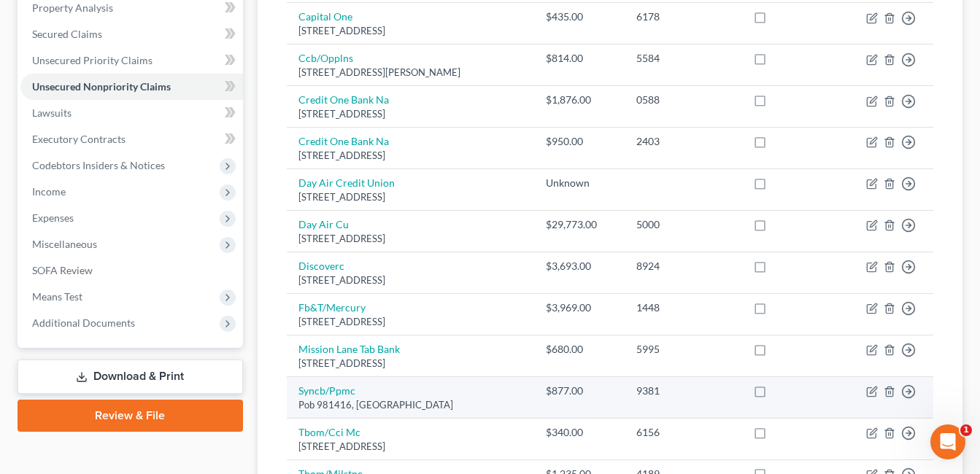
scroll to position [365, 0]
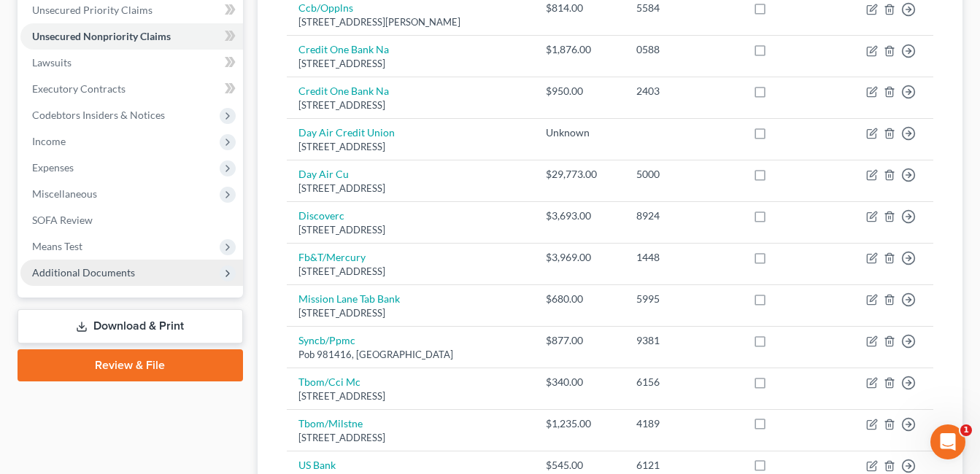
click at [123, 272] on span "Additional Documents" at bounding box center [83, 272] width 103 height 12
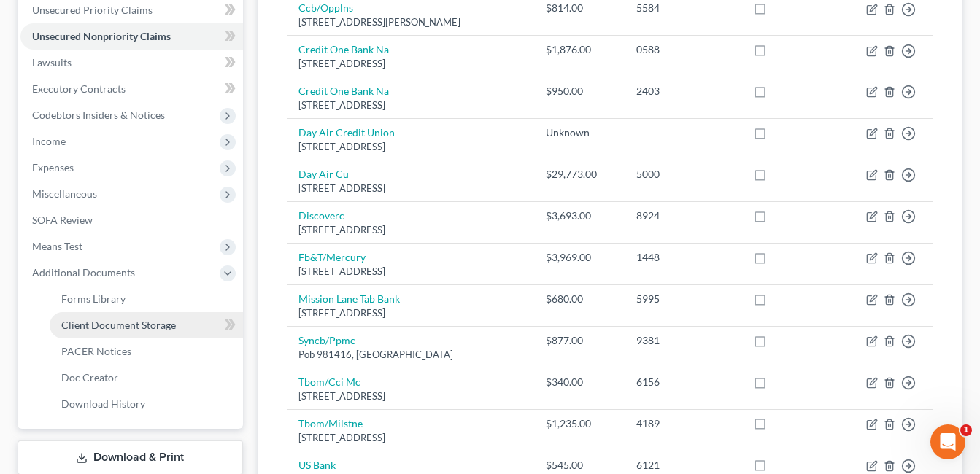
click at [142, 336] on link "Client Document Storage" at bounding box center [146, 325] width 193 height 26
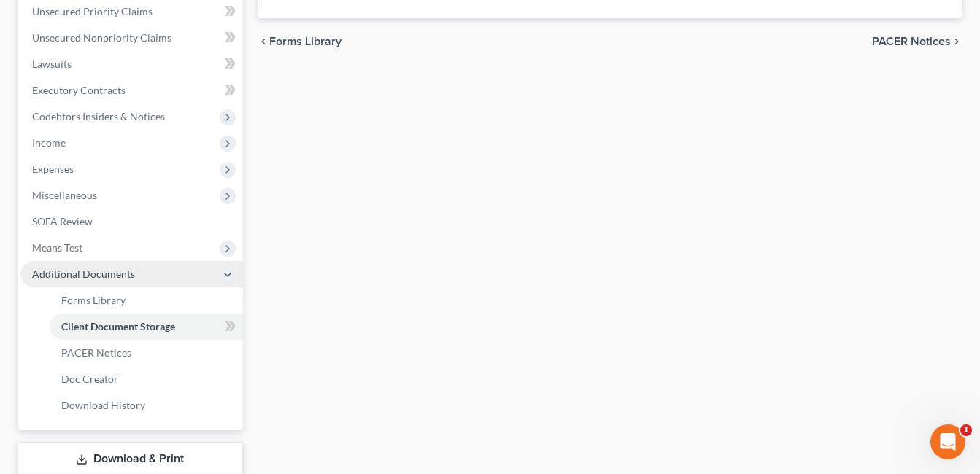
scroll to position [267, 0]
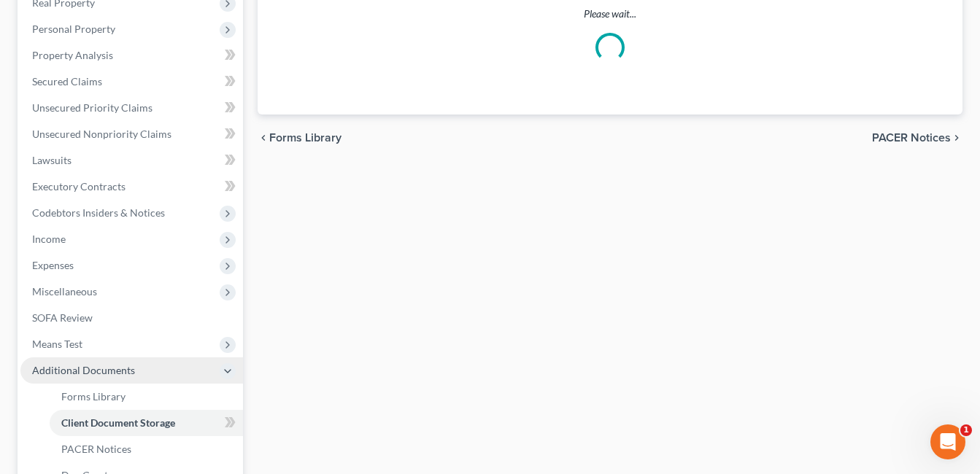
select select "7"
select select "37"
select select "52"
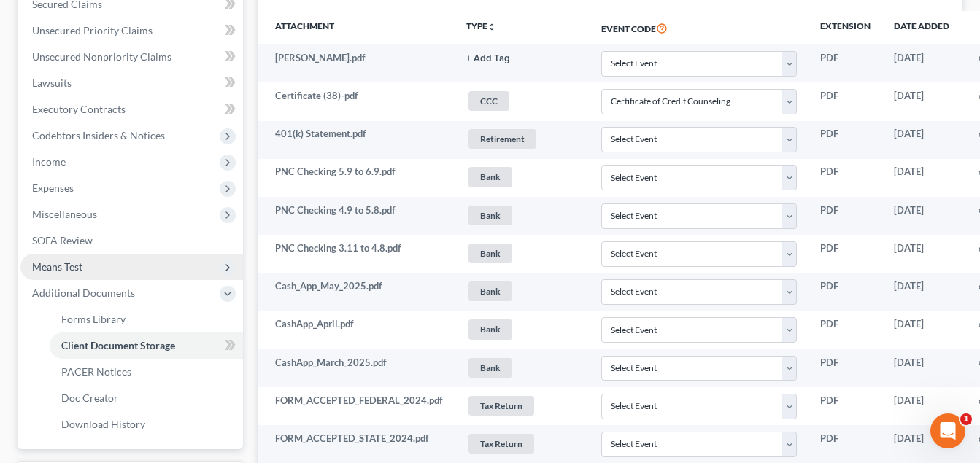
scroll to position [365, 0]
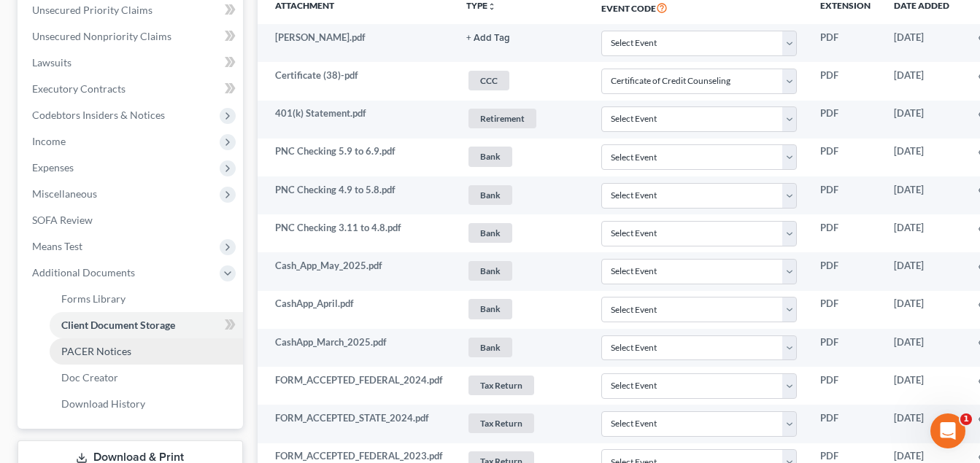
click at [112, 351] on span "PACER Notices" at bounding box center [96, 351] width 70 height 12
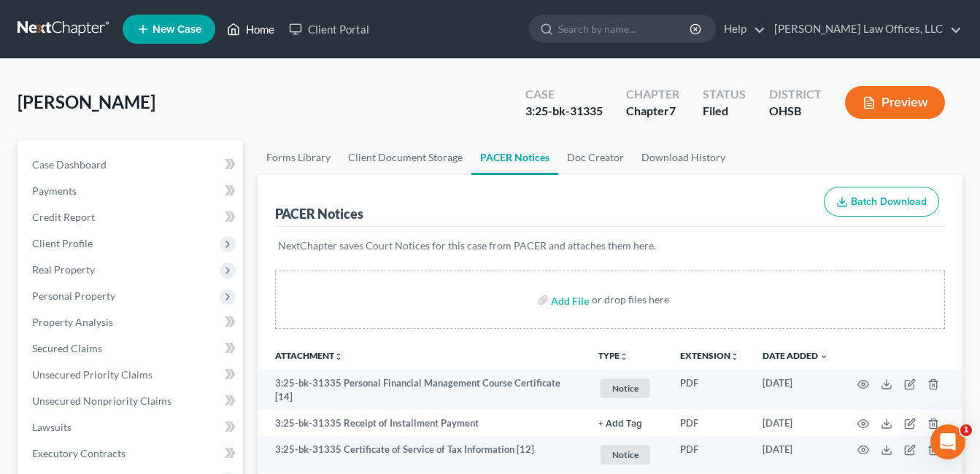
click at [266, 26] on link "Home" at bounding box center [251, 29] width 62 height 26
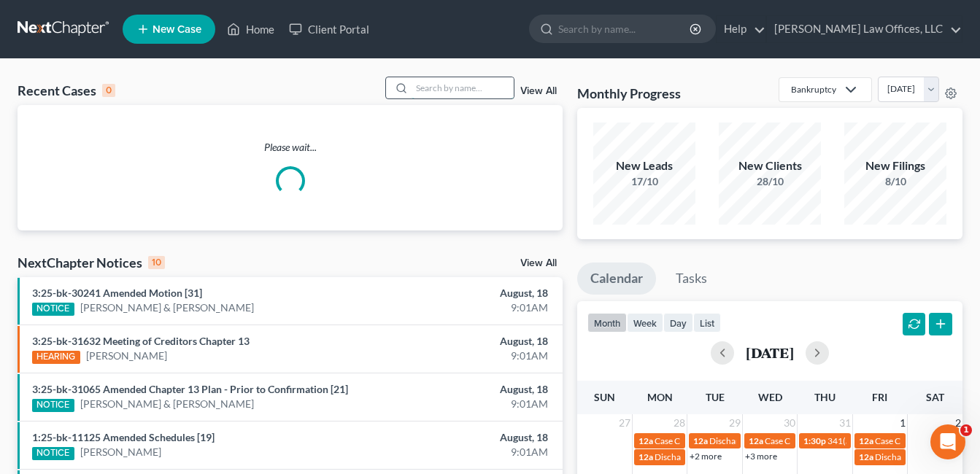
click at [441, 88] on input "search" at bounding box center [462, 87] width 102 height 21
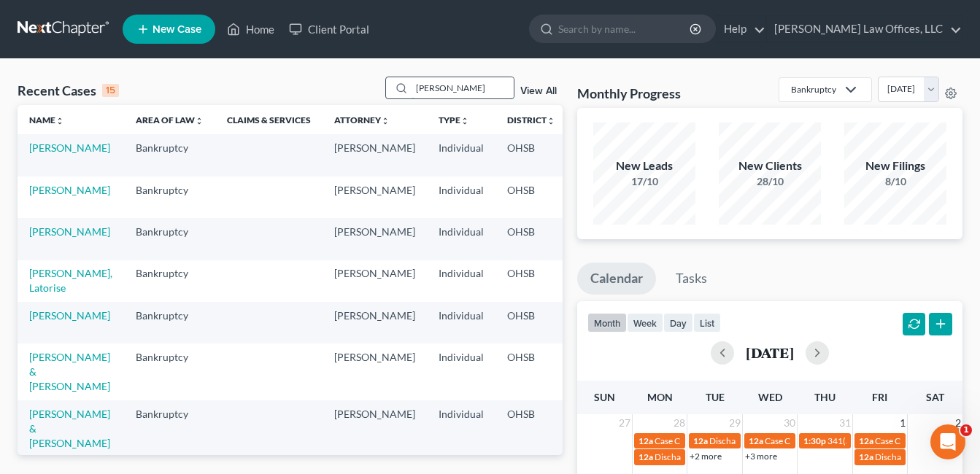
type input "[PERSON_NAME]"
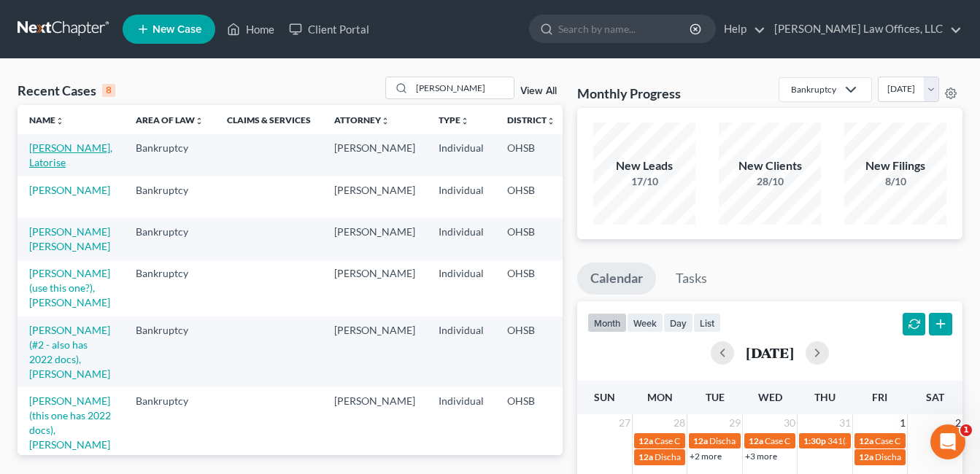
click at [35, 167] on link "[PERSON_NAME], Latorise" at bounding box center [70, 155] width 83 height 27
select select "4"
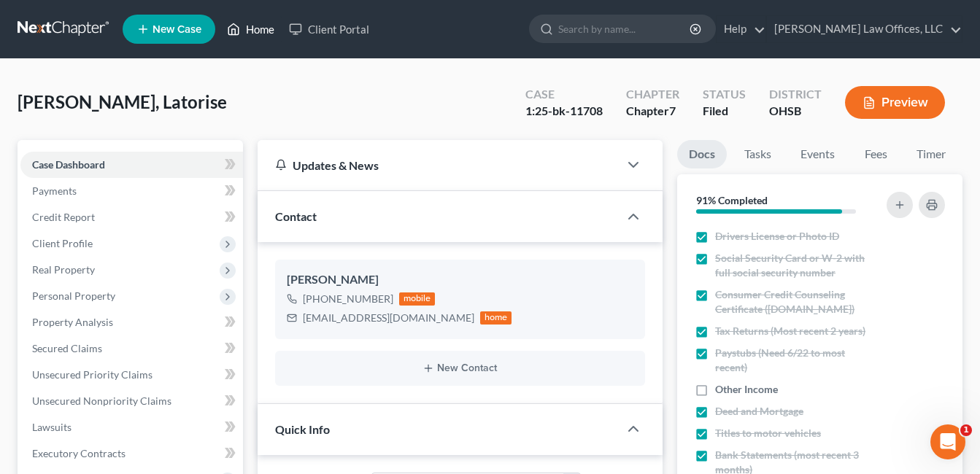
drag, startPoint x: 243, startPoint y: 31, endPoint x: 573, endPoint y: 91, distance: 335.1
click at [243, 31] on link "Home" at bounding box center [251, 29] width 62 height 26
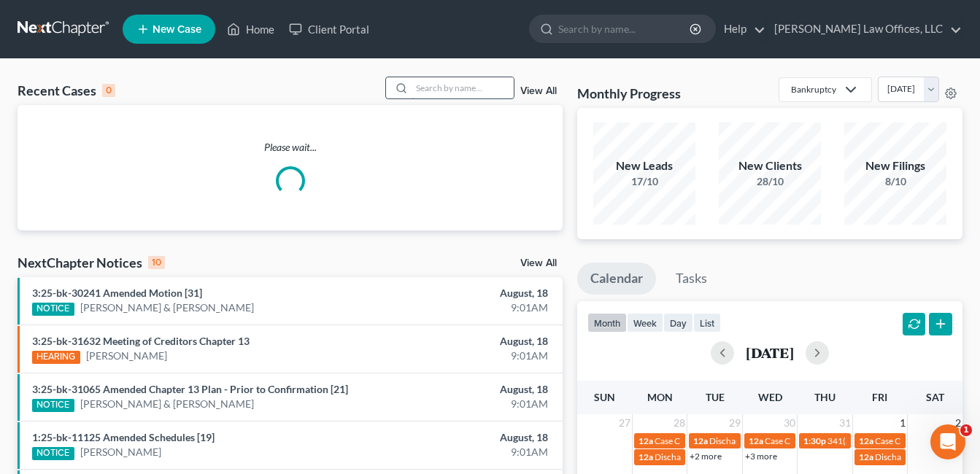
click at [466, 89] on input "search" at bounding box center [462, 87] width 102 height 21
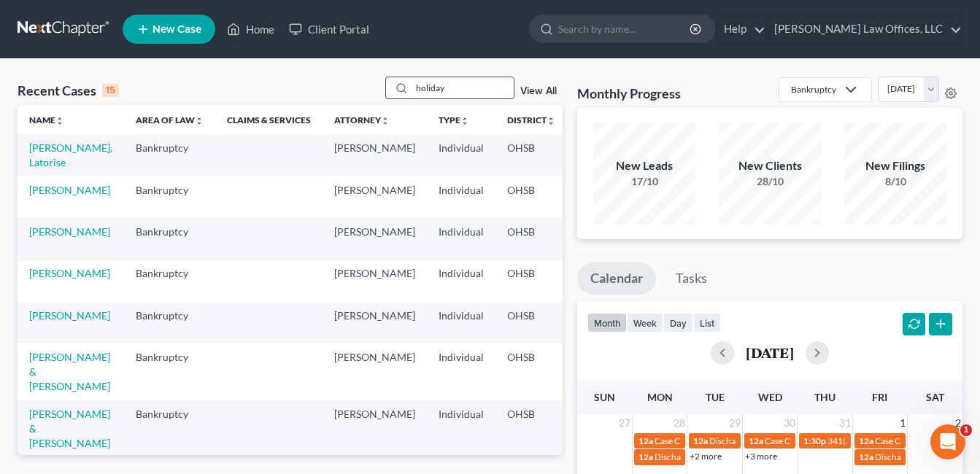
type input "holiday"
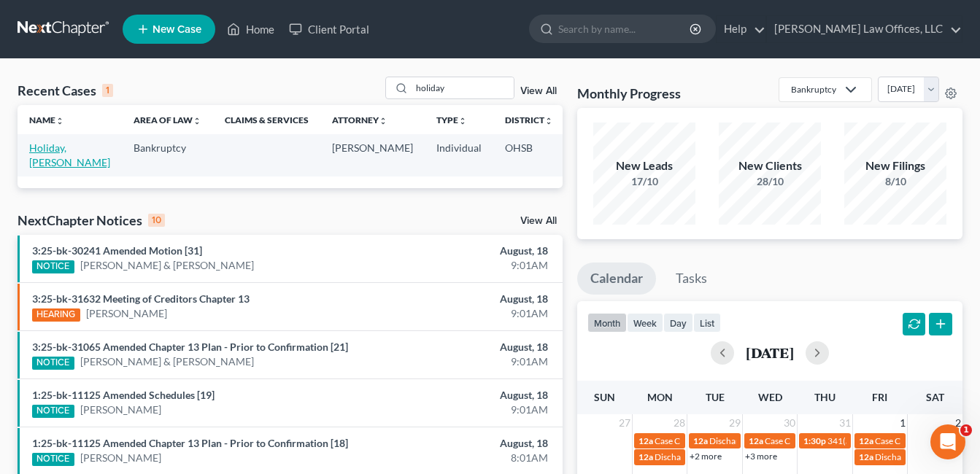
click at [51, 158] on link "Holiday, [PERSON_NAME]" at bounding box center [69, 155] width 81 height 27
select select "0"
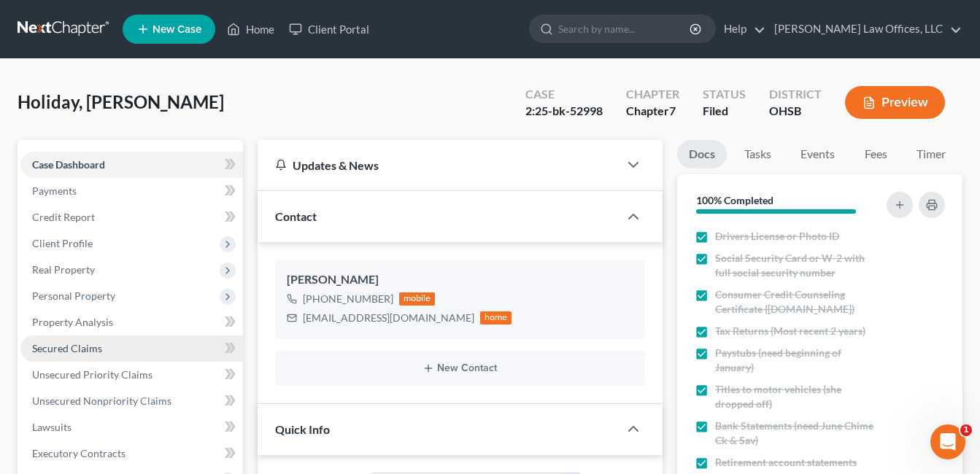
click at [88, 347] on span "Secured Claims" at bounding box center [67, 348] width 70 height 12
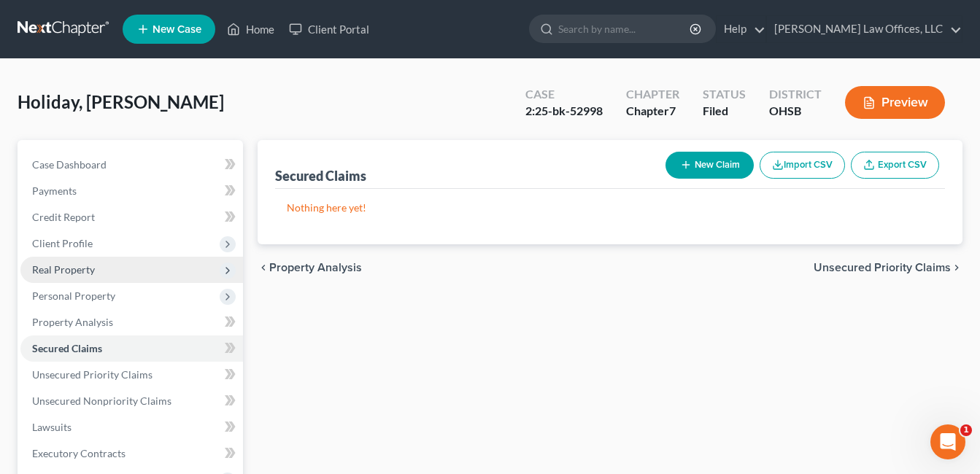
click at [98, 265] on span "Real Property" at bounding box center [131, 270] width 222 height 26
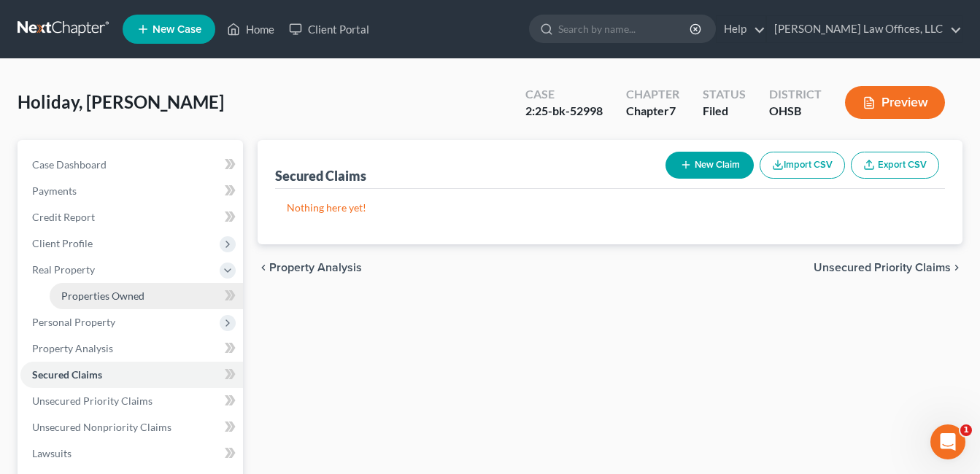
click at [86, 293] on span "Properties Owned" at bounding box center [102, 296] width 83 height 12
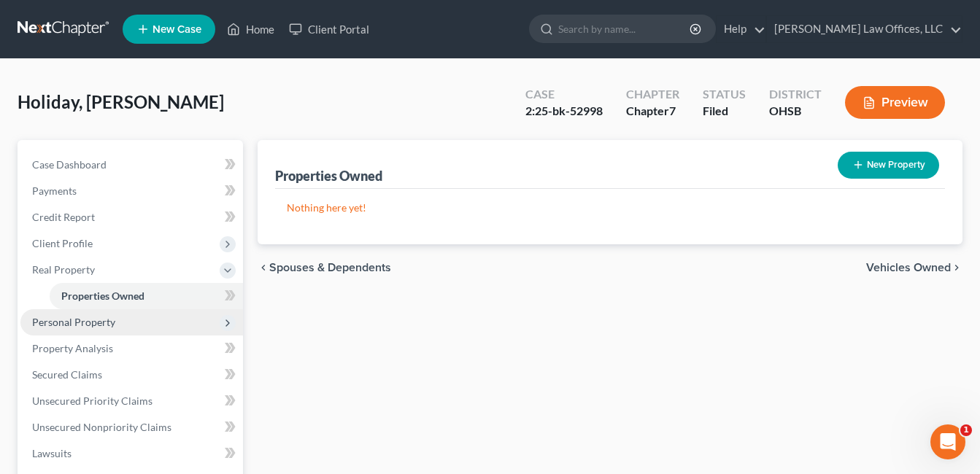
click at [88, 325] on span "Personal Property" at bounding box center [73, 322] width 83 height 12
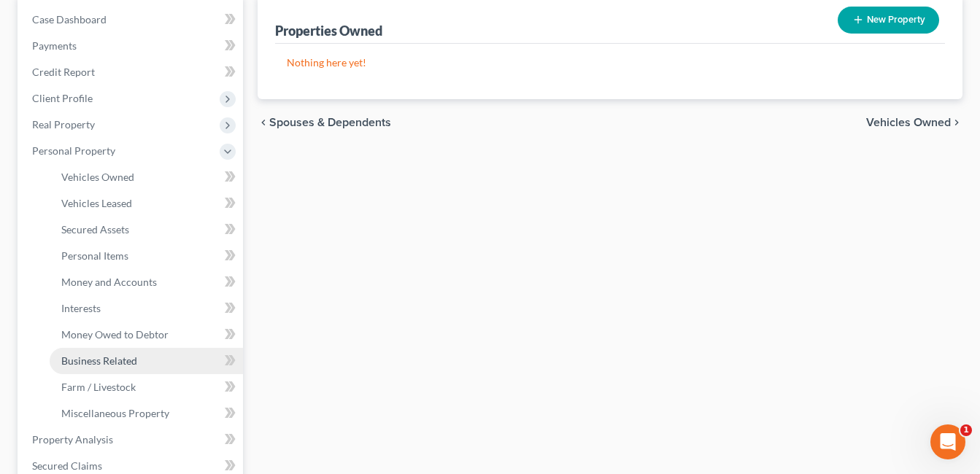
scroll to position [146, 0]
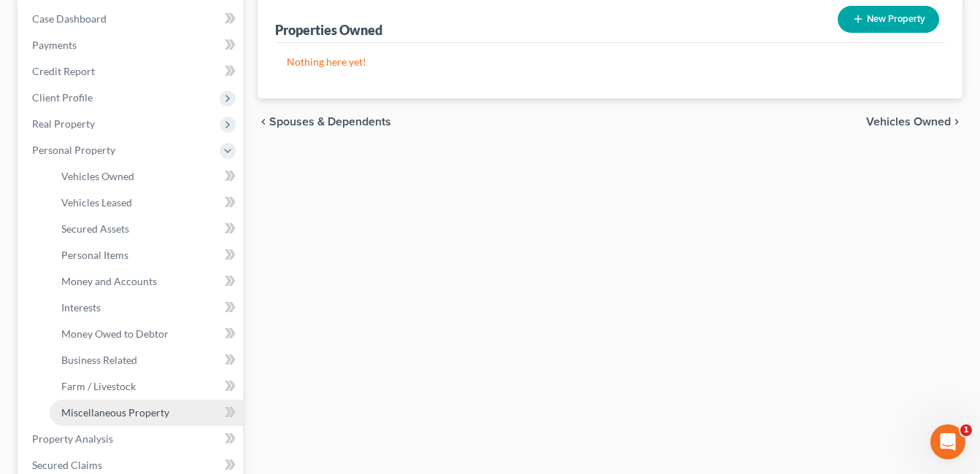
drag, startPoint x: 109, startPoint y: 411, endPoint x: 116, endPoint y: 403, distance: 10.4
click at [110, 411] on span "Miscellaneous Property" at bounding box center [115, 412] width 108 height 12
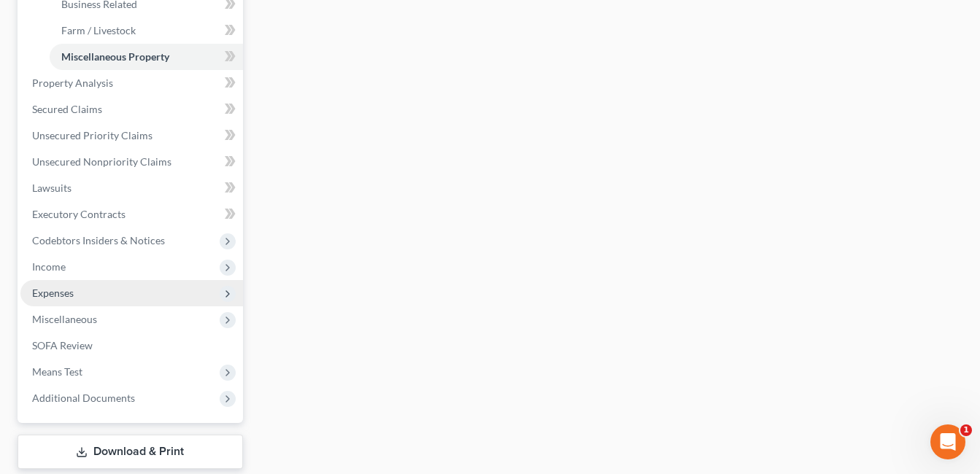
scroll to position [584, 0]
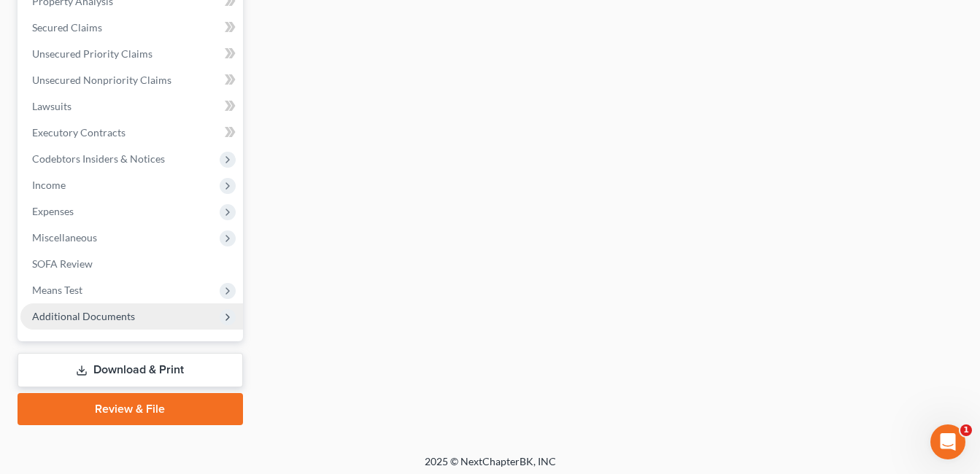
click at [131, 317] on span "Additional Documents" at bounding box center [83, 316] width 103 height 12
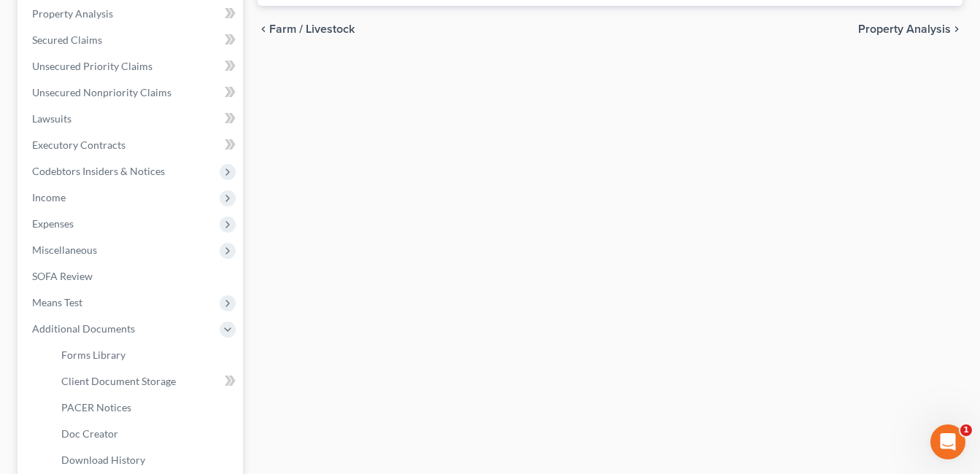
scroll to position [321, 0]
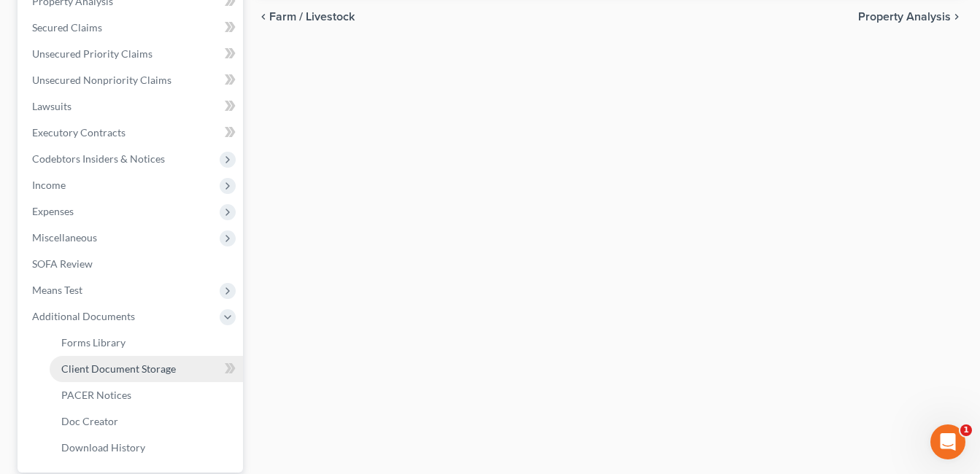
click at [153, 363] on span "Client Document Storage" at bounding box center [118, 369] width 115 height 12
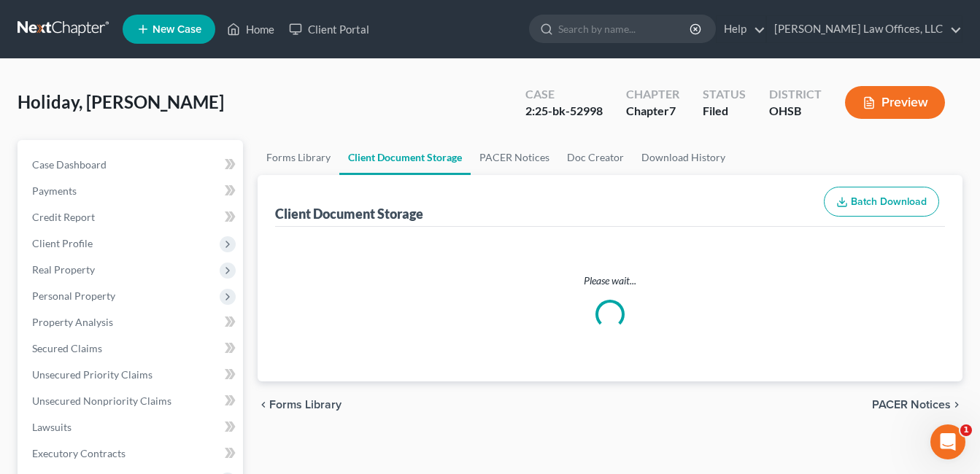
select select "7"
select select "52"
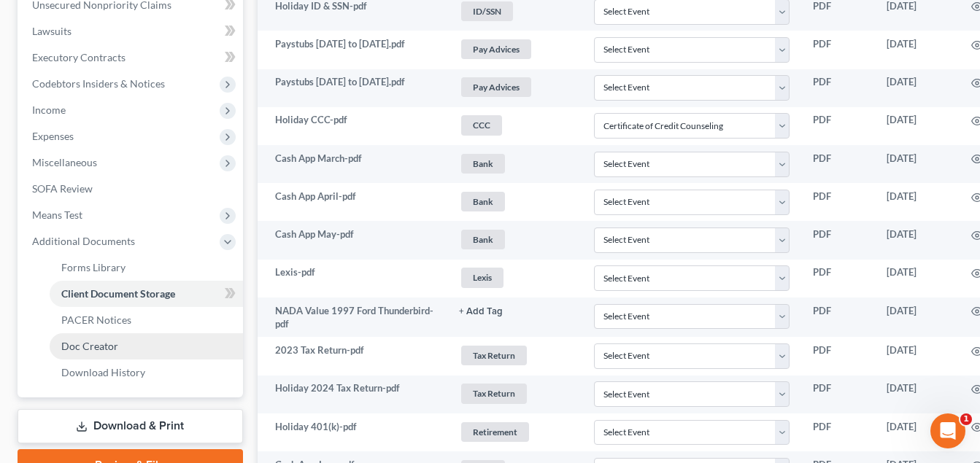
scroll to position [438, 0]
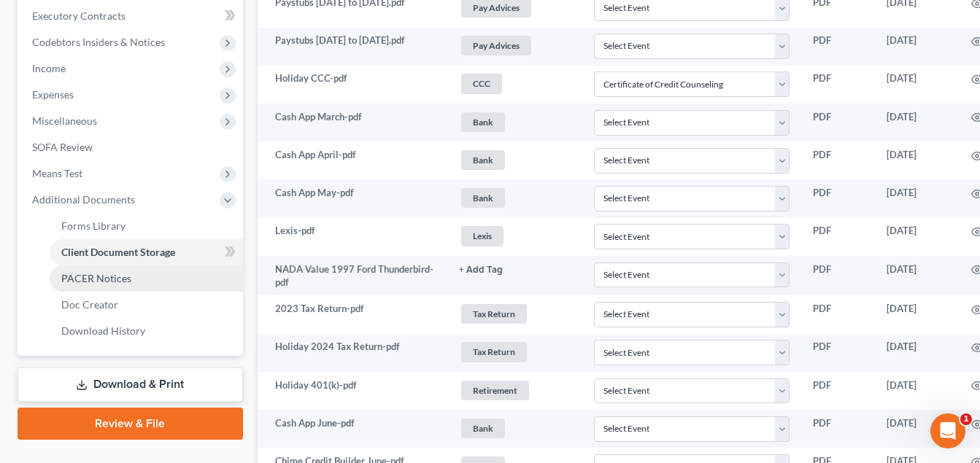
click at [137, 287] on link "PACER Notices" at bounding box center [146, 279] width 193 height 26
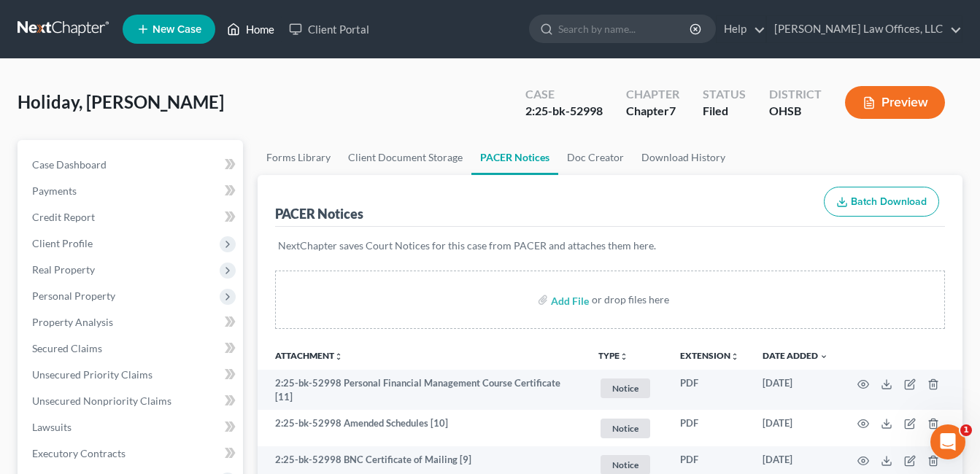
click at [260, 29] on link "Home" at bounding box center [251, 29] width 62 height 26
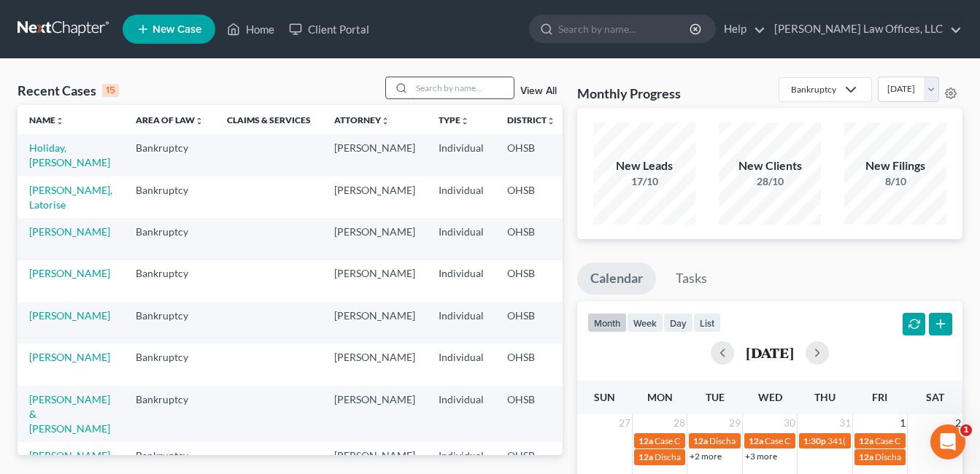
click at [443, 84] on input "search" at bounding box center [462, 87] width 102 height 21
click at [33, 239] on td "[PERSON_NAME]" at bounding box center [71, 239] width 106 height 42
click at [45, 231] on link "[PERSON_NAME]" at bounding box center [69, 231] width 81 height 12
select select "0"
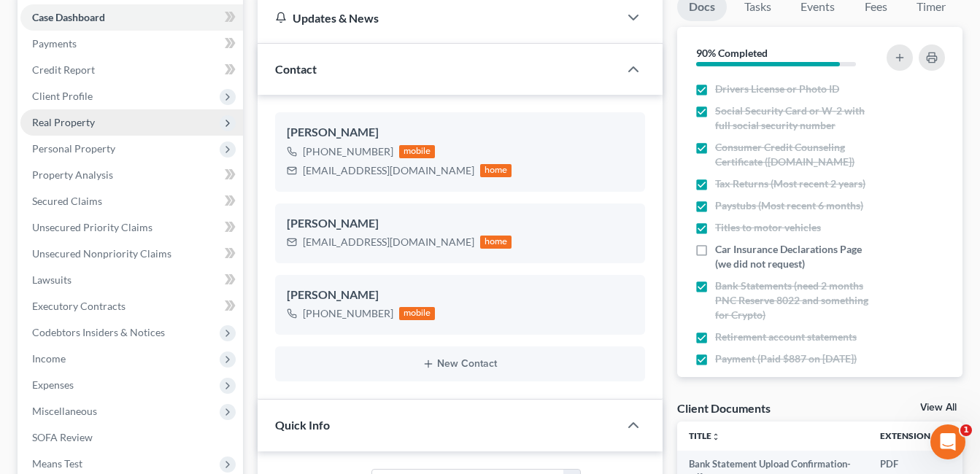
scroll to position [146, 0]
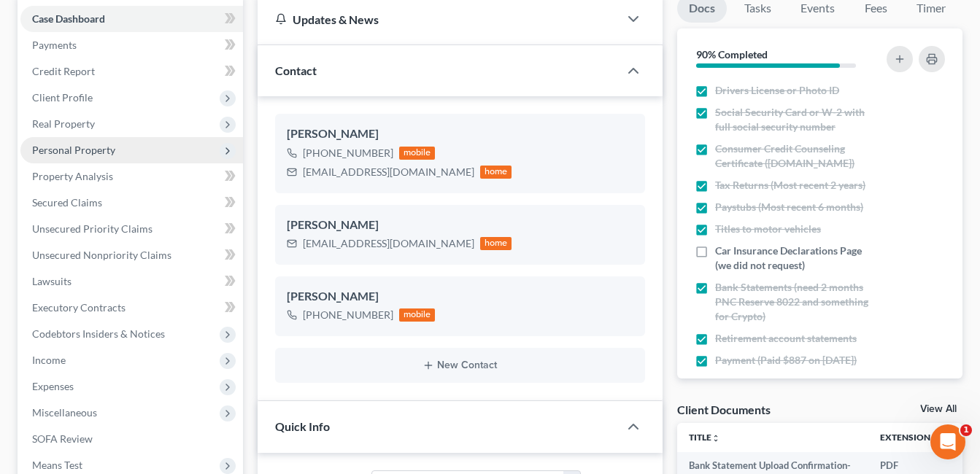
click at [68, 154] on span "Personal Property" at bounding box center [73, 150] width 83 height 12
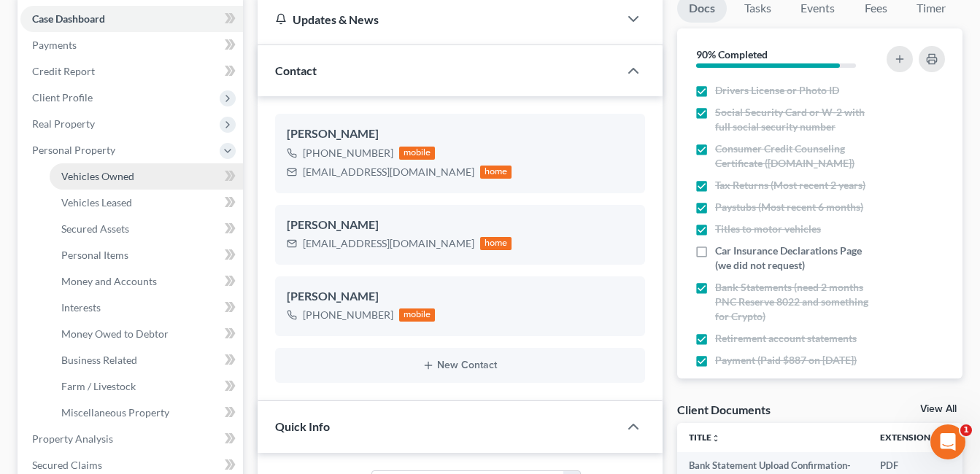
click at [117, 174] on span "Vehicles Owned" at bounding box center [97, 176] width 73 height 12
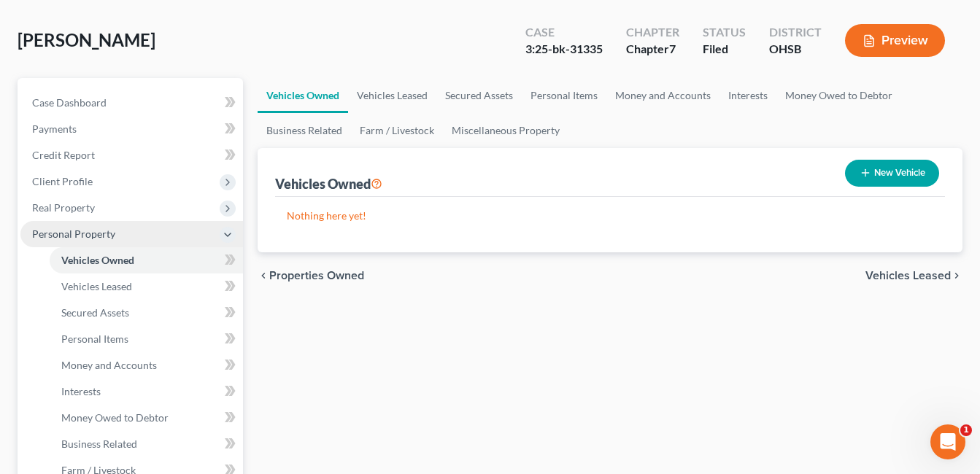
scroll to position [146, 0]
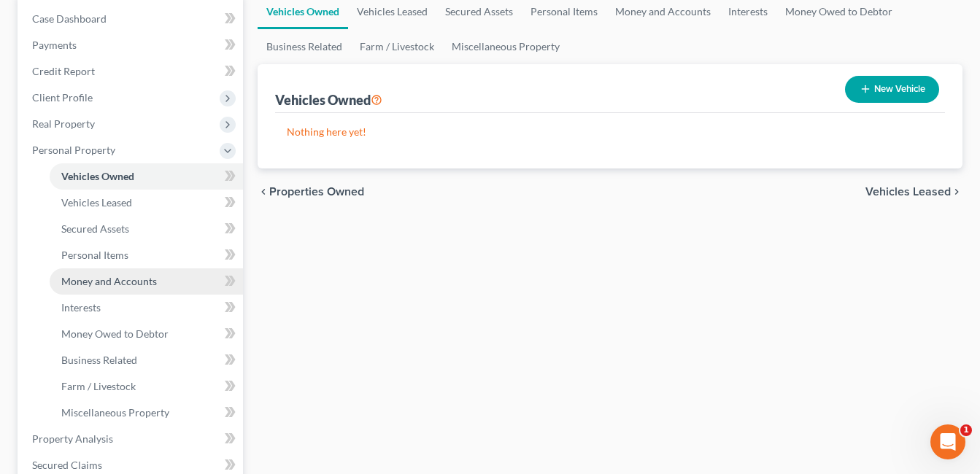
click at [116, 282] on span "Money and Accounts" at bounding box center [109, 281] width 96 height 12
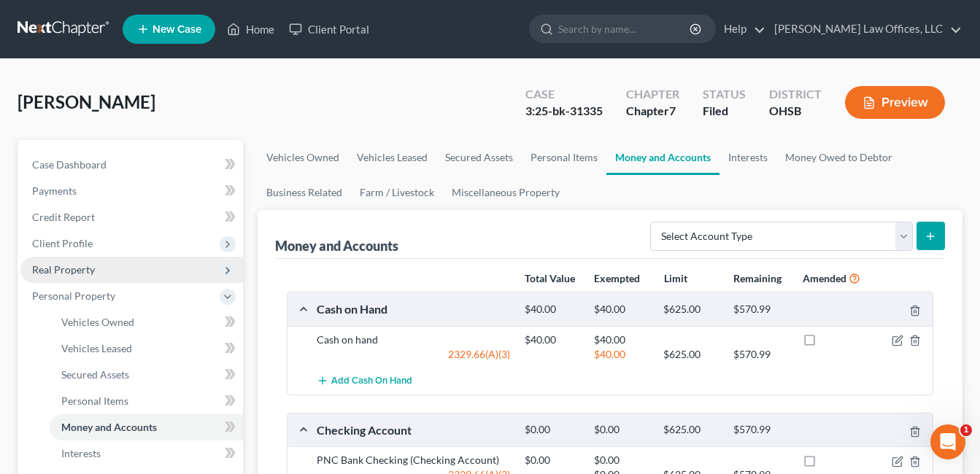
click at [90, 274] on span "Real Property" at bounding box center [63, 269] width 63 height 12
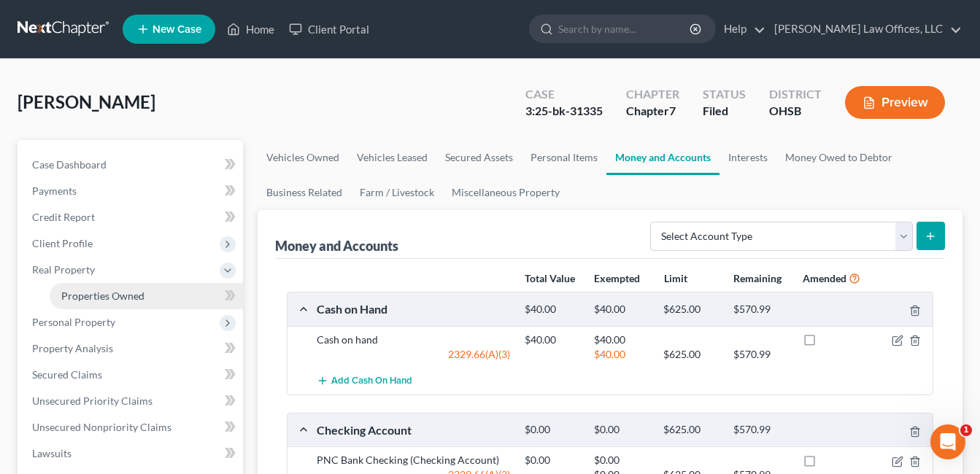
click at [122, 290] on span "Properties Owned" at bounding box center [102, 296] width 83 height 12
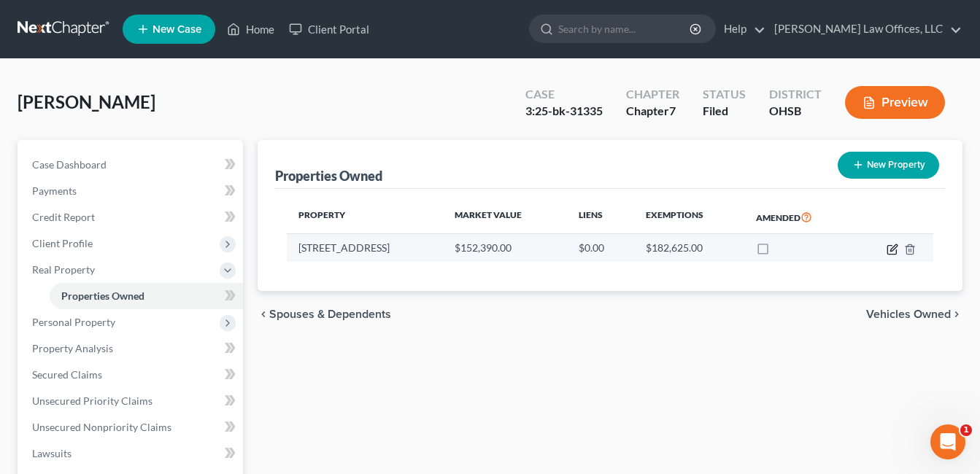
click at [893, 249] on icon "button" at bounding box center [892, 250] width 12 height 12
select select "36"
select select "3"
select select "1"
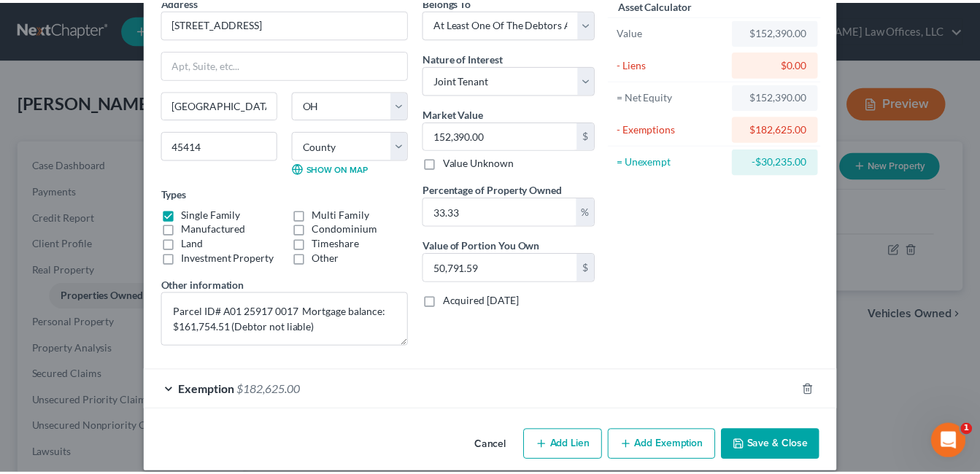
scroll to position [90, 0]
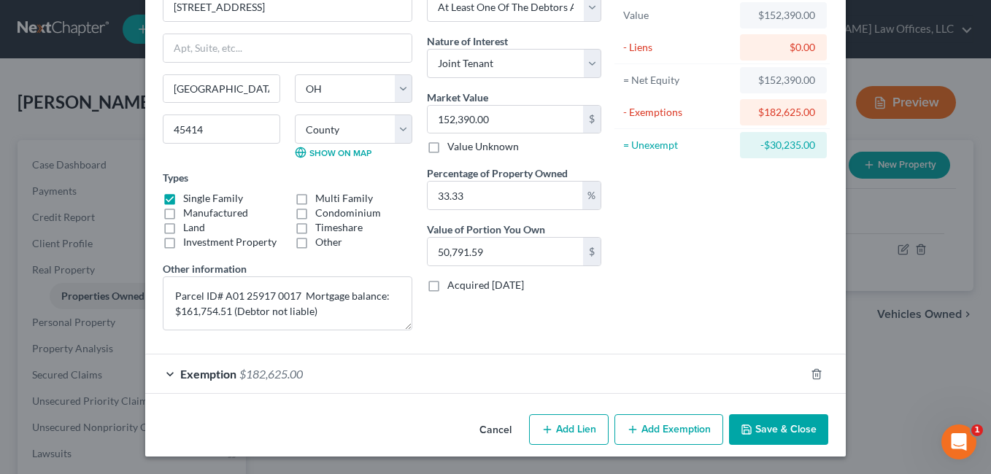
click at [763, 427] on button "Save & Close" at bounding box center [778, 429] width 99 height 31
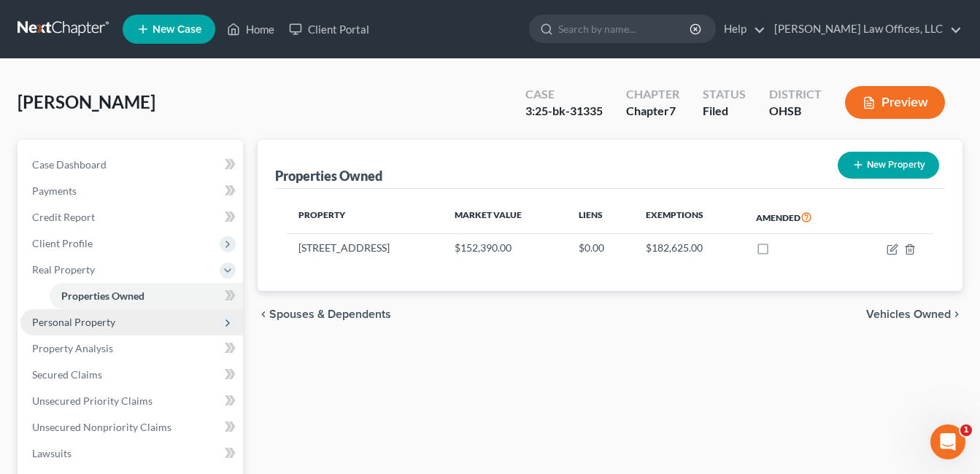
click at [106, 325] on span "Personal Property" at bounding box center [73, 322] width 83 height 12
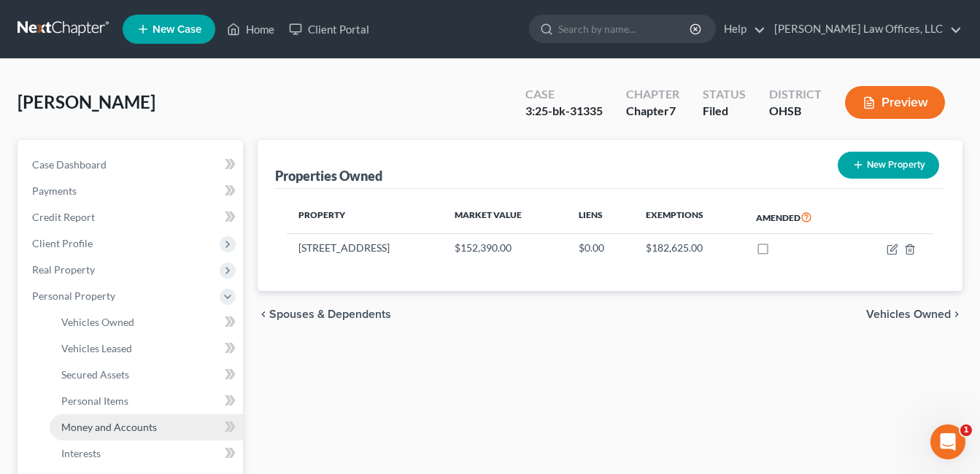
click at [113, 423] on span "Money and Accounts" at bounding box center [109, 427] width 96 height 12
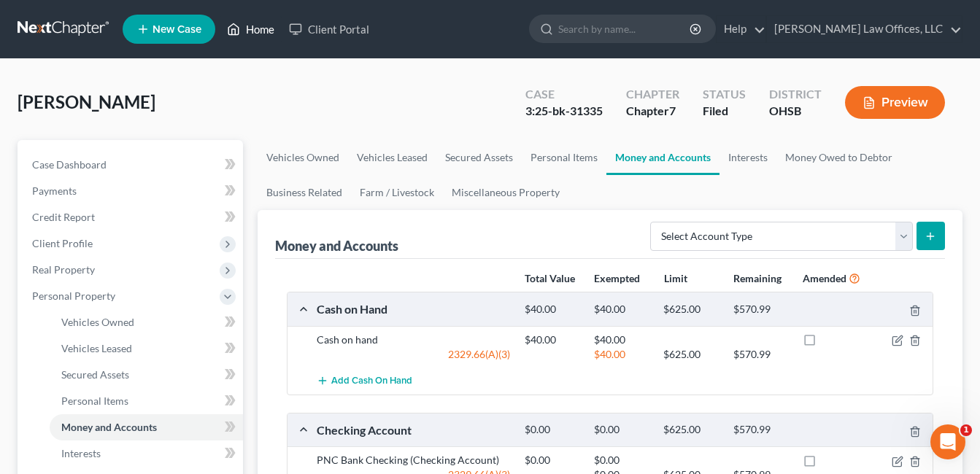
click at [250, 31] on link "Home" at bounding box center [251, 29] width 62 height 26
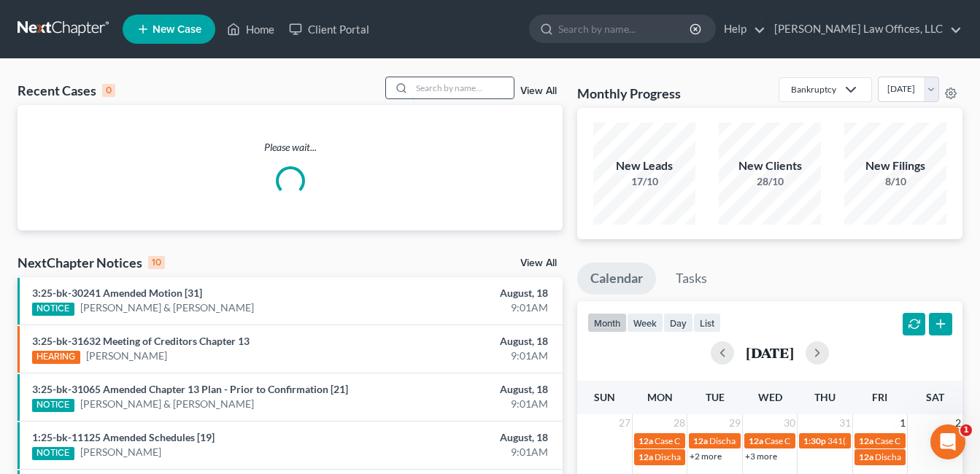
click at [454, 84] on input "search" at bounding box center [462, 87] width 102 height 21
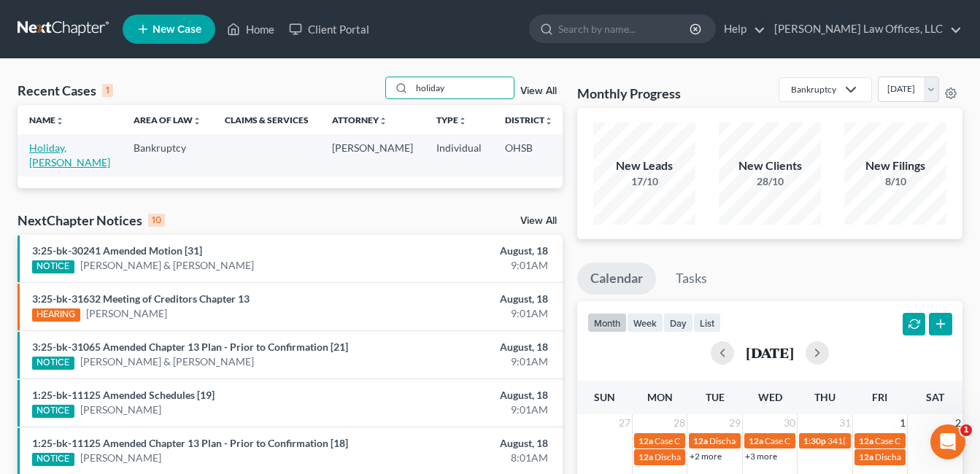
type input "holiday"
click at [38, 164] on link "Holiday, [PERSON_NAME]" at bounding box center [69, 155] width 81 height 27
select select "0"
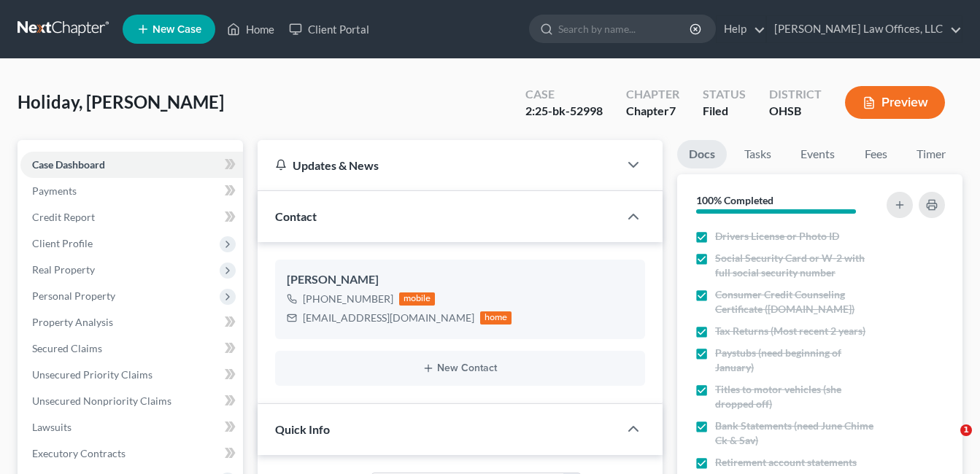
select select "3"
select select "0"
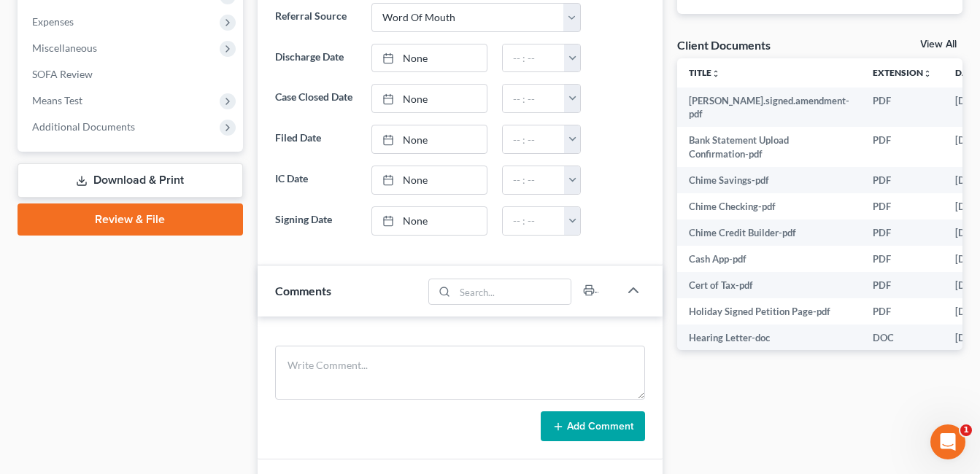
click at [123, 125] on span "Additional Documents" at bounding box center [83, 126] width 103 height 12
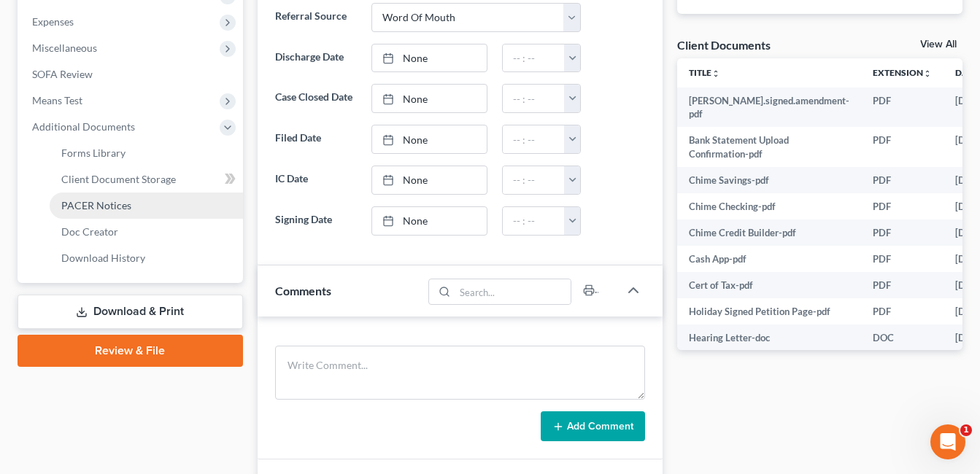
click at [132, 201] on link "PACER Notices" at bounding box center [146, 206] width 193 height 26
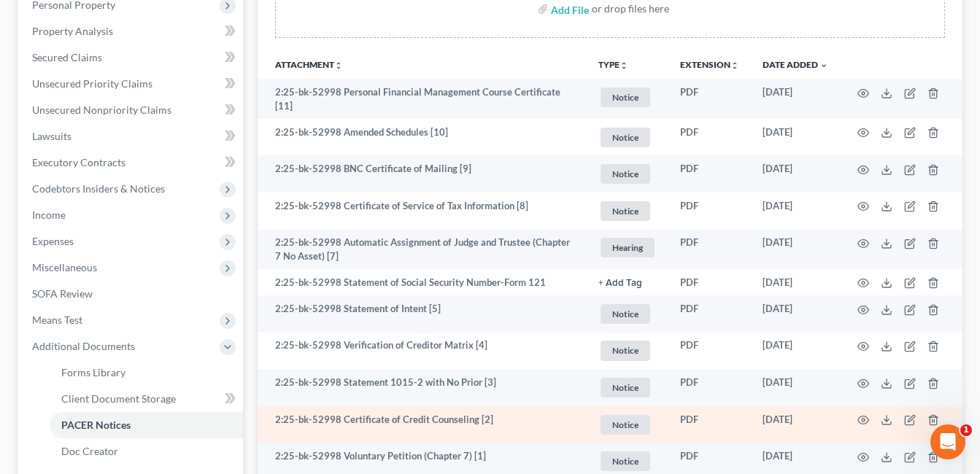
scroll to position [459, 0]
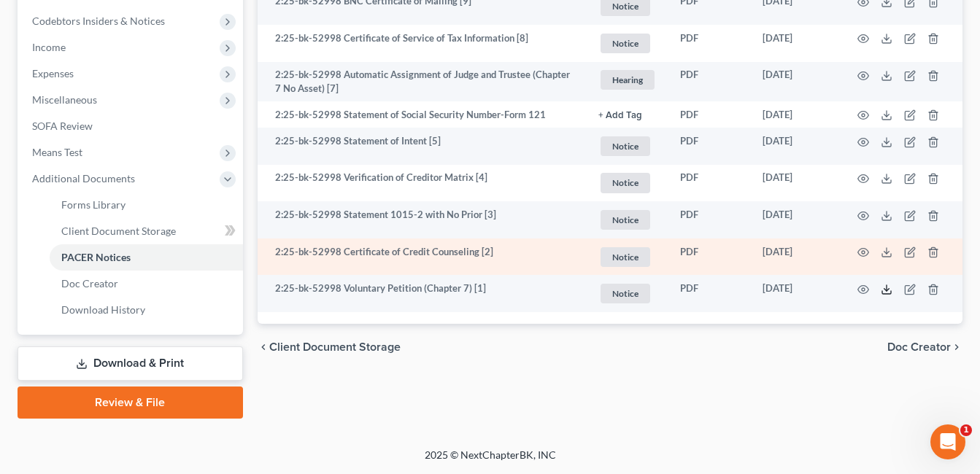
click at [884, 287] on icon at bounding box center [886, 290] width 12 height 12
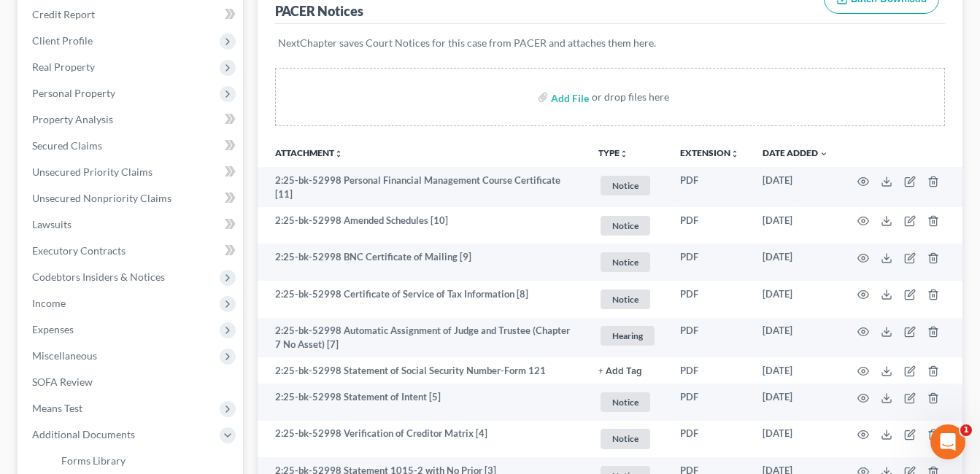
scroll to position [0, 0]
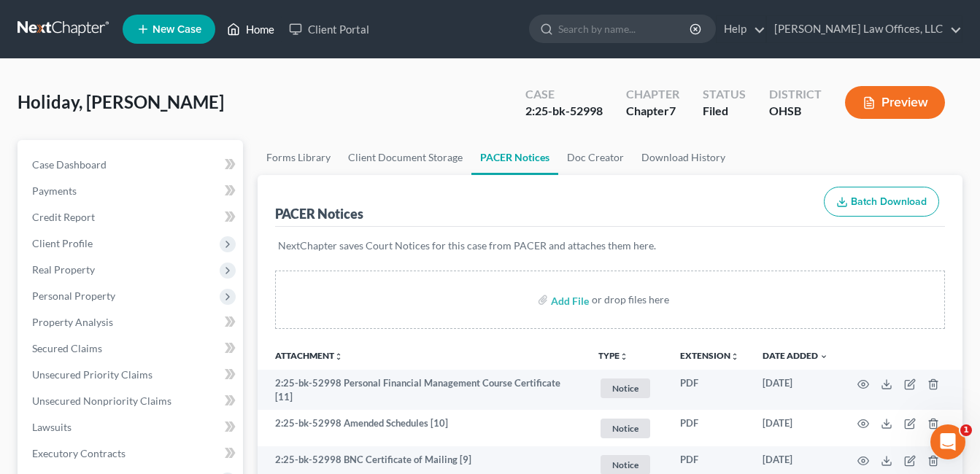
click at [261, 23] on link "Home" at bounding box center [251, 29] width 62 height 26
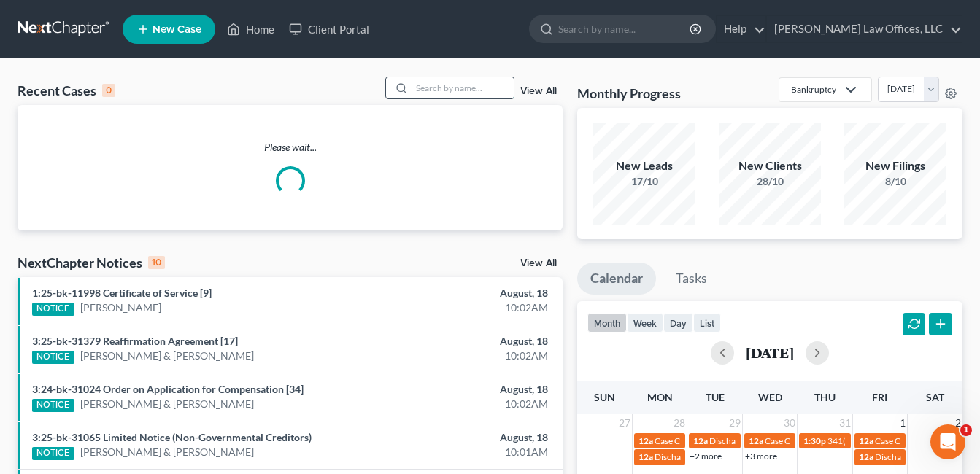
click at [444, 93] on input "search" at bounding box center [462, 87] width 102 height 21
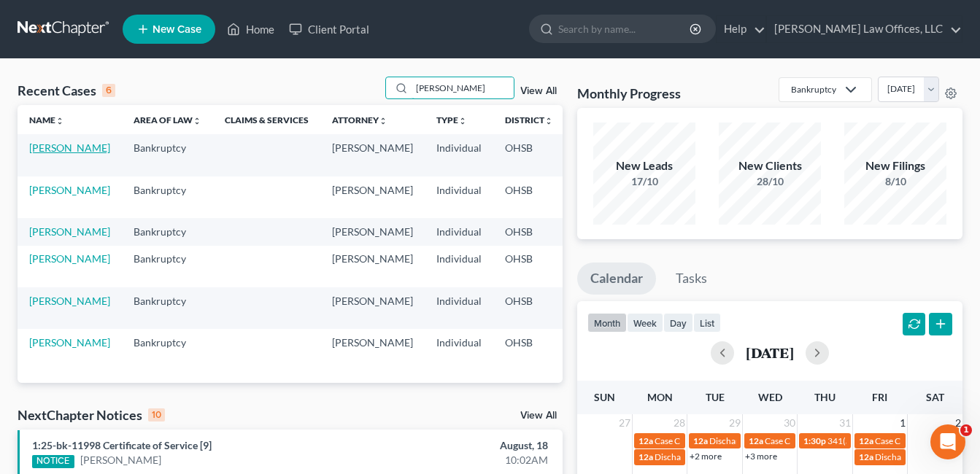
type input "smith"
click at [44, 154] on link "Smith-Taylor, Felitia" at bounding box center [69, 148] width 81 height 12
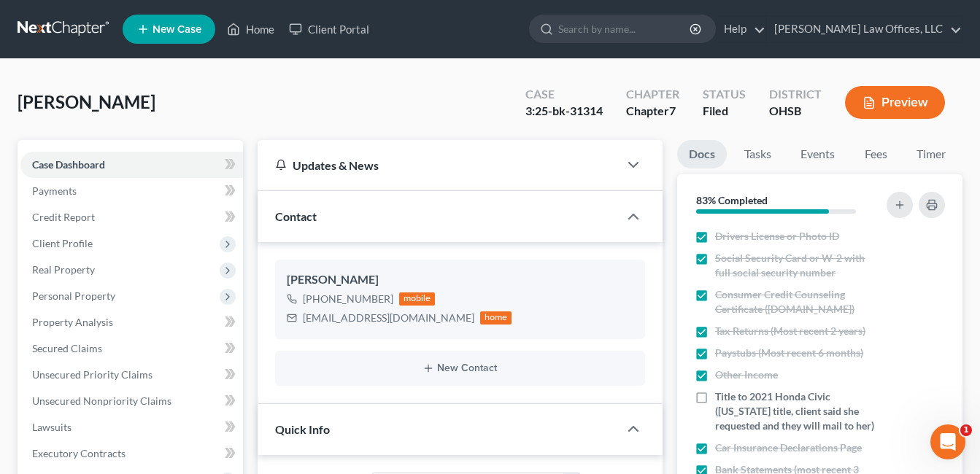
scroll to position [365, 0]
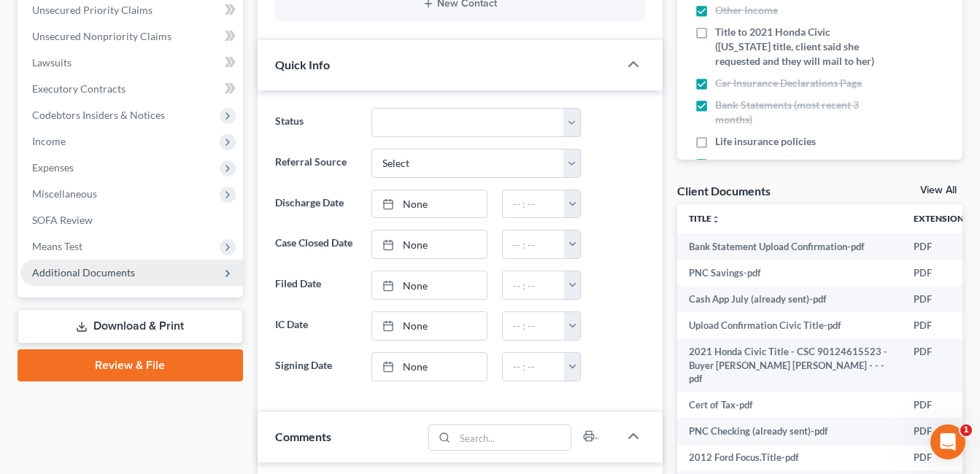
click at [91, 275] on span "Additional Documents" at bounding box center [83, 272] width 103 height 12
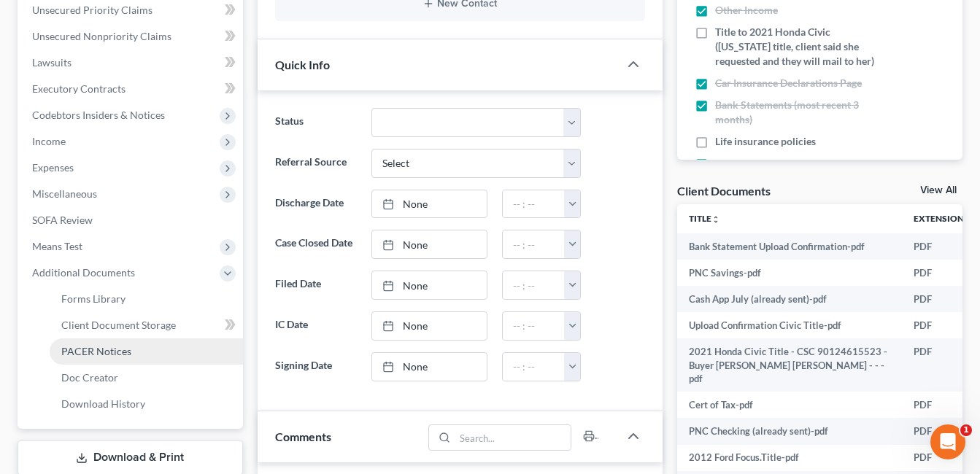
click at [128, 354] on span "PACER Notices" at bounding box center [96, 351] width 70 height 12
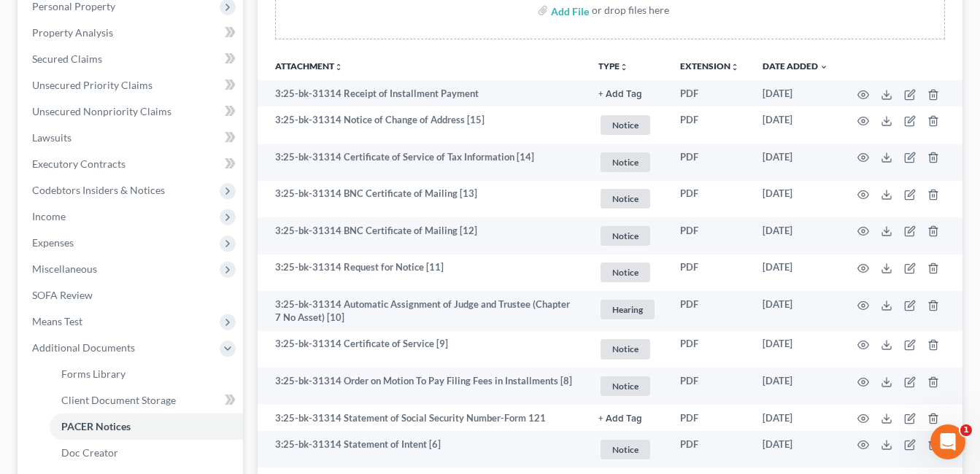
scroll to position [292, 0]
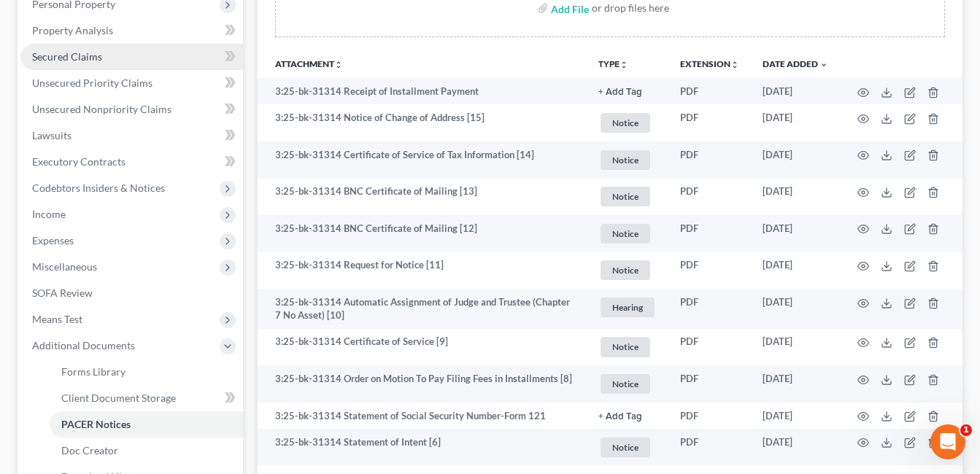
click at [112, 58] on link "Secured Claims" at bounding box center [131, 57] width 222 height 26
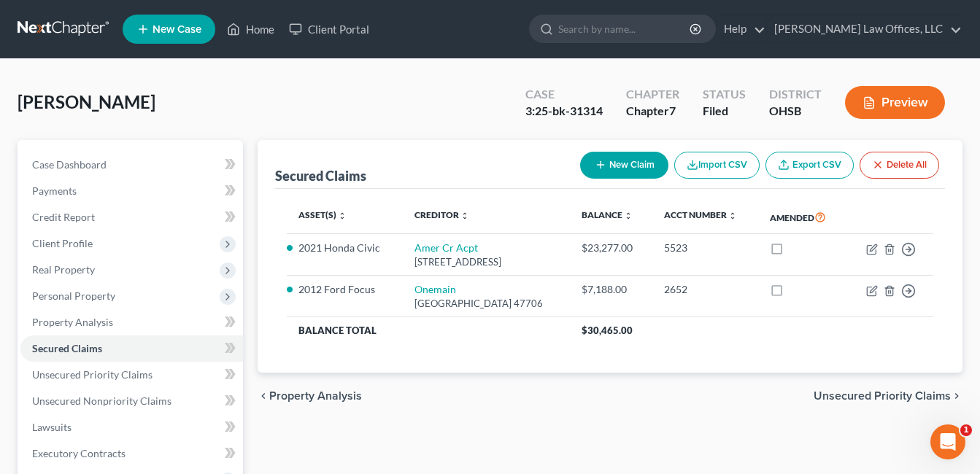
click at [365, 99] on div "Smith-Taylor, Felitia Upgraded Case 3:25-bk-31314 Chapter Chapter 7 Status File…" at bounding box center [490, 108] width 945 height 63
drag, startPoint x: 268, startPoint y: 26, endPoint x: 258, endPoint y: 33, distance: 12.0
click at [268, 26] on link "Home" at bounding box center [251, 29] width 62 height 26
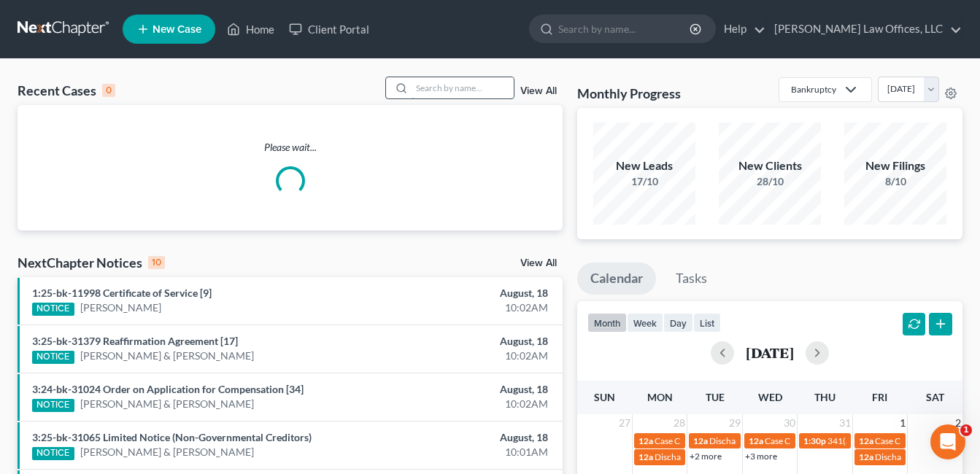
click at [436, 86] on input "search" at bounding box center [462, 87] width 102 height 21
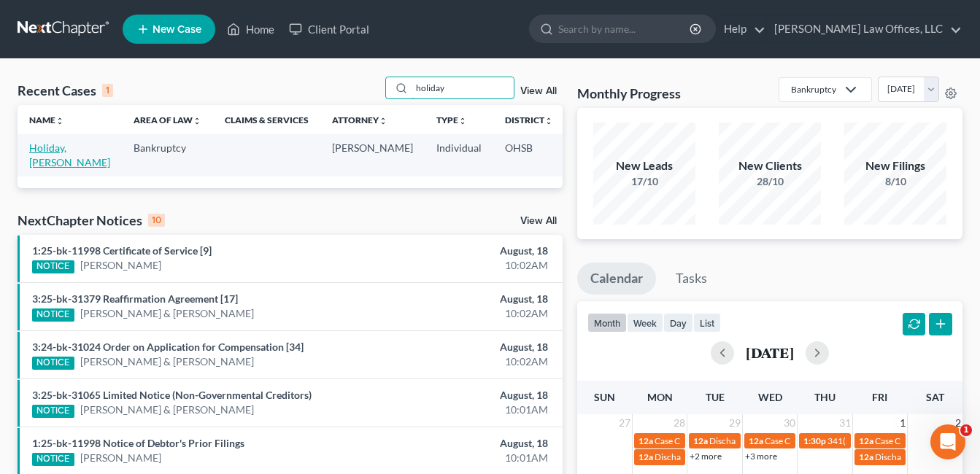
type input "holiday"
click at [47, 160] on link "Holiday, [PERSON_NAME]" at bounding box center [69, 155] width 81 height 27
select select "0"
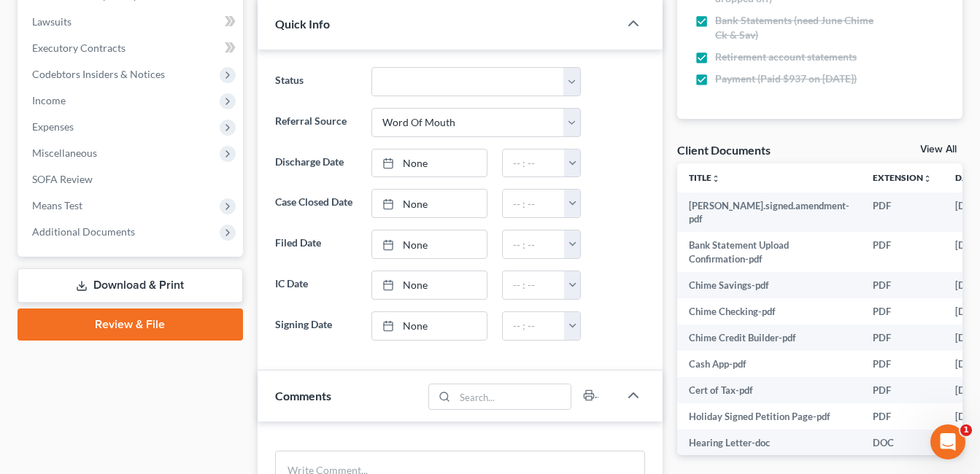
scroll to position [219, 0]
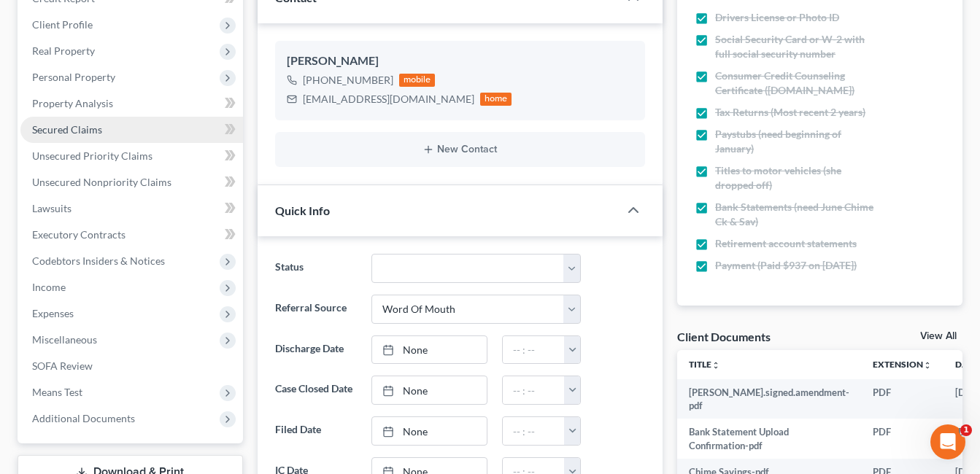
click at [74, 128] on span "Secured Claims" at bounding box center [67, 129] width 70 height 12
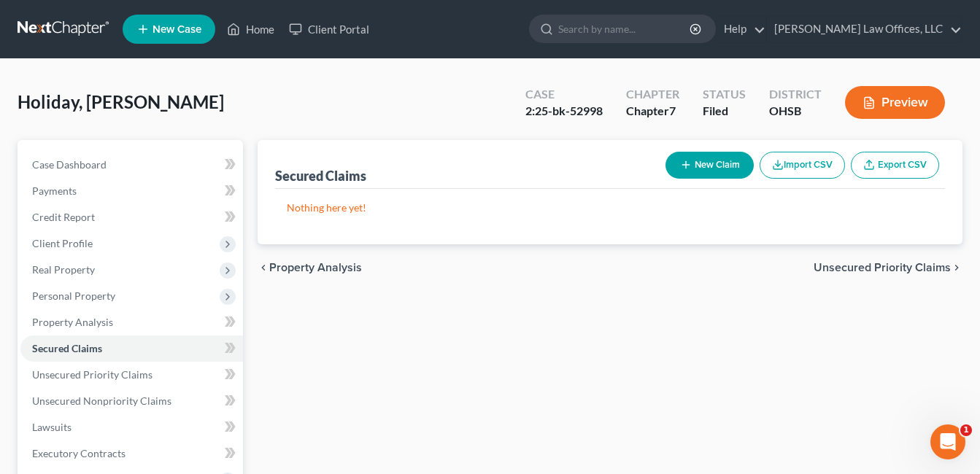
click at [274, 85] on div "Holiday, Rebecca Upgraded Case 2:25-bk-52998 Chapter Chapter 7 Status Filed Dis…" at bounding box center [490, 108] width 945 height 63
click at [63, 298] on span "Personal Property" at bounding box center [73, 296] width 83 height 12
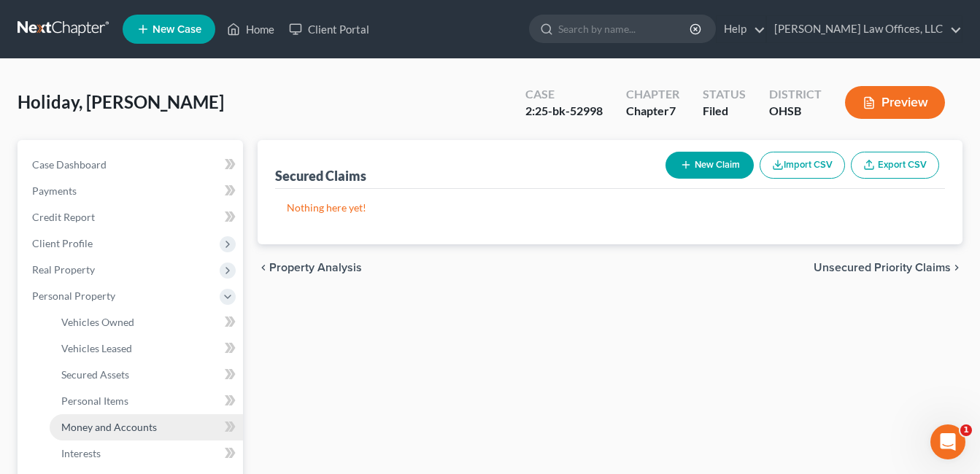
click at [117, 421] on span "Money and Accounts" at bounding box center [109, 427] width 96 height 12
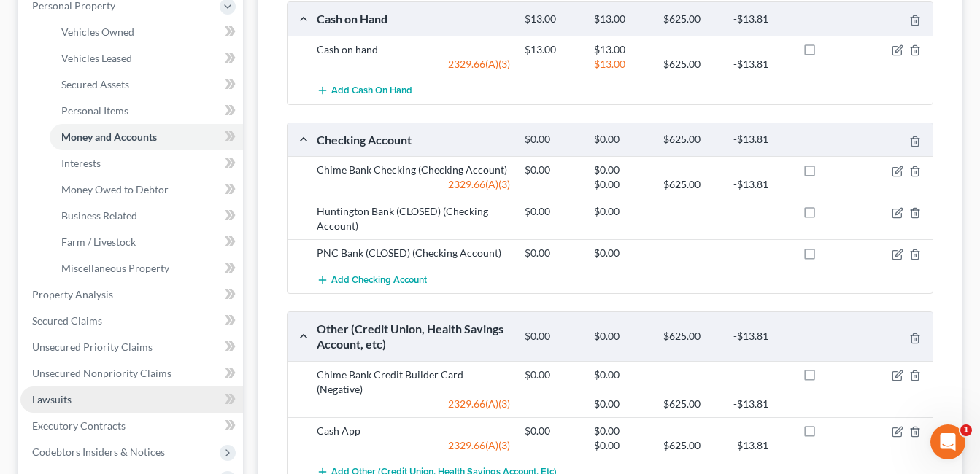
scroll to position [365, 0]
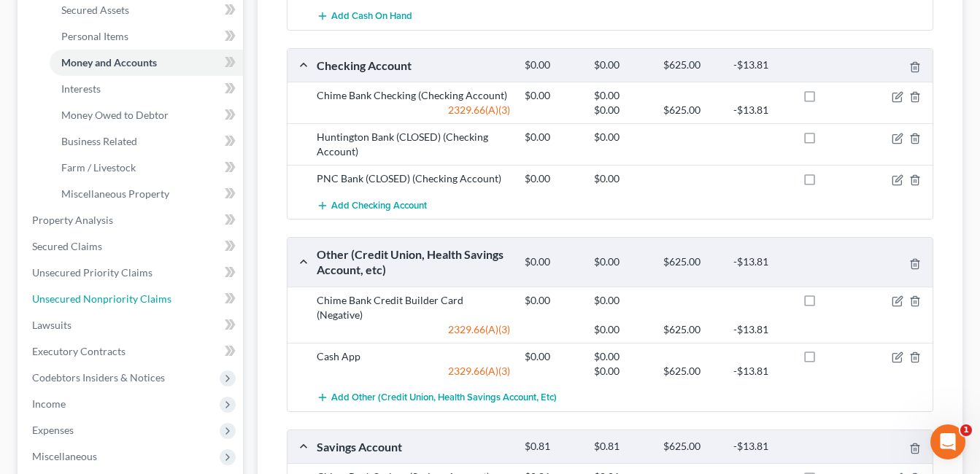
drag, startPoint x: 132, startPoint y: 296, endPoint x: 596, endPoint y: 163, distance: 482.6
click at [132, 296] on span "Unsecured Nonpriority Claims" at bounding box center [101, 299] width 139 height 12
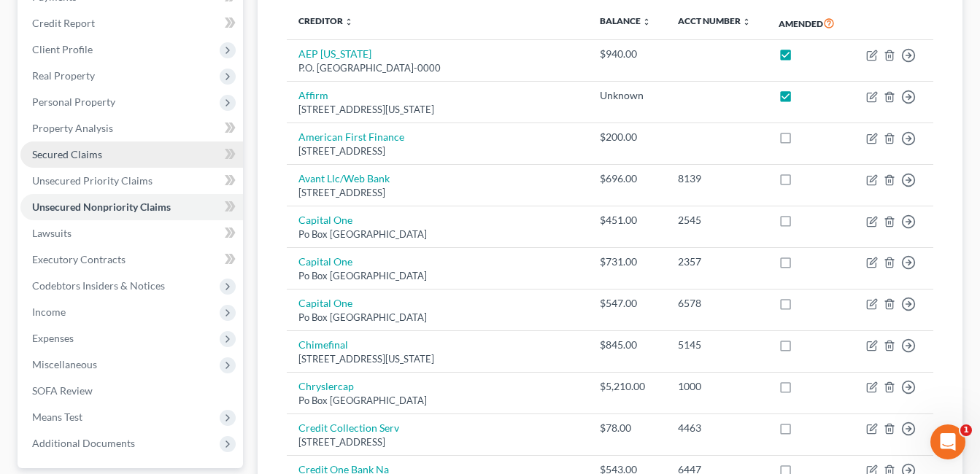
scroll to position [193, 0]
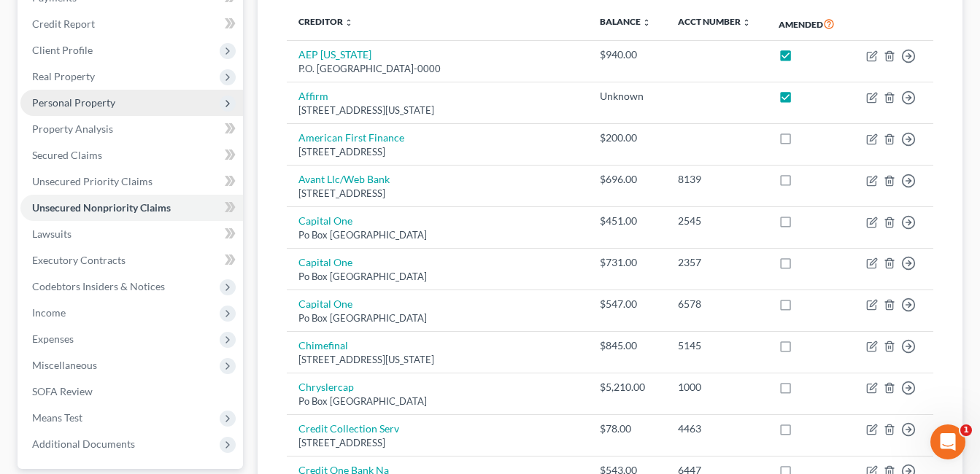
click at [82, 106] on span "Personal Property" at bounding box center [73, 102] width 83 height 12
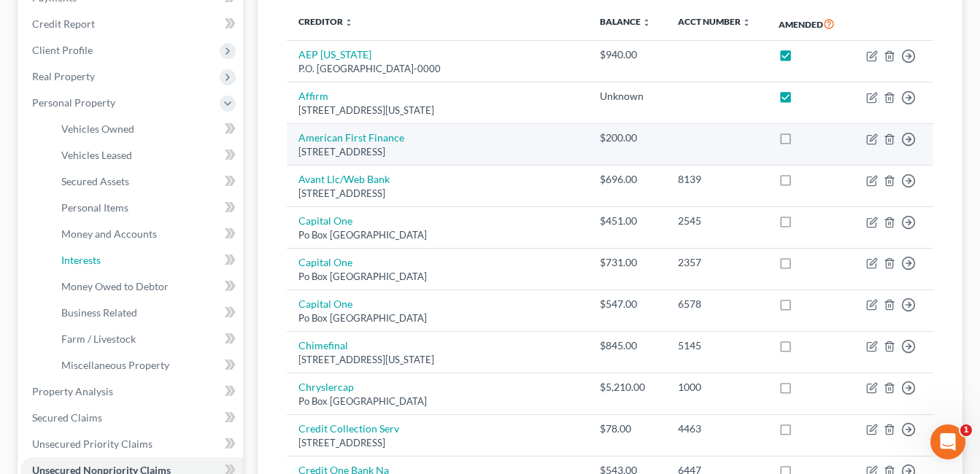
click at [123, 255] on link "Interests" at bounding box center [146, 260] width 193 height 26
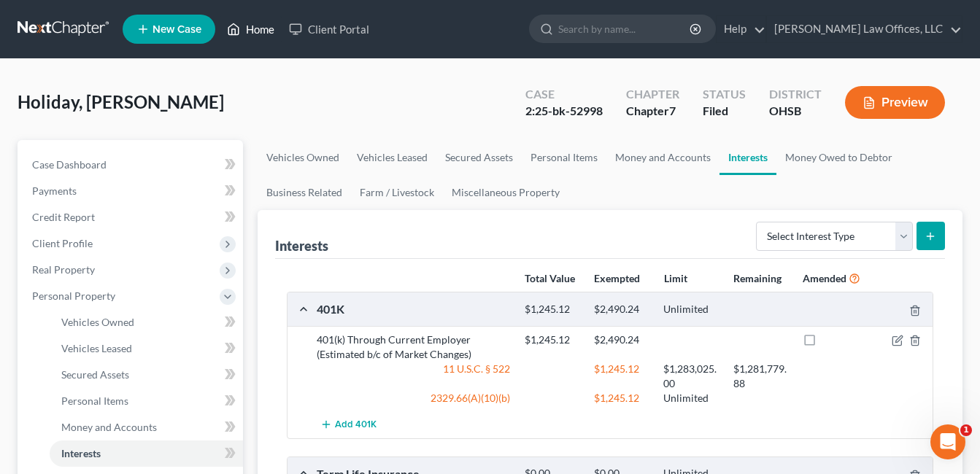
click at [266, 28] on link "Home" at bounding box center [251, 29] width 62 height 26
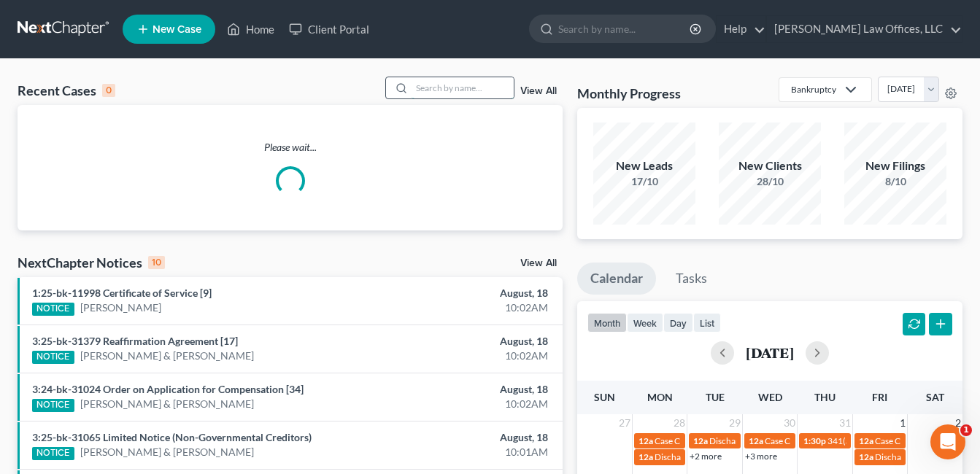
click at [489, 91] on input "search" at bounding box center [462, 87] width 102 height 21
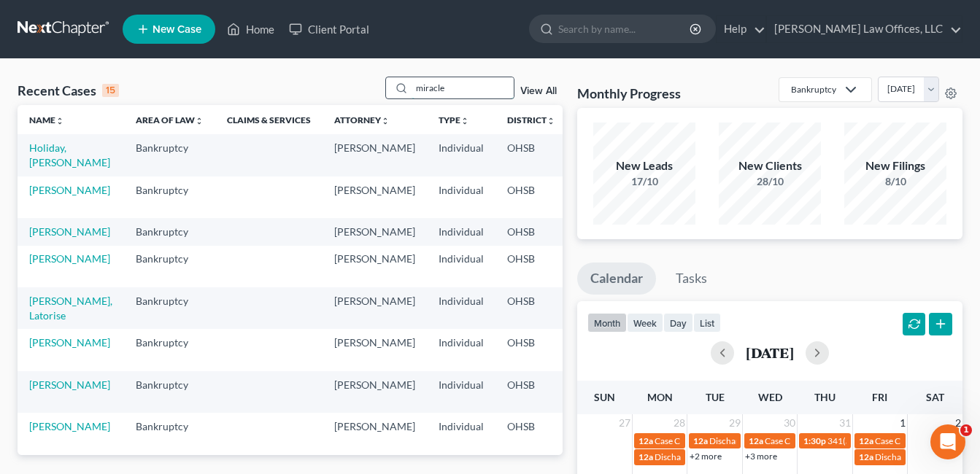
type input "miracle"
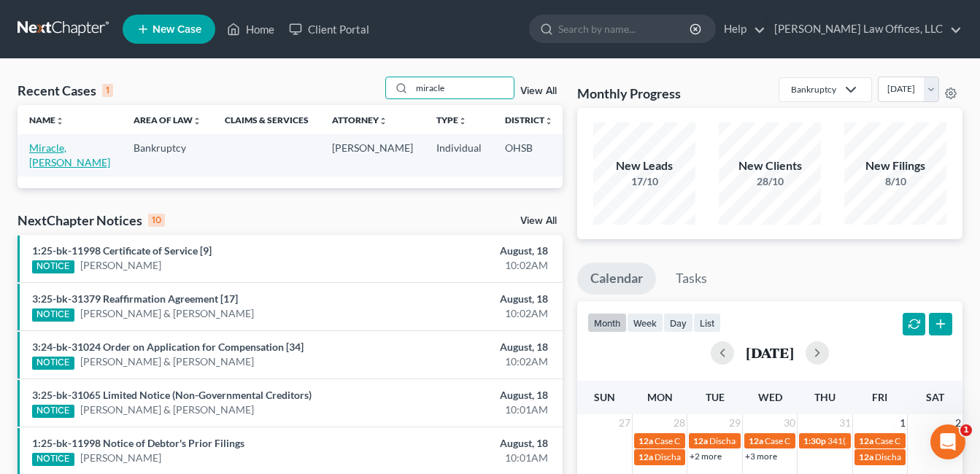
click at [37, 161] on link "Miracle, Chelsea" at bounding box center [69, 155] width 81 height 27
select select "3"
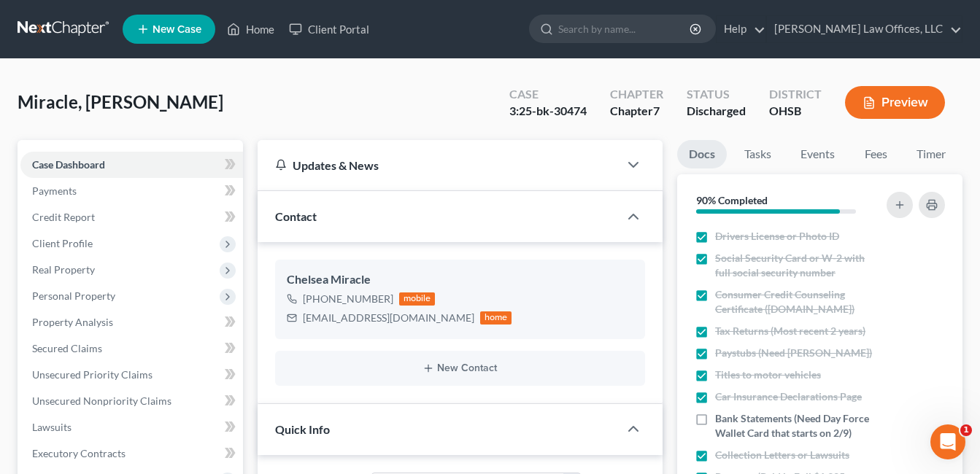
scroll to position [365, 0]
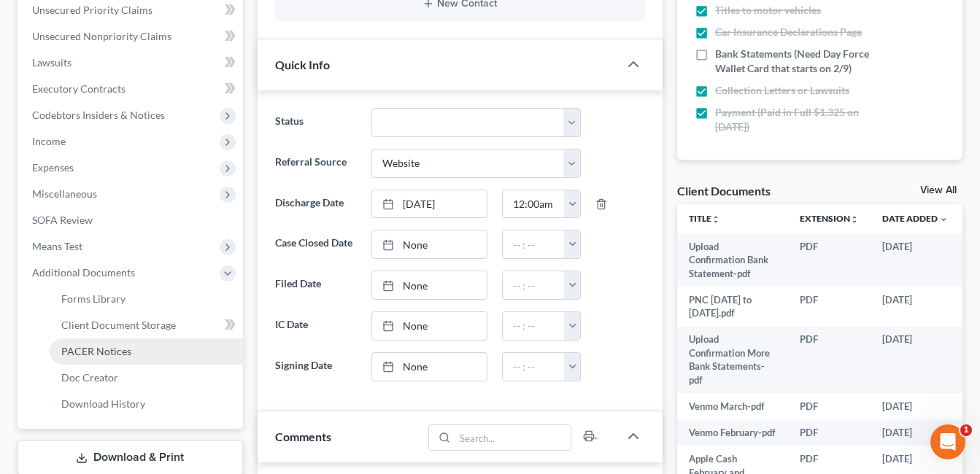
click at [126, 350] on span "PACER Notices" at bounding box center [96, 351] width 70 height 12
